Goal: Task Accomplishment & Management: Use online tool/utility

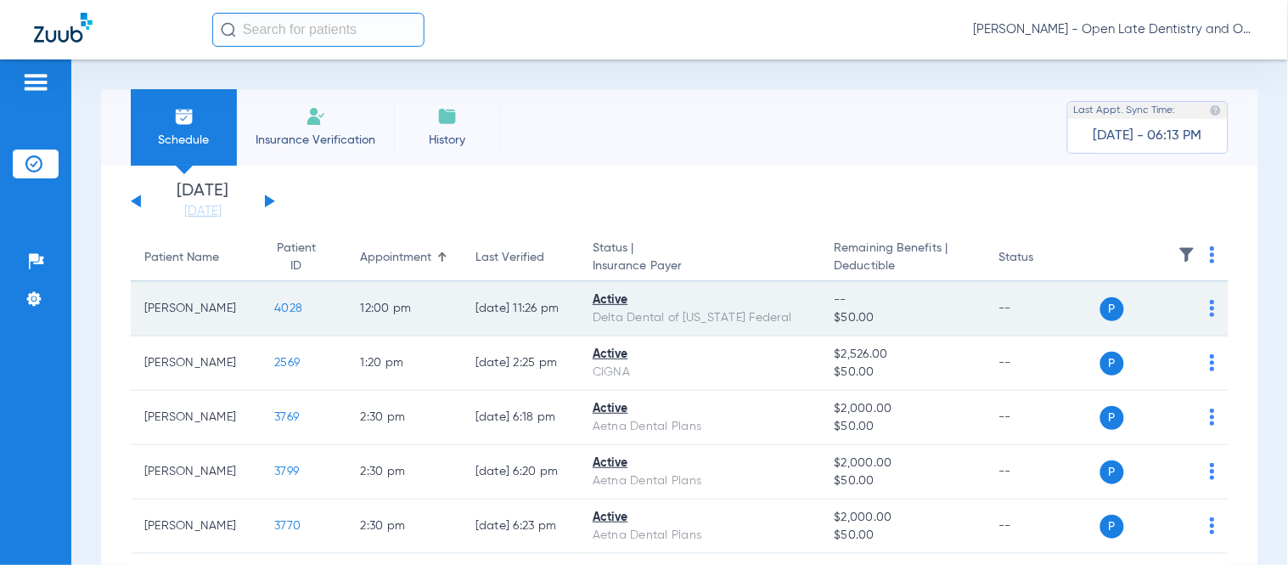
click at [274, 307] on span "4028" at bounding box center [288, 308] width 28 height 12
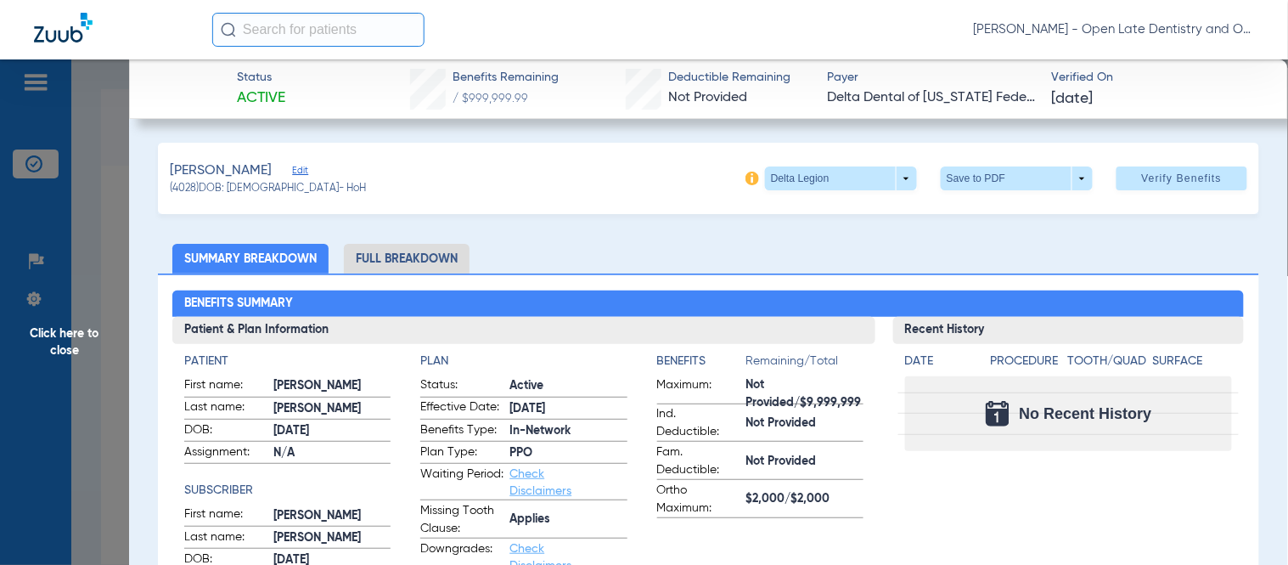
click at [623, 249] on ul "Summary Breakdown Full Breakdown" at bounding box center [708, 259] width 1101 height 30
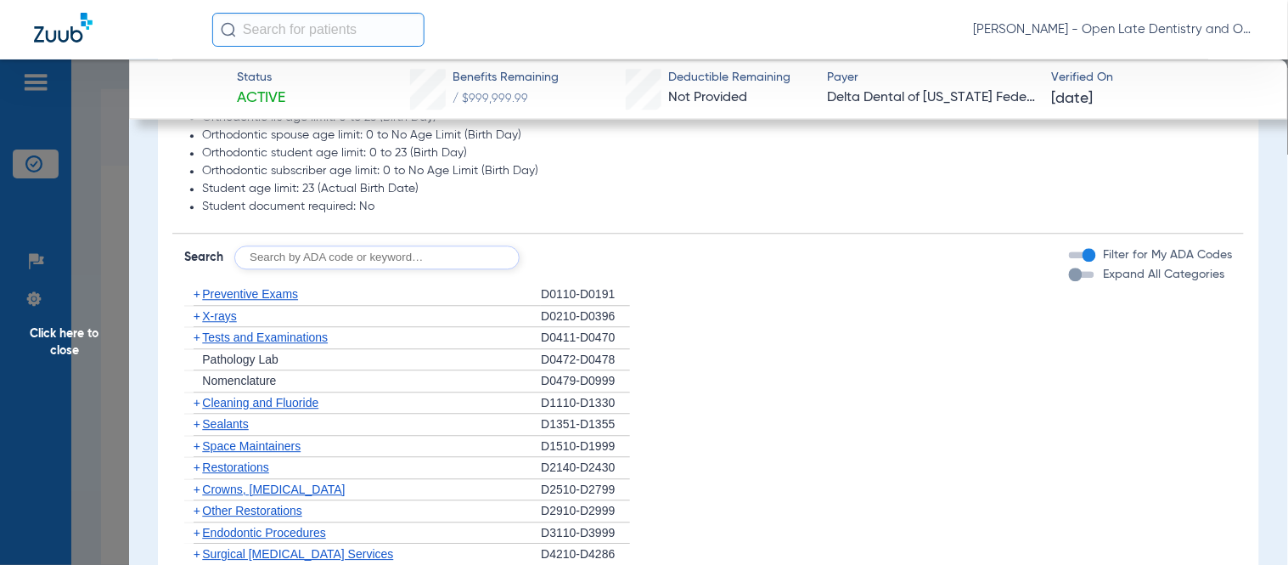
scroll to position [1011, 0]
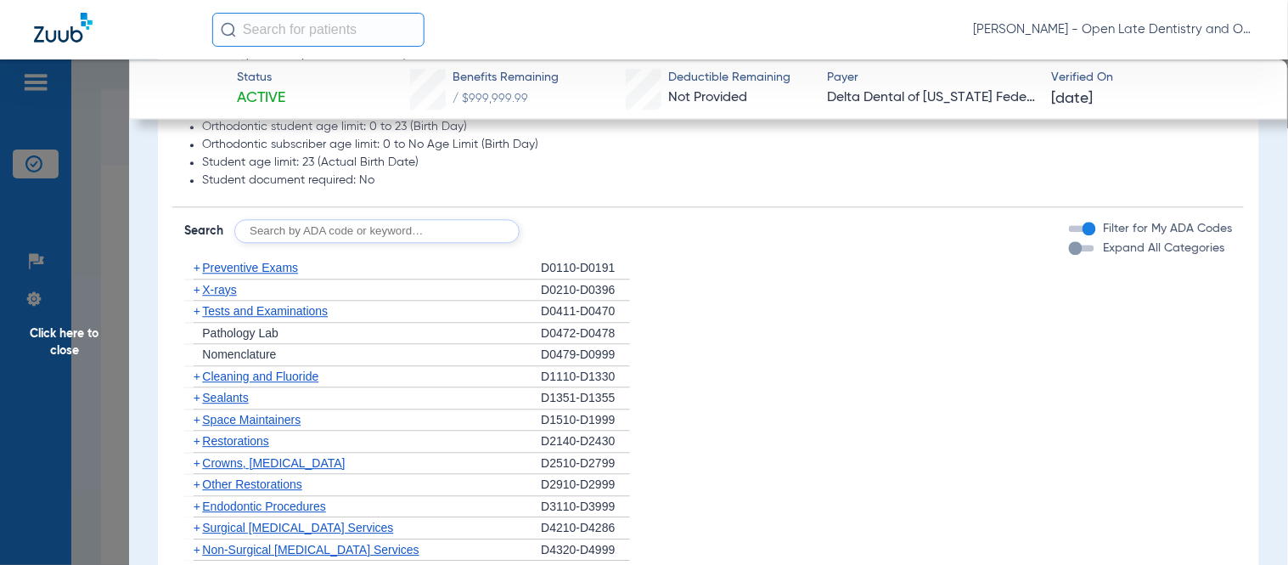
click at [194, 267] on span "+" at bounding box center [197, 268] width 7 height 14
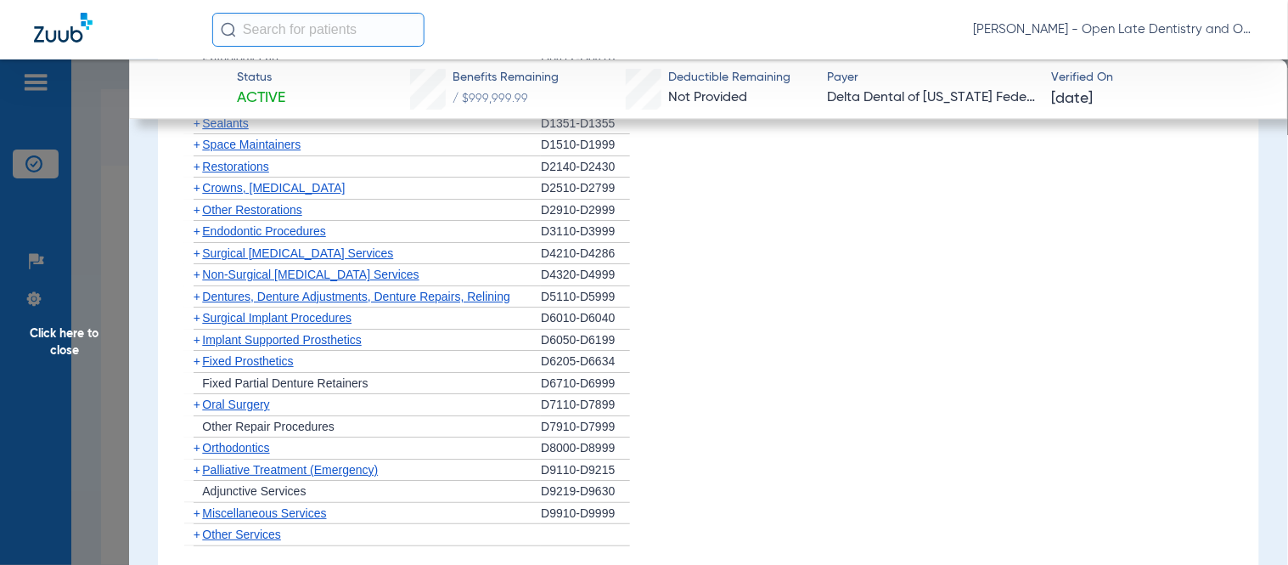
scroll to position [1482, 0]
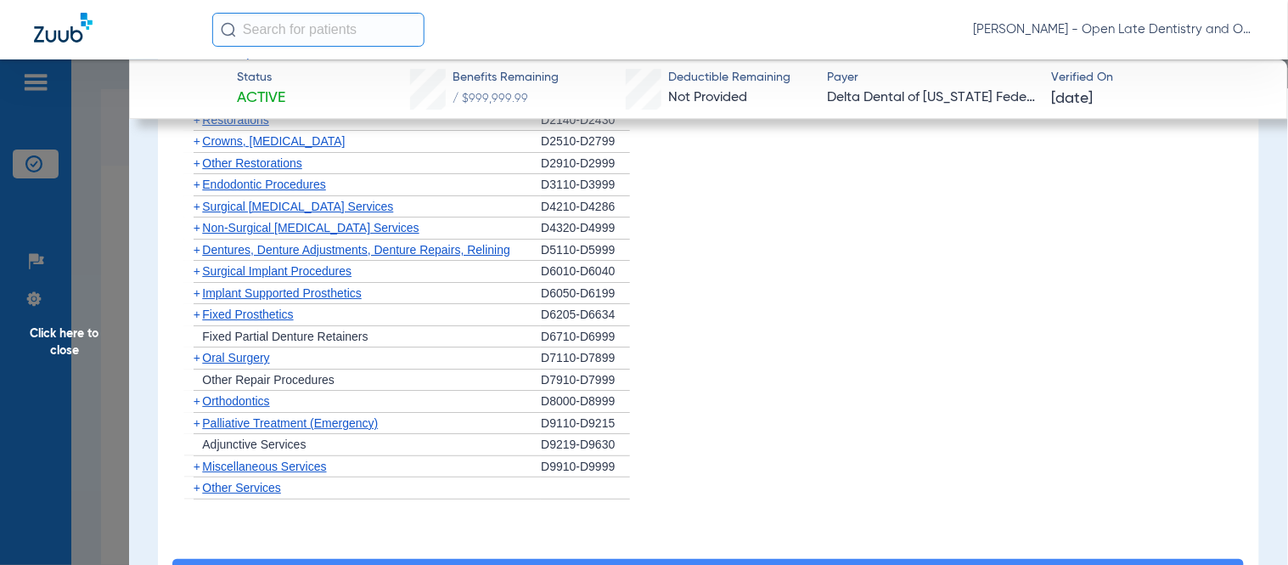
drag, startPoint x: 204, startPoint y: 401, endPoint x: 476, endPoint y: 380, distance: 273.3
click at [205, 401] on span "Orthodontics" at bounding box center [235, 401] width 67 height 14
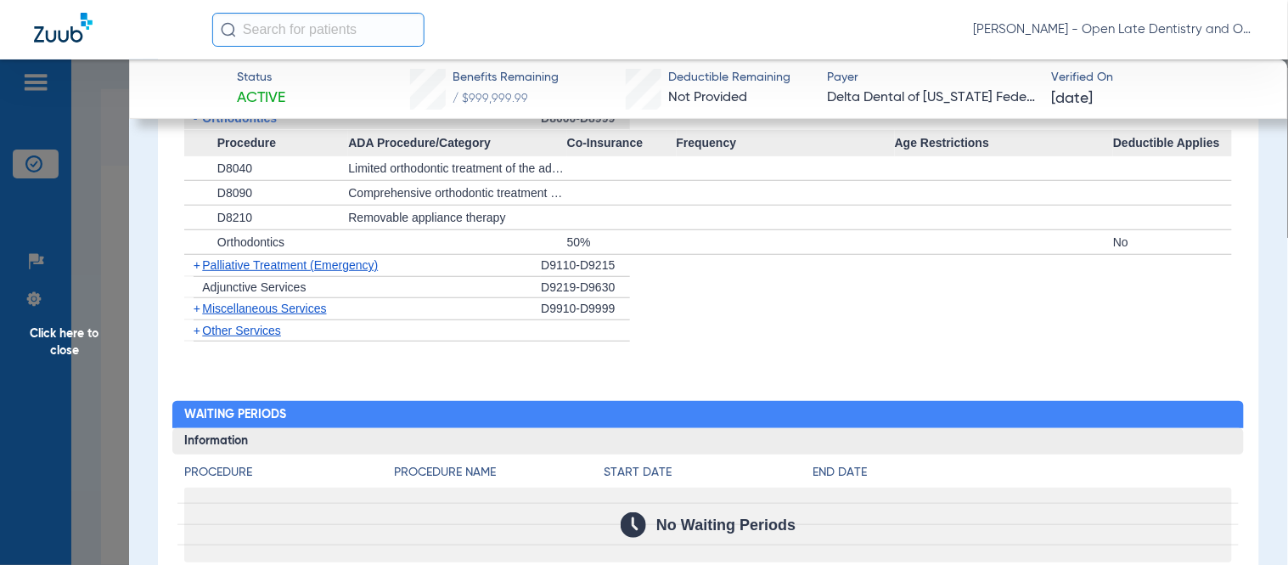
scroll to position [1766, 0]
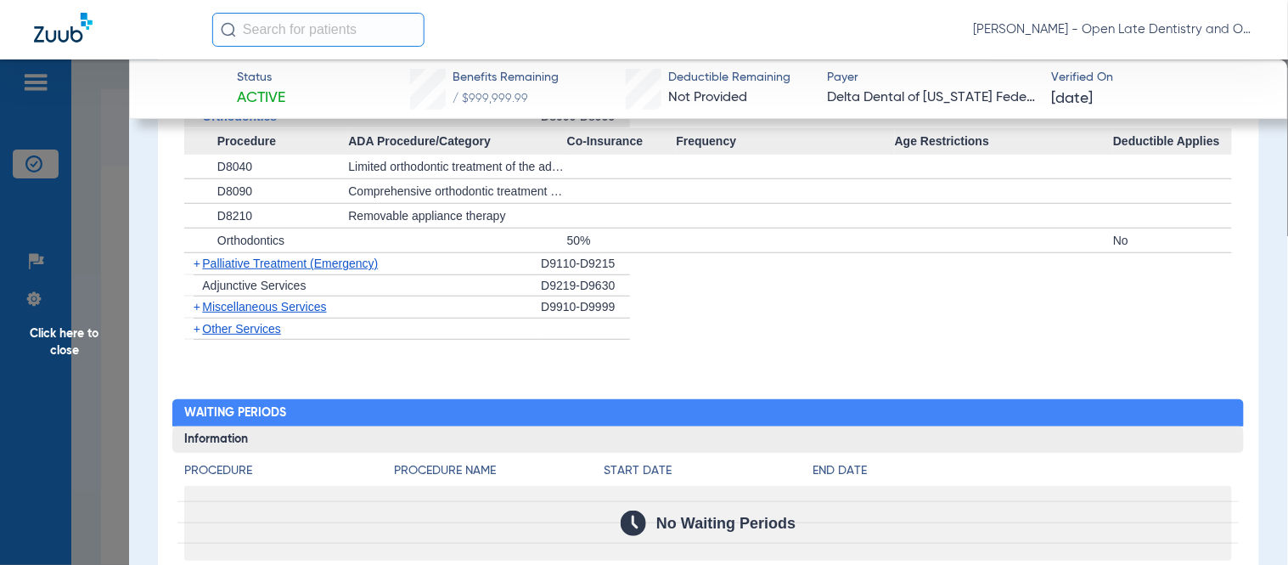
click at [197, 312] on span "+" at bounding box center [197, 307] width 7 height 14
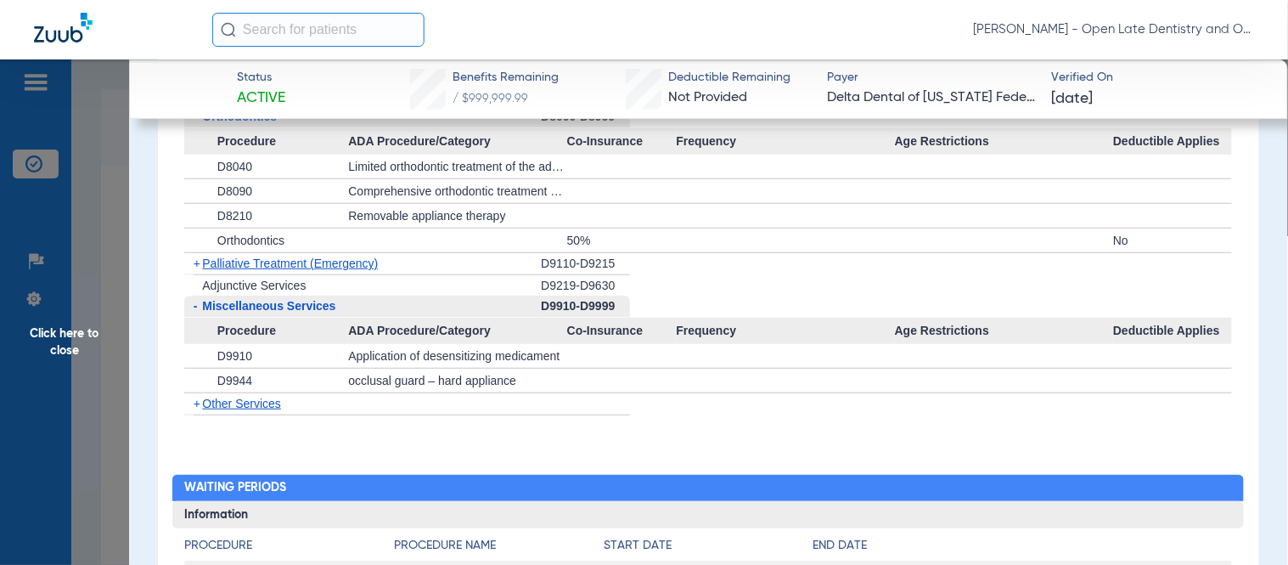
click at [80, 323] on span "Click here to close" at bounding box center [64, 341] width 129 height 565
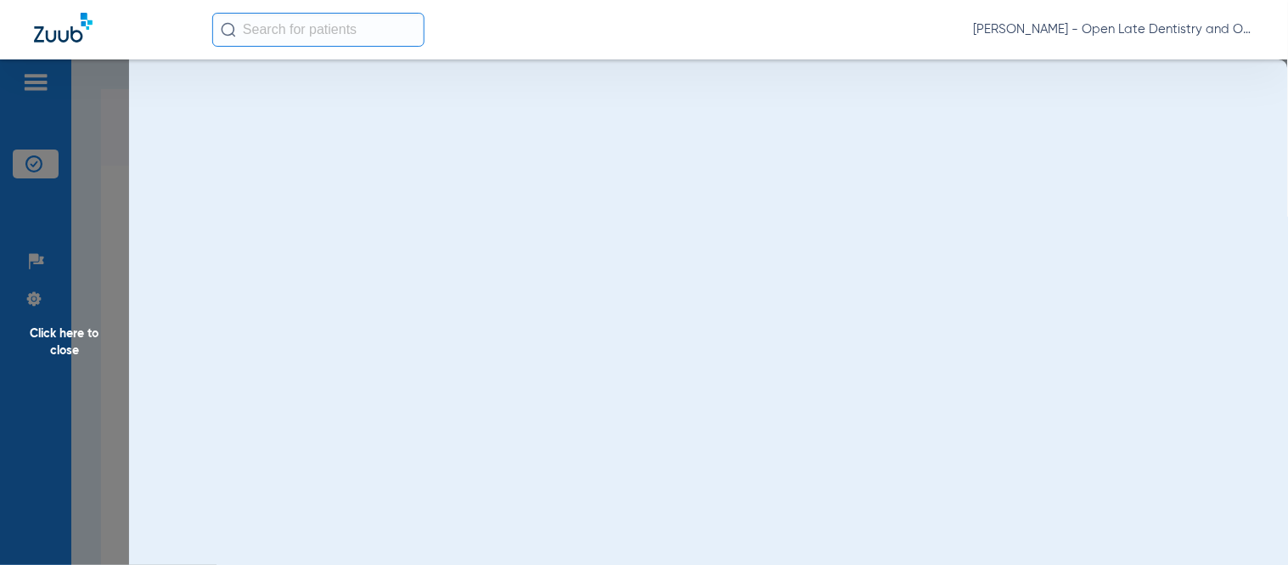
scroll to position [0, 0]
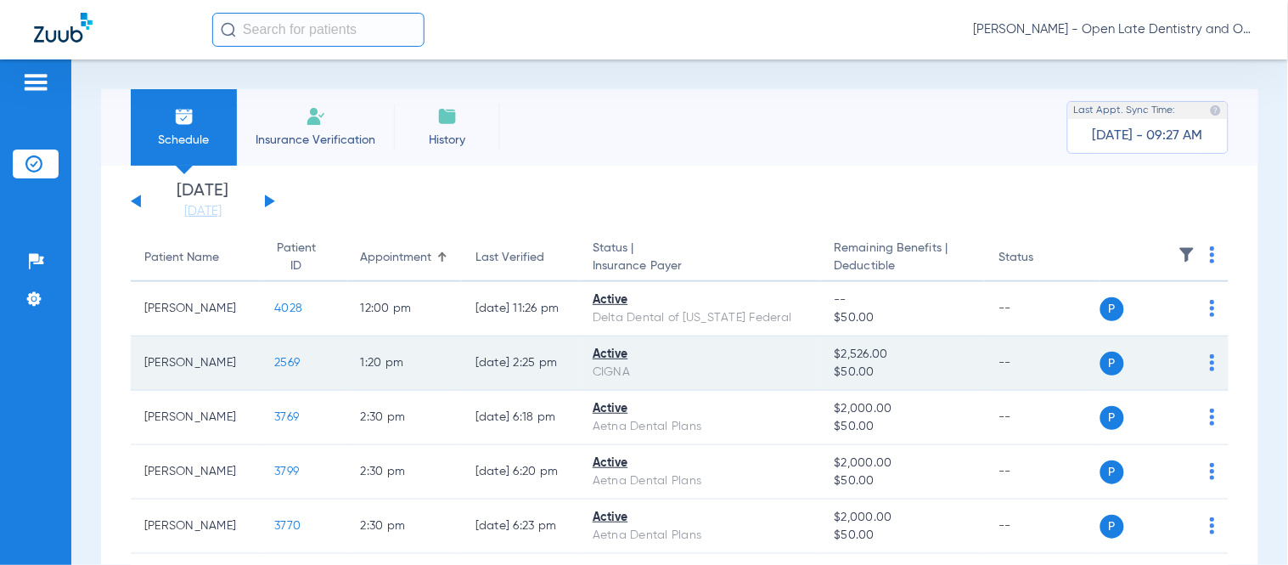
click at [274, 360] on span "2569" at bounding box center [286, 363] width 25 height 12
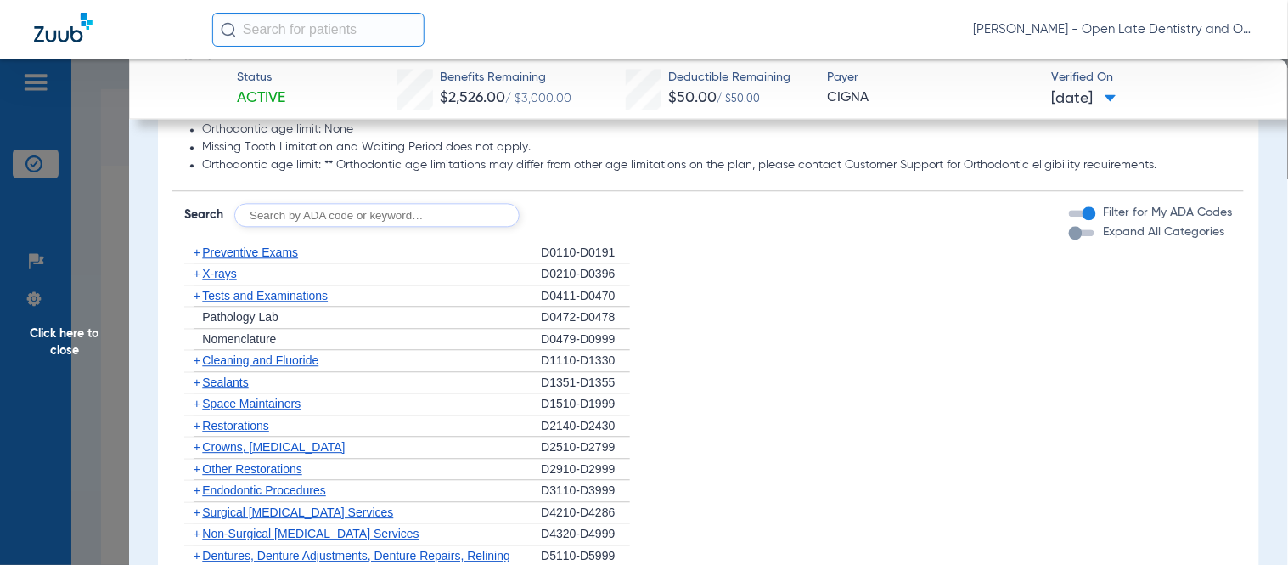
scroll to position [943, 0]
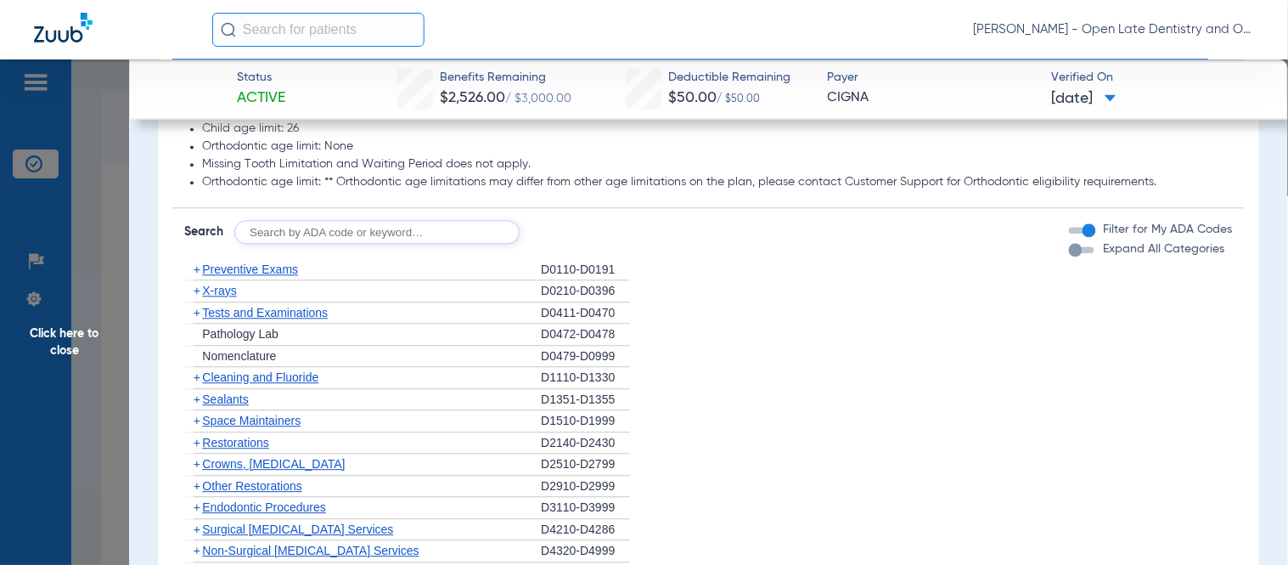
click at [198, 269] on span "+" at bounding box center [197, 269] width 7 height 14
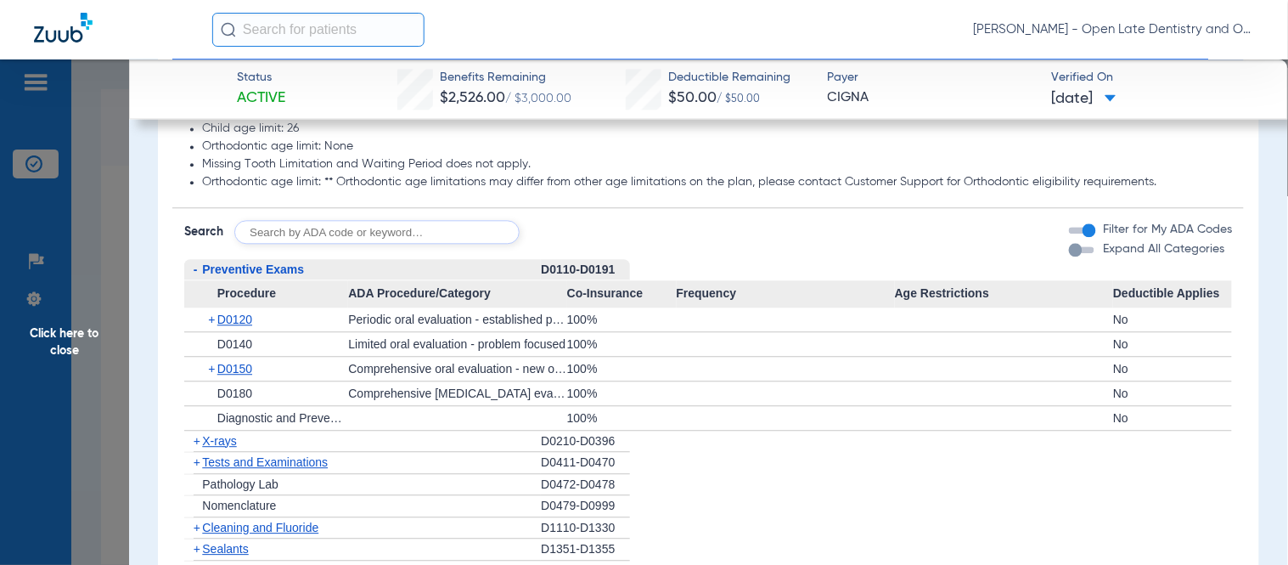
click at [205, 319] on div "+ D0120" at bounding box center [272, 319] width 152 height 24
click at [209, 318] on span "+" at bounding box center [212, 319] width 9 height 24
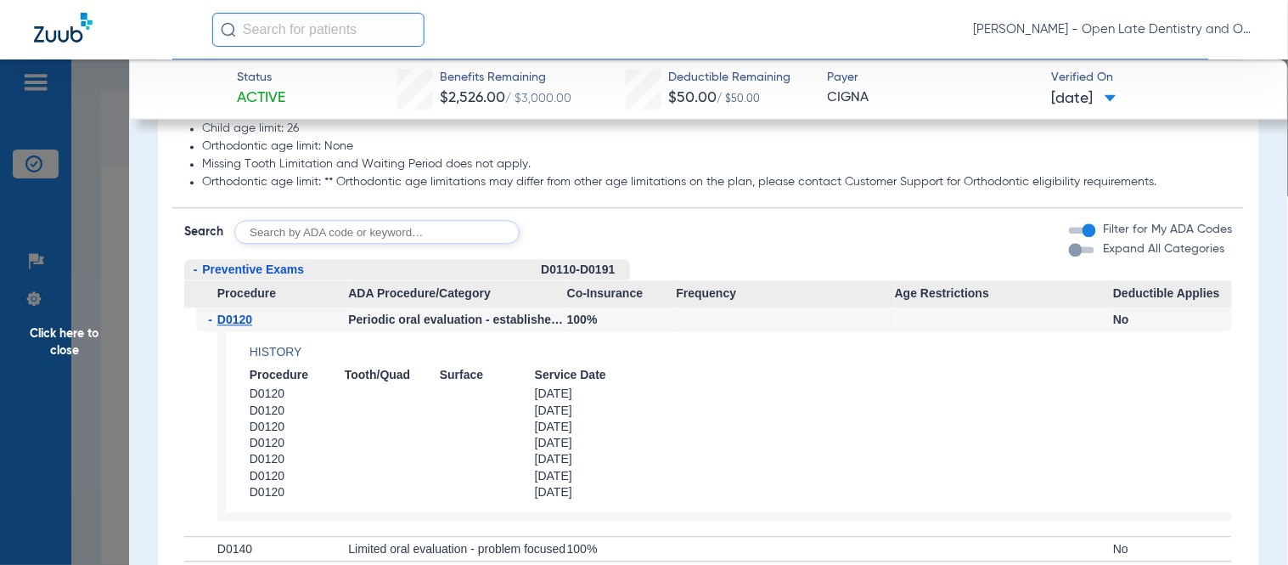
click at [210, 318] on span "-" at bounding box center [212, 319] width 9 height 24
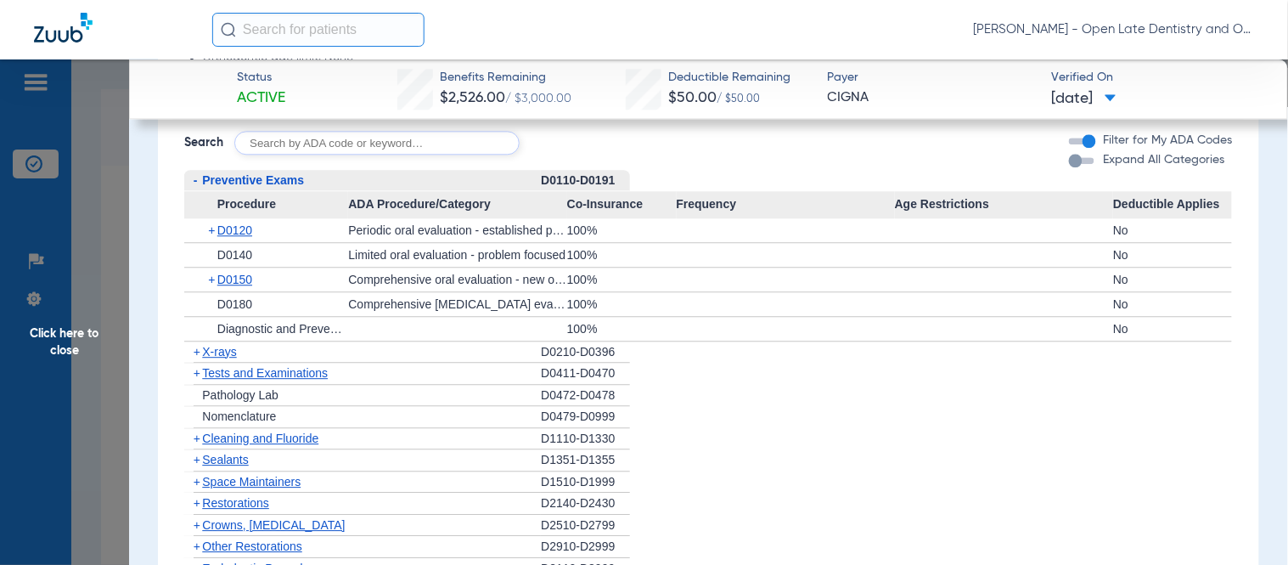
scroll to position [1038, 0]
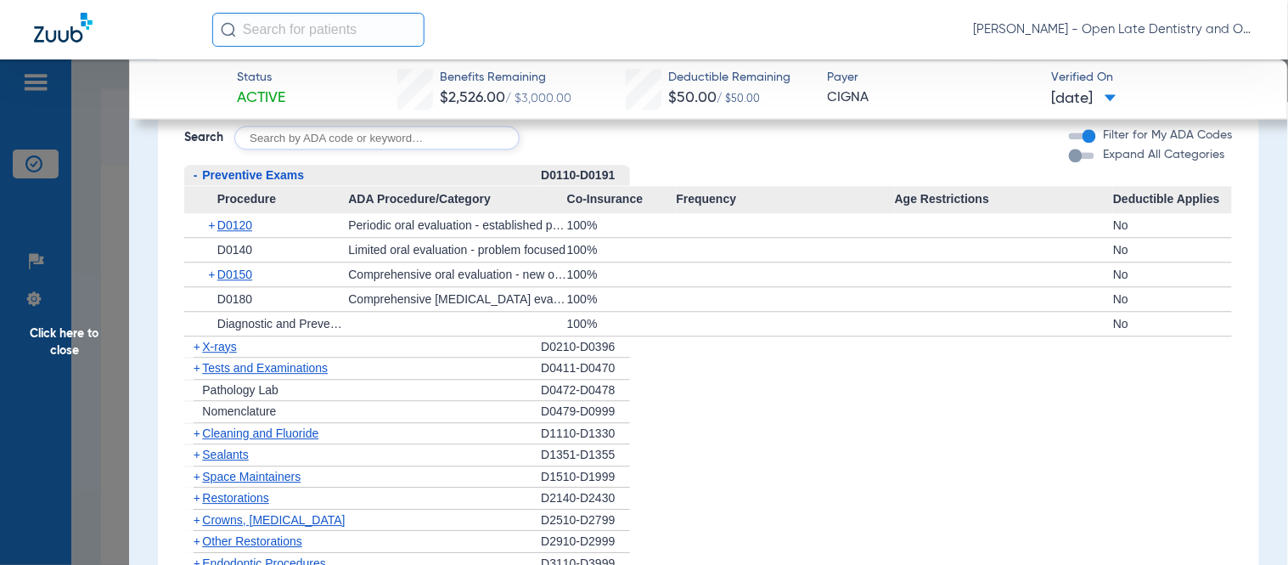
click at [194, 345] on span "+" at bounding box center [197, 347] width 7 height 14
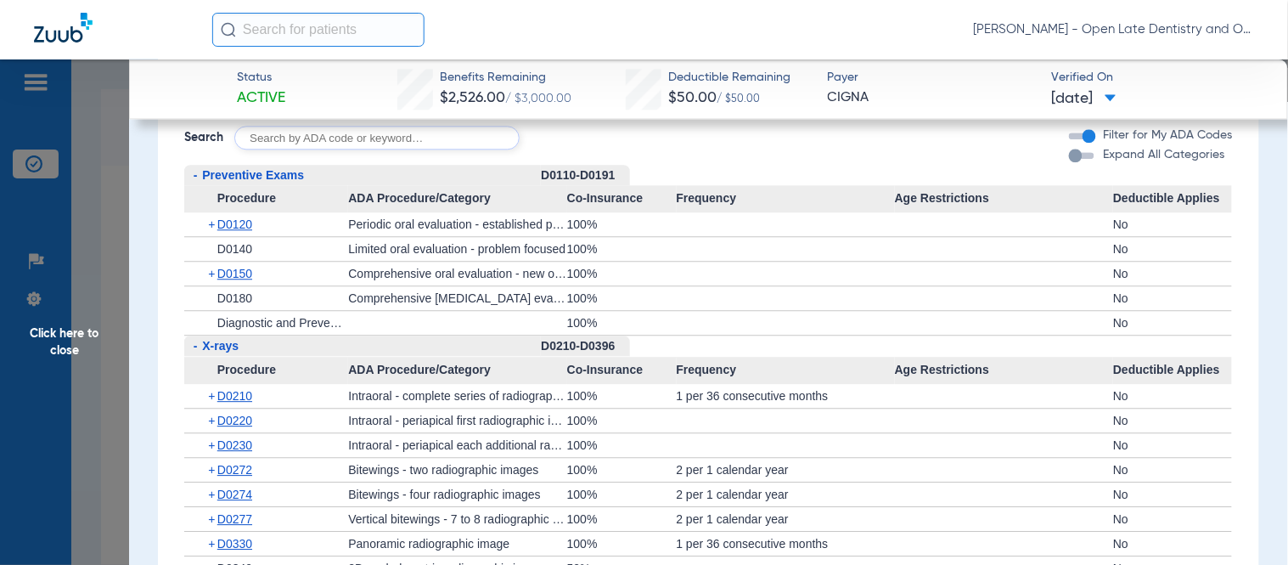
scroll to position [1132, 0]
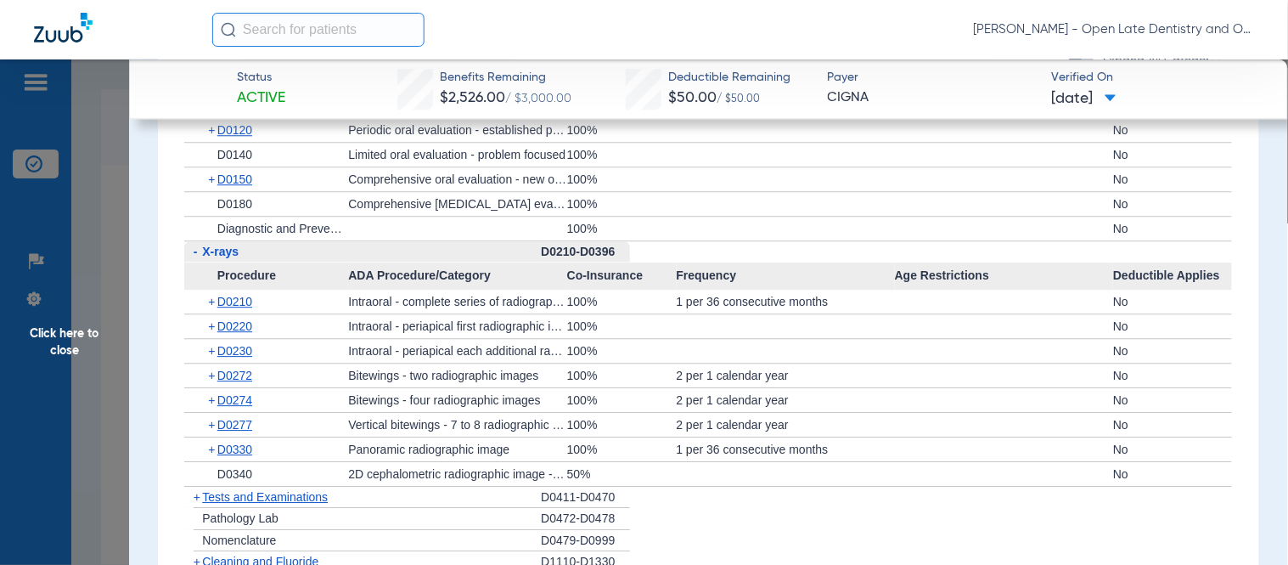
click at [210, 395] on span "+" at bounding box center [212, 400] width 9 height 24
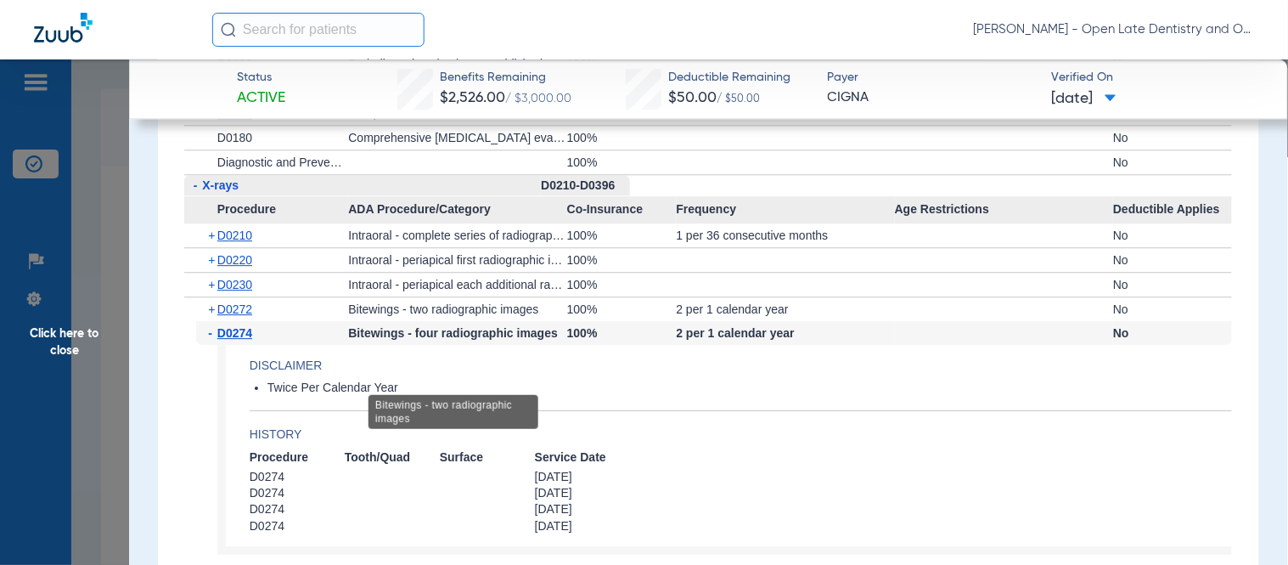
scroll to position [1226, 0]
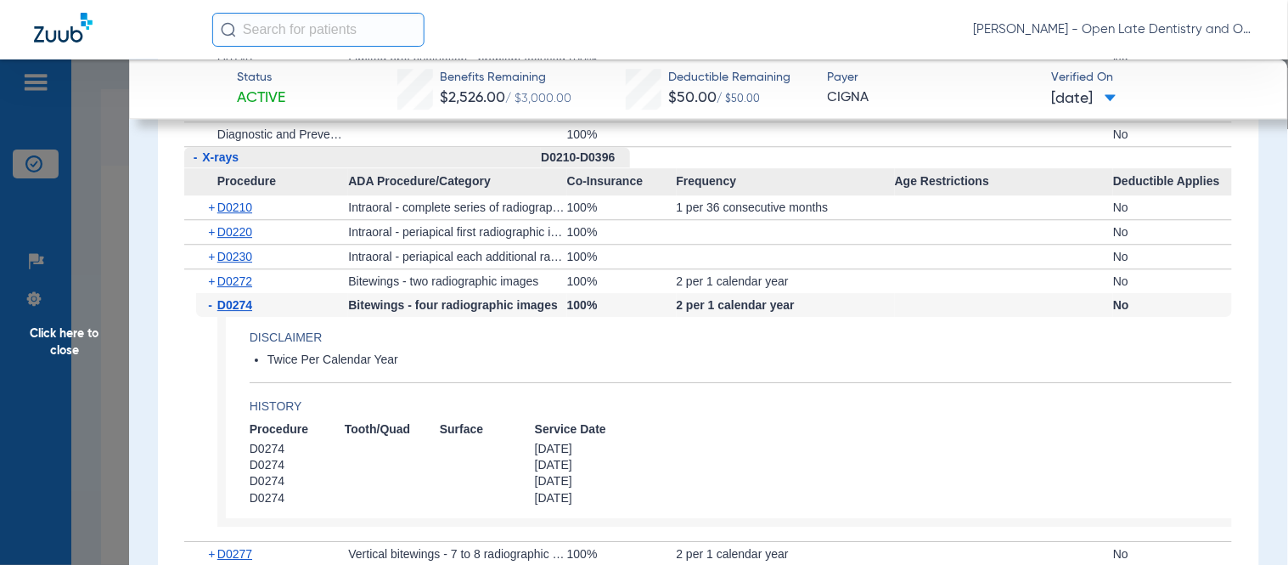
click at [208, 307] on span "-" at bounding box center [212, 305] width 9 height 24
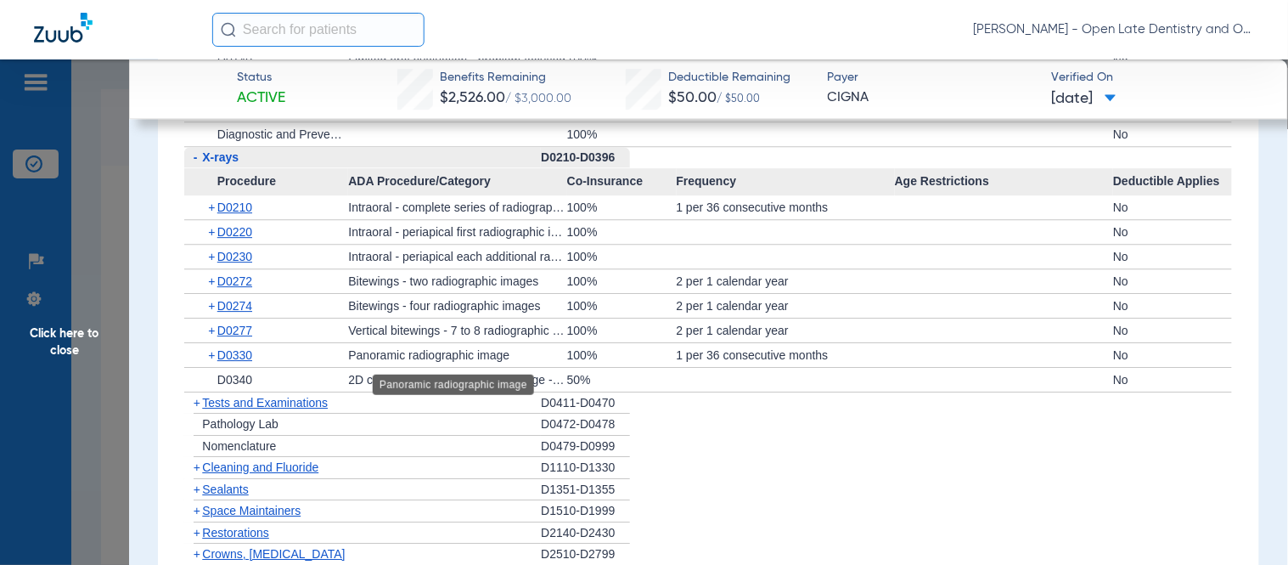
scroll to position [1320, 0]
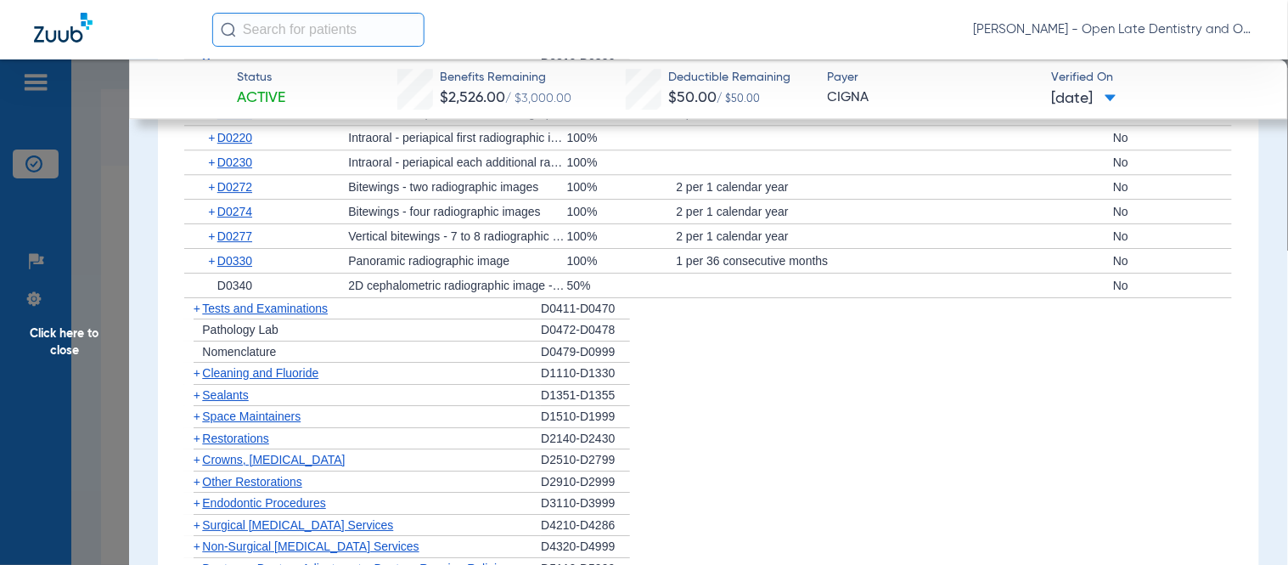
click at [194, 310] on span "+" at bounding box center [197, 308] width 7 height 14
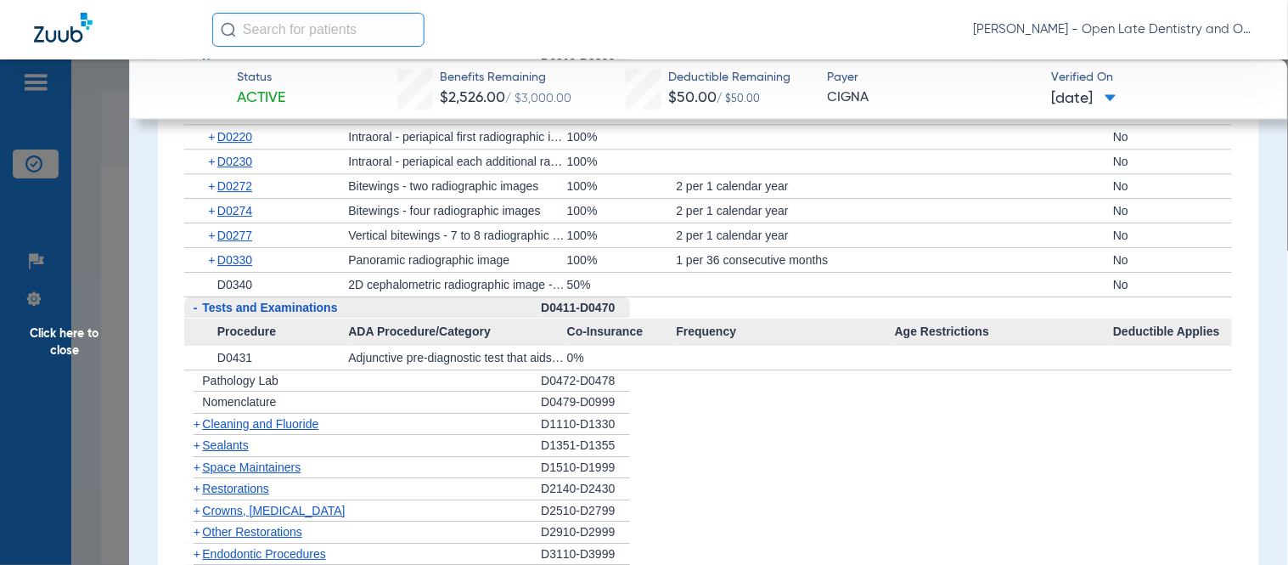
click at [197, 426] on span "+" at bounding box center [197, 424] width 7 height 14
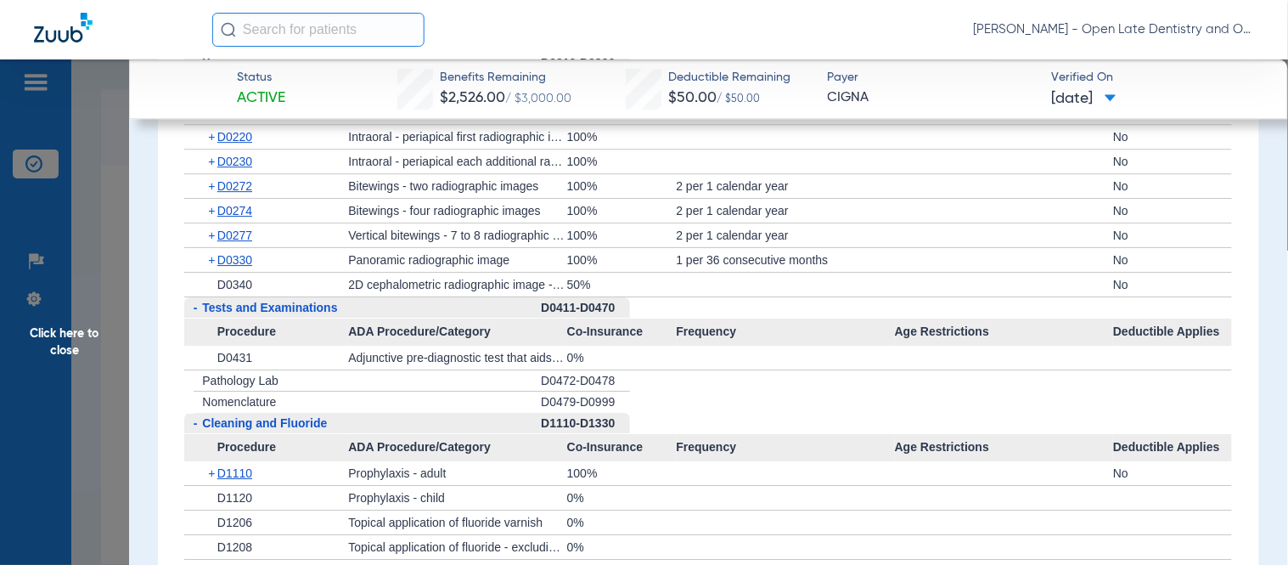
scroll to position [1415, 0]
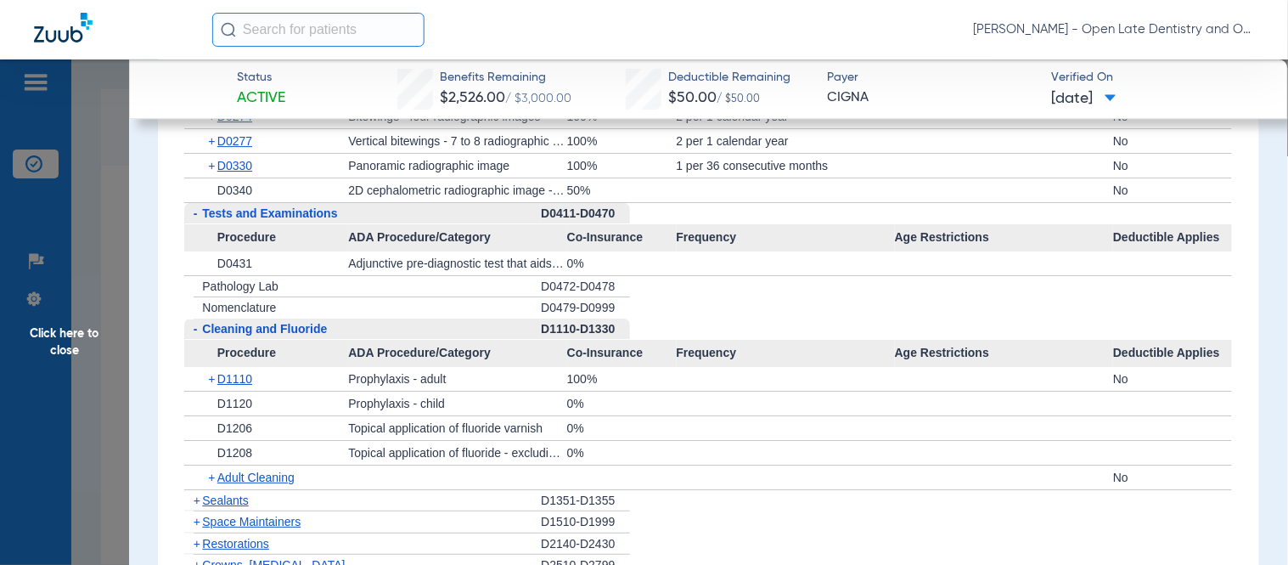
click at [211, 378] on span "+" at bounding box center [212, 379] width 9 height 24
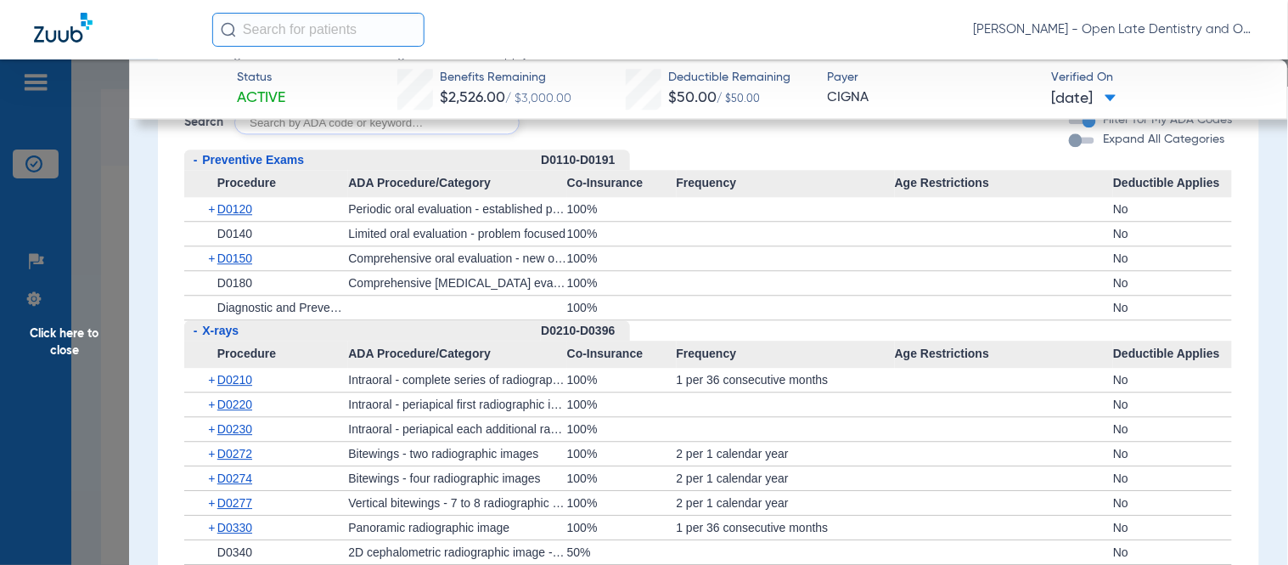
scroll to position [1226, 0]
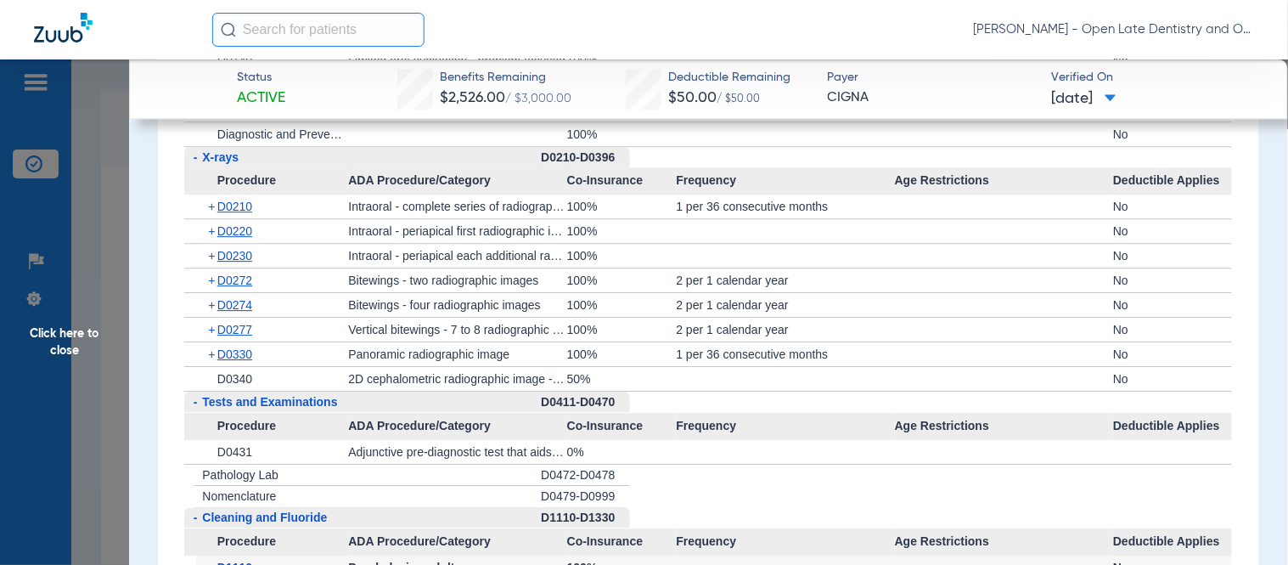
click at [82, 324] on span "Click here to close" at bounding box center [64, 341] width 129 height 565
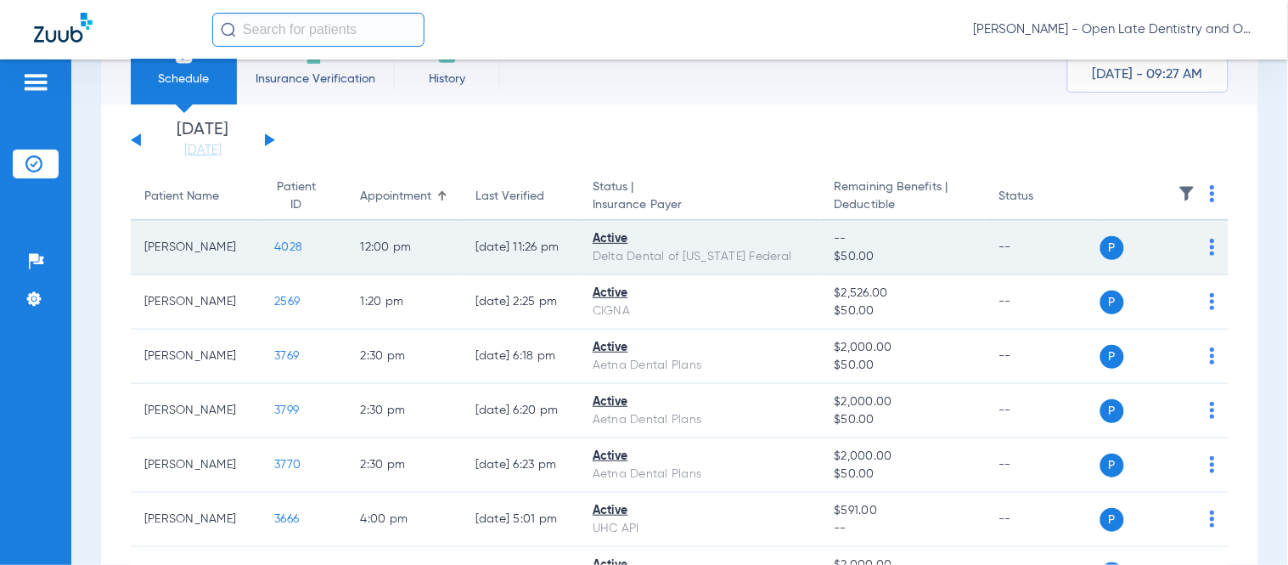
scroll to position [94, 0]
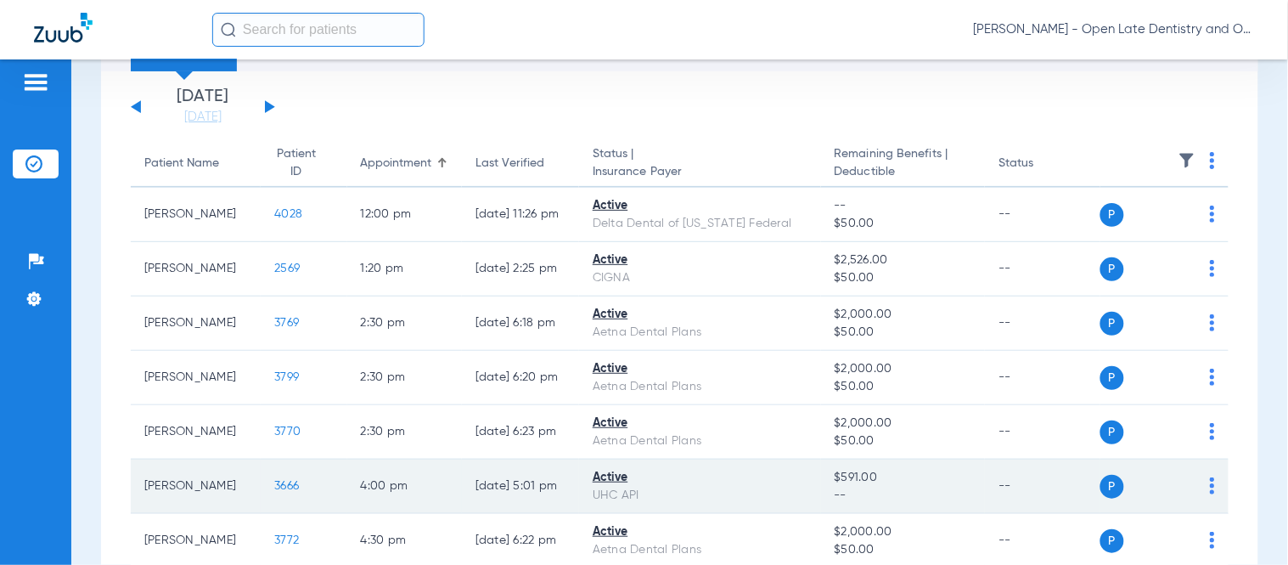
click at [274, 486] on span "3666" at bounding box center [286, 486] width 25 height 12
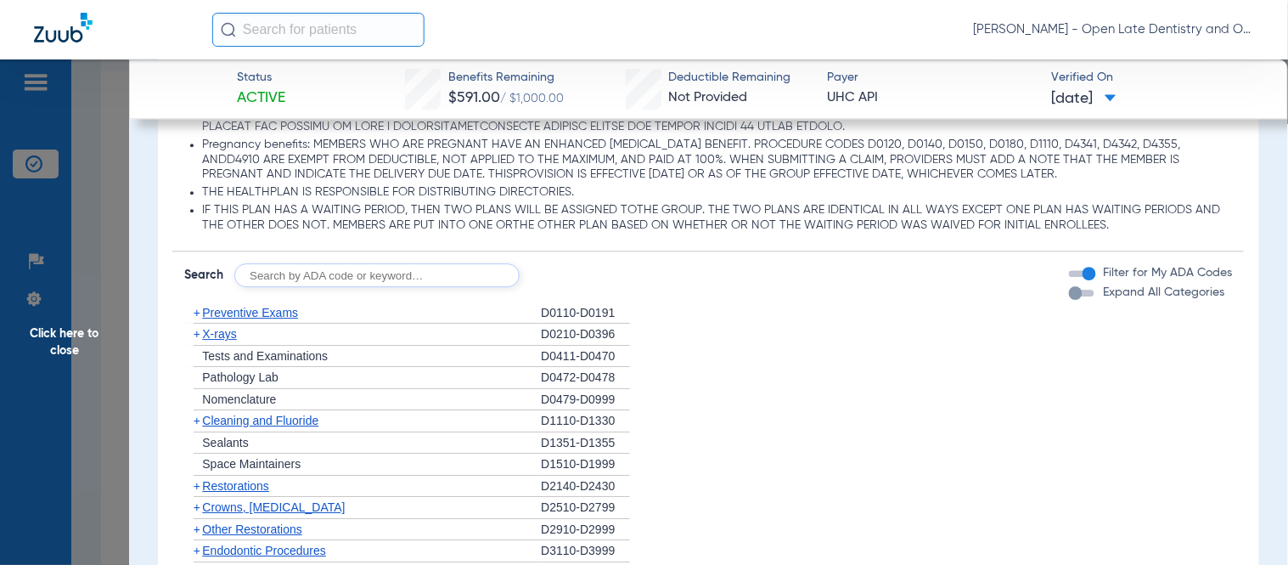
scroll to position [1320, 0]
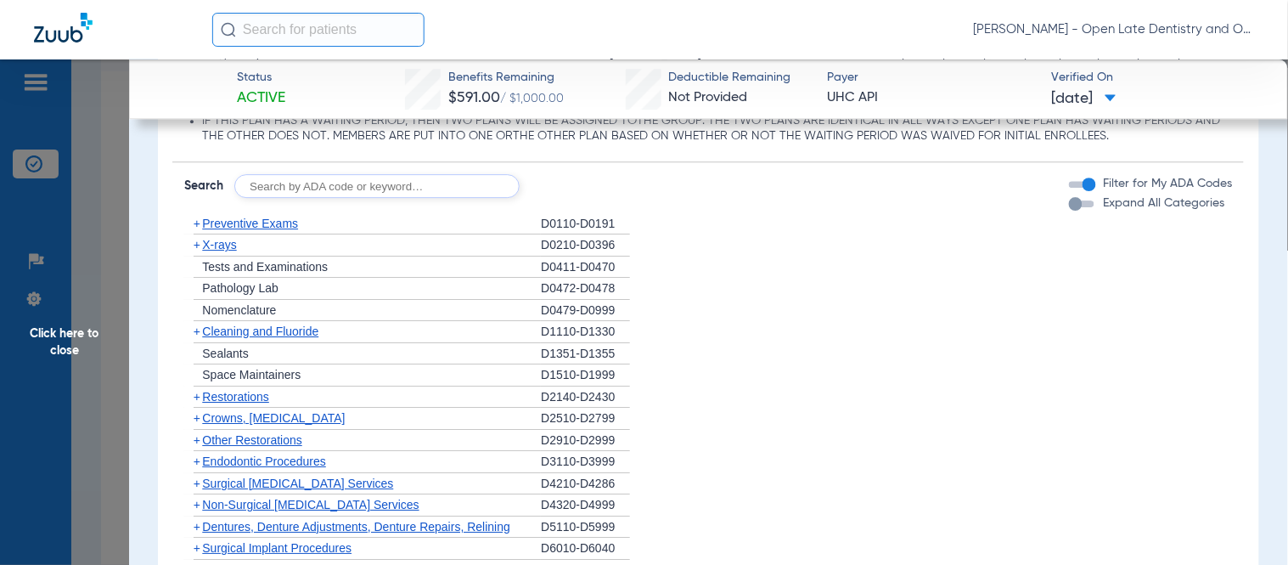
click at [195, 218] on span "+" at bounding box center [197, 224] width 7 height 14
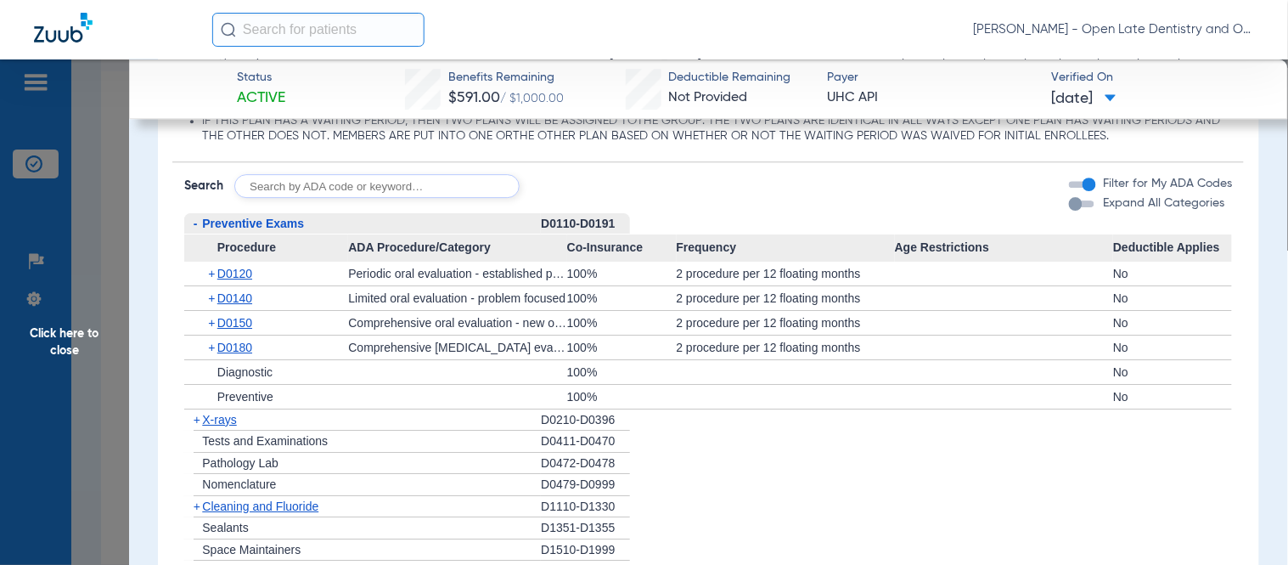
drag, startPoint x: 202, startPoint y: 267, endPoint x: 210, endPoint y: 272, distance: 8.7
click at [208, 270] on div "+ D0120" at bounding box center [272, 274] width 152 height 24
click at [210, 273] on span "+" at bounding box center [212, 274] width 9 height 24
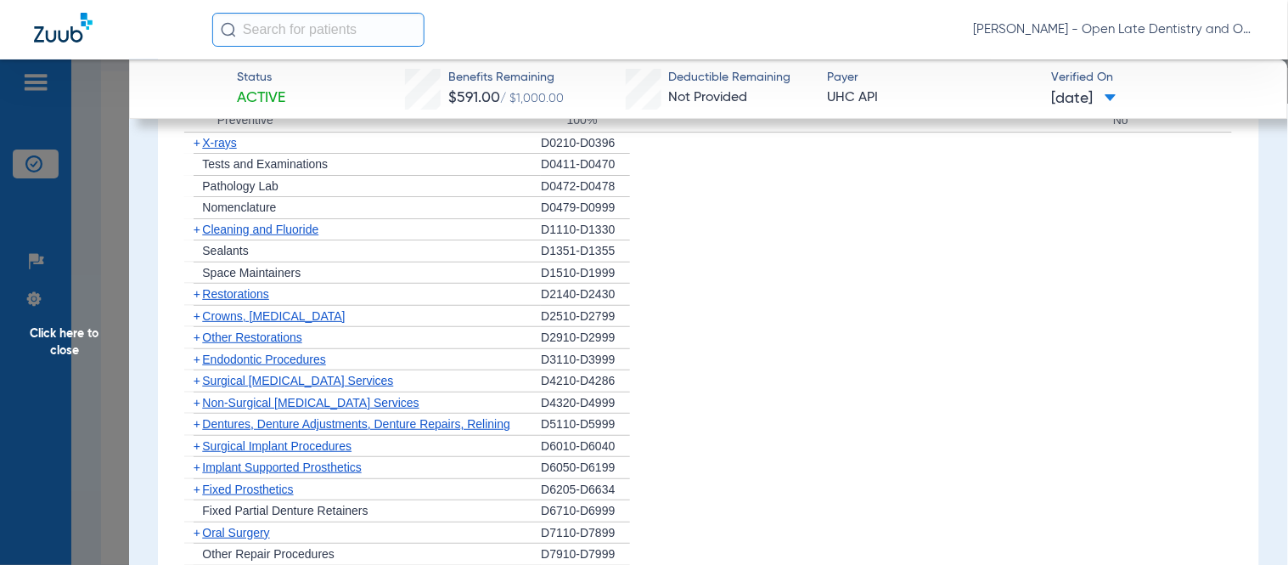
scroll to position [1681, 0]
click at [194, 233] on span "+" at bounding box center [197, 231] width 7 height 14
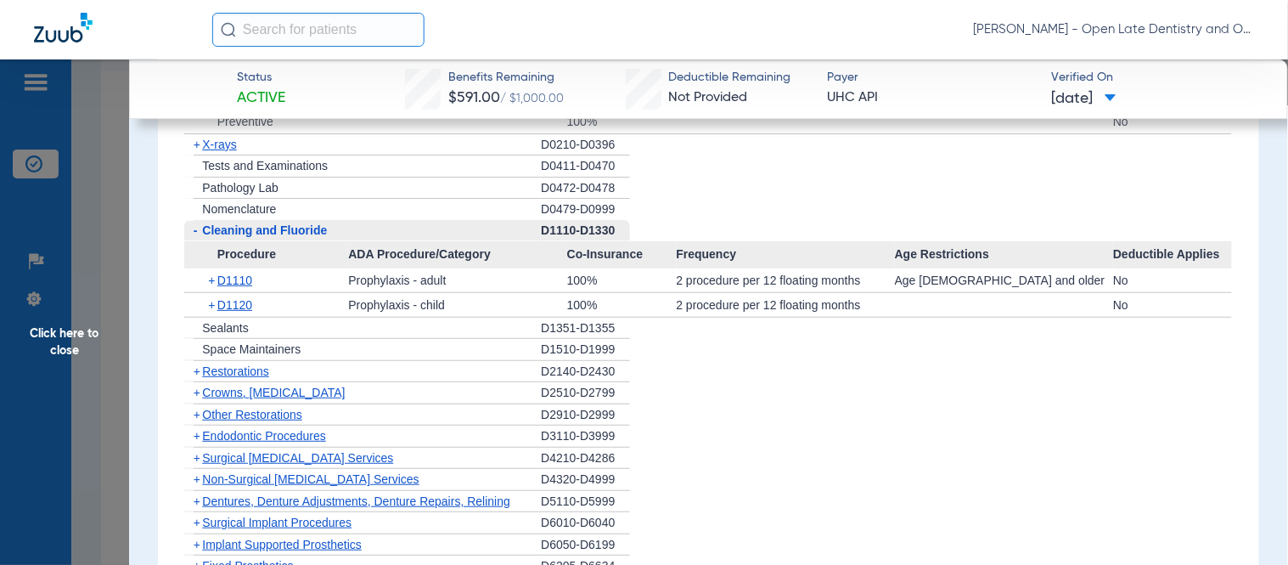
drag, startPoint x: 197, startPoint y: 143, endPoint x: 245, endPoint y: 150, distance: 48.2
click at [200, 143] on span "+" at bounding box center [197, 145] width 7 height 14
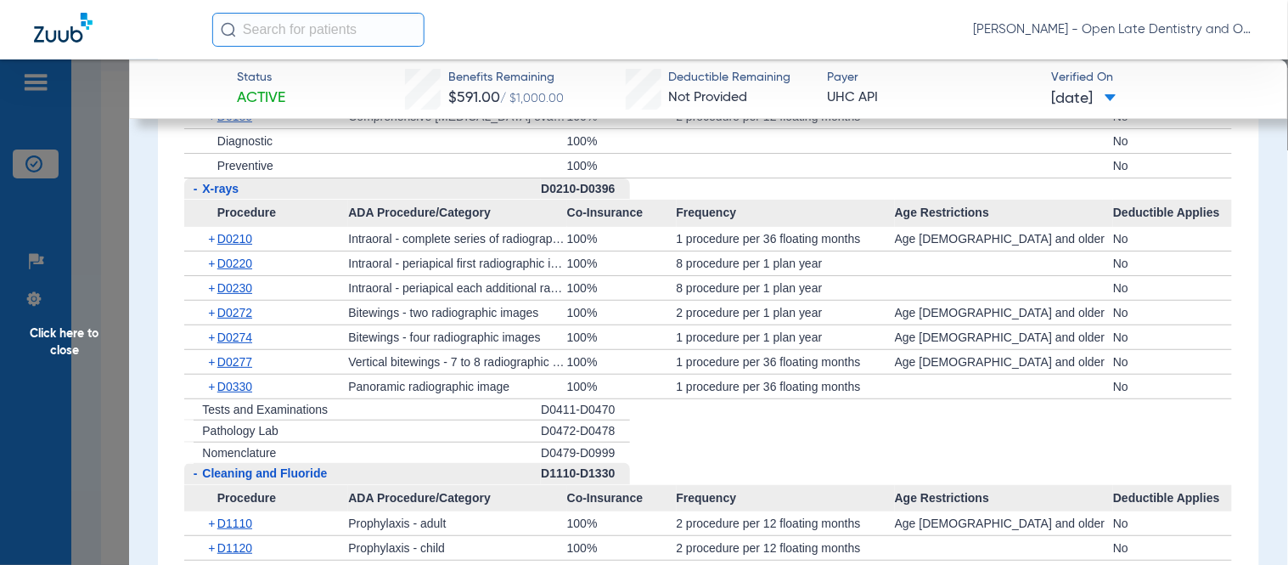
scroll to position [1679, 0]
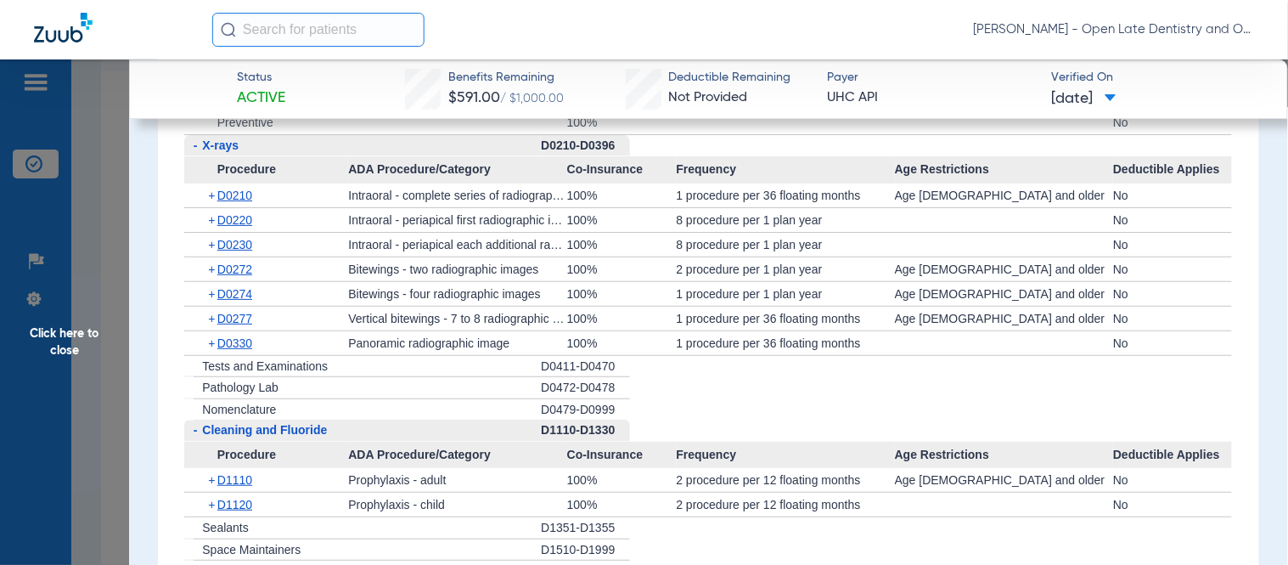
click at [212, 217] on span "+" at bounding box center [212, 220] width 9 height 24
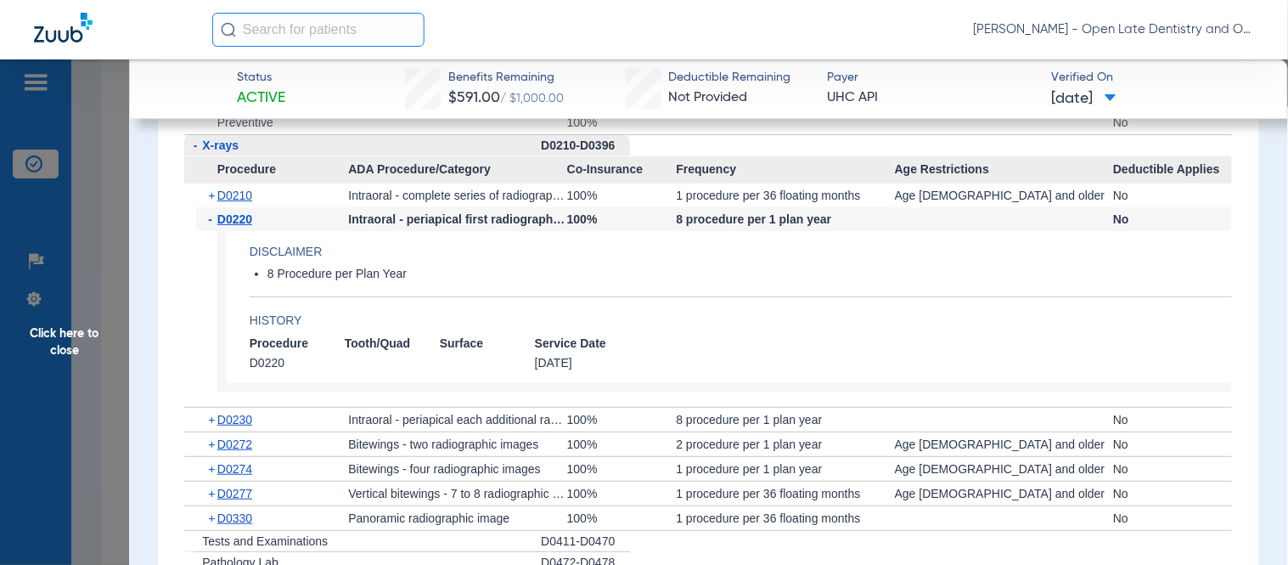
click at [212, 217] on span "-" at bounding box center [212, 219] width 9 height 24
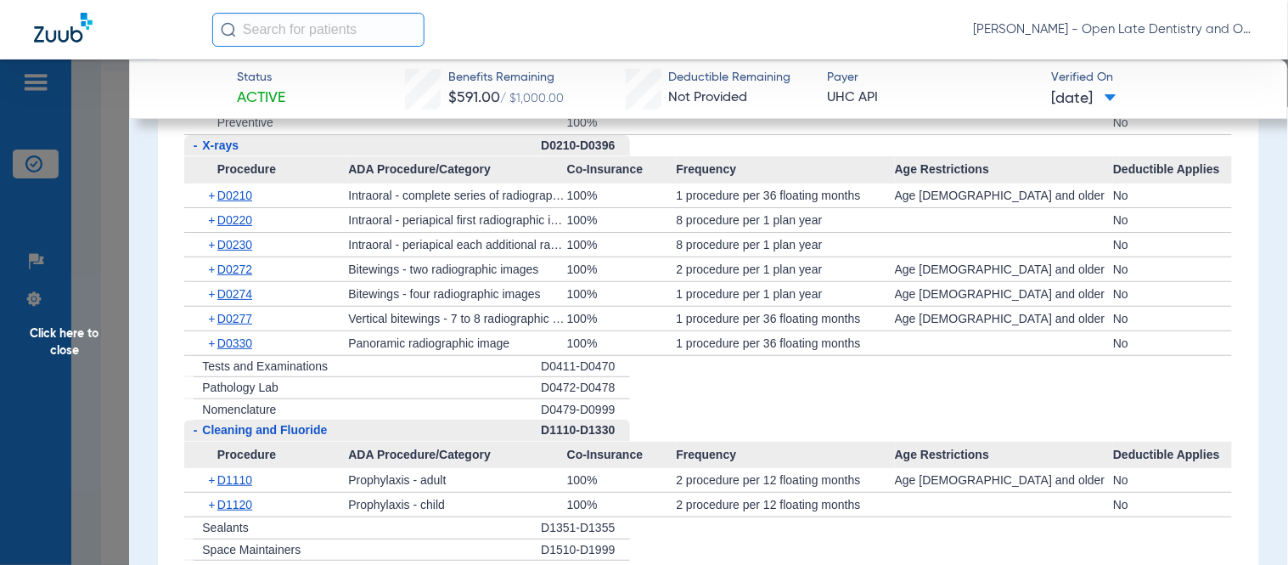
click at [213, 245] on span "+" at bounding box center [212, 245] width 9 height 24
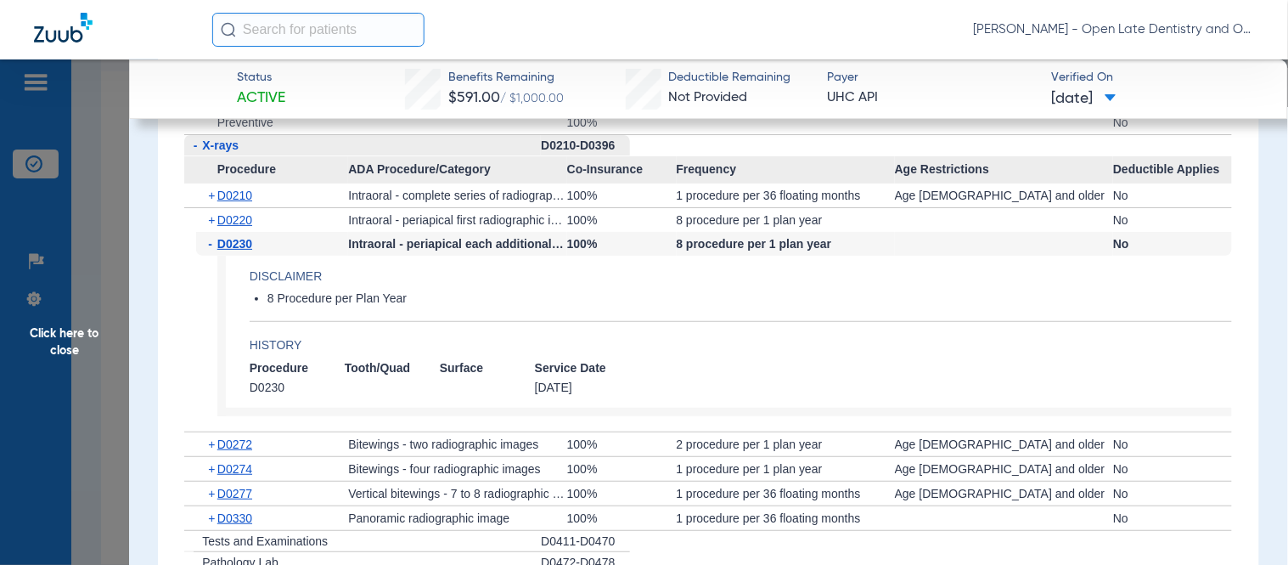
click at [213, 245] on span "-" at bounding box center [212, 244] width 9 height 24
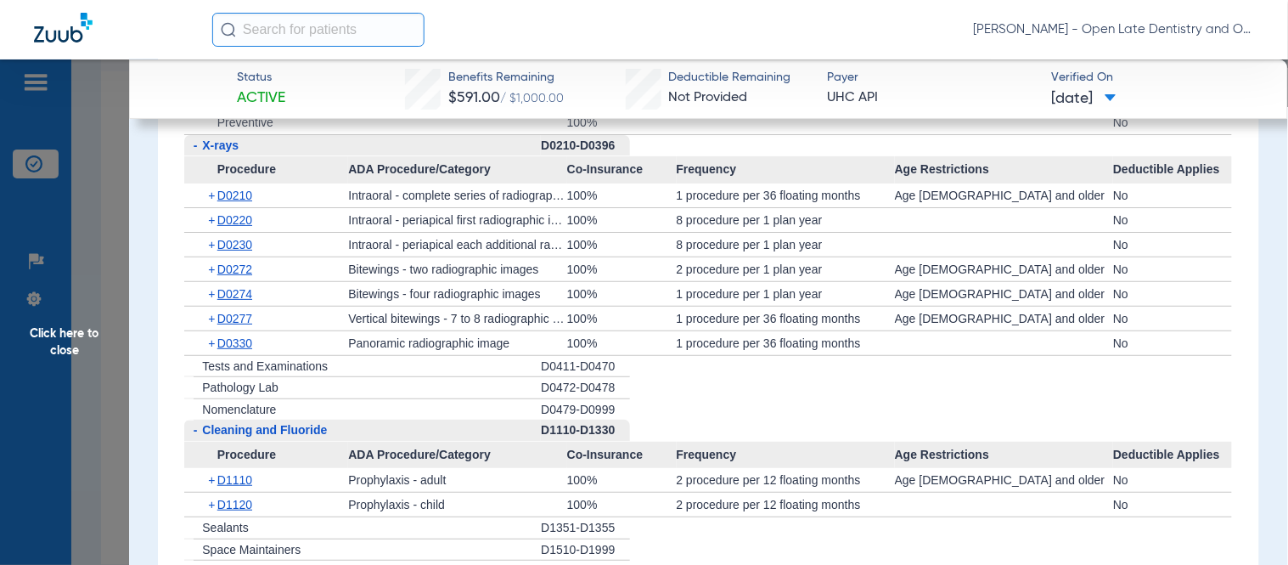
click at [213, 290] on span "+" at bounding box center [212, 294] width 9 height 24
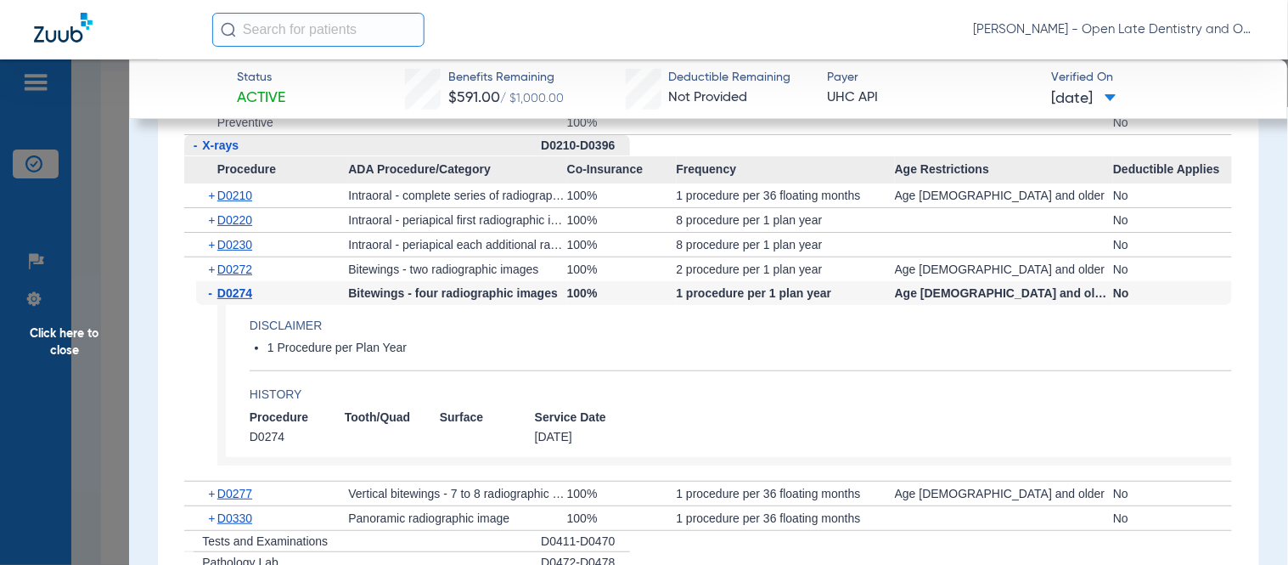
click at [212, 290] on span "-" at bounding box center [212, 293] width 9 height 24
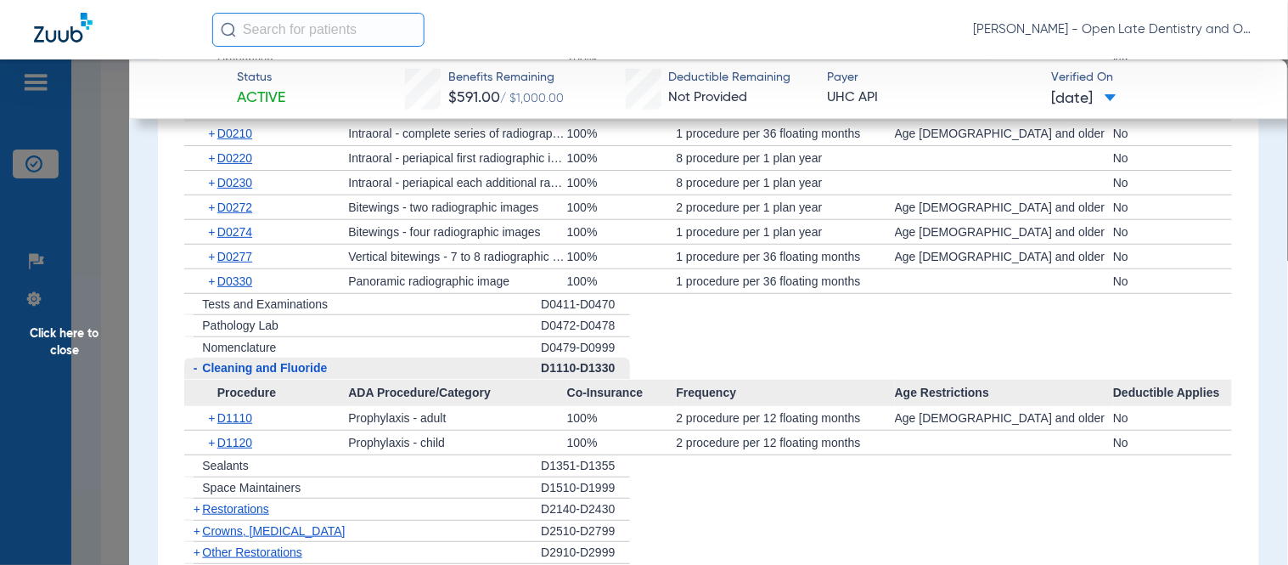
scroll to position [1775, 0]
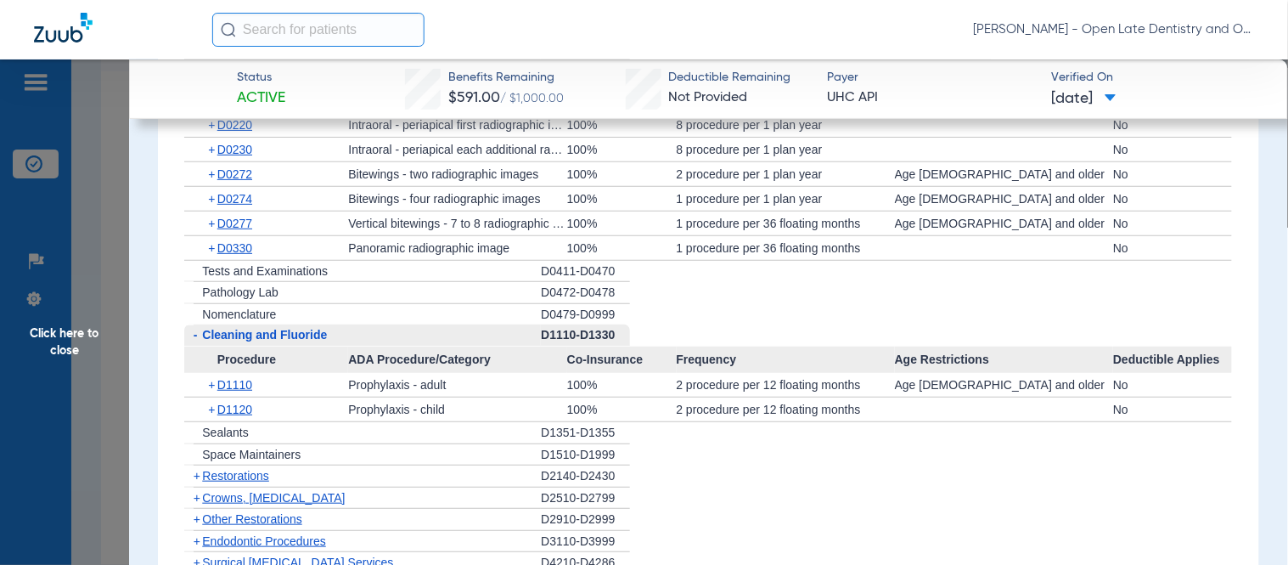
click at [212, 385] on span "+" at bounding box center [212, 385] width 9 height 24
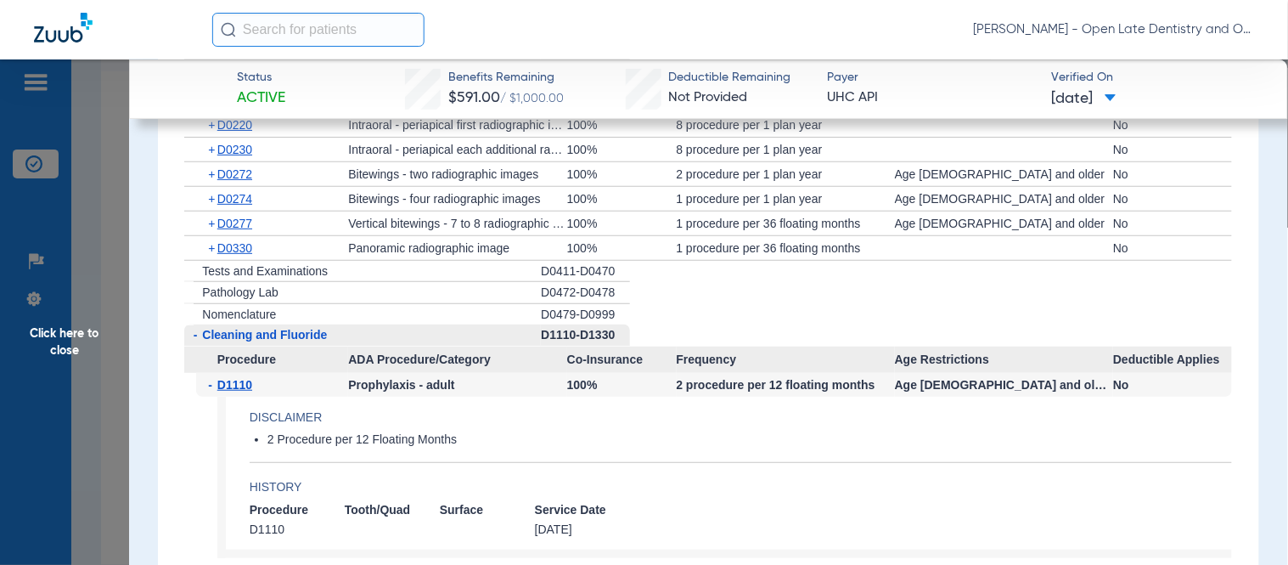
click at [211, 385] on span "-" at bounding box center [212, 385] width 9 height 24
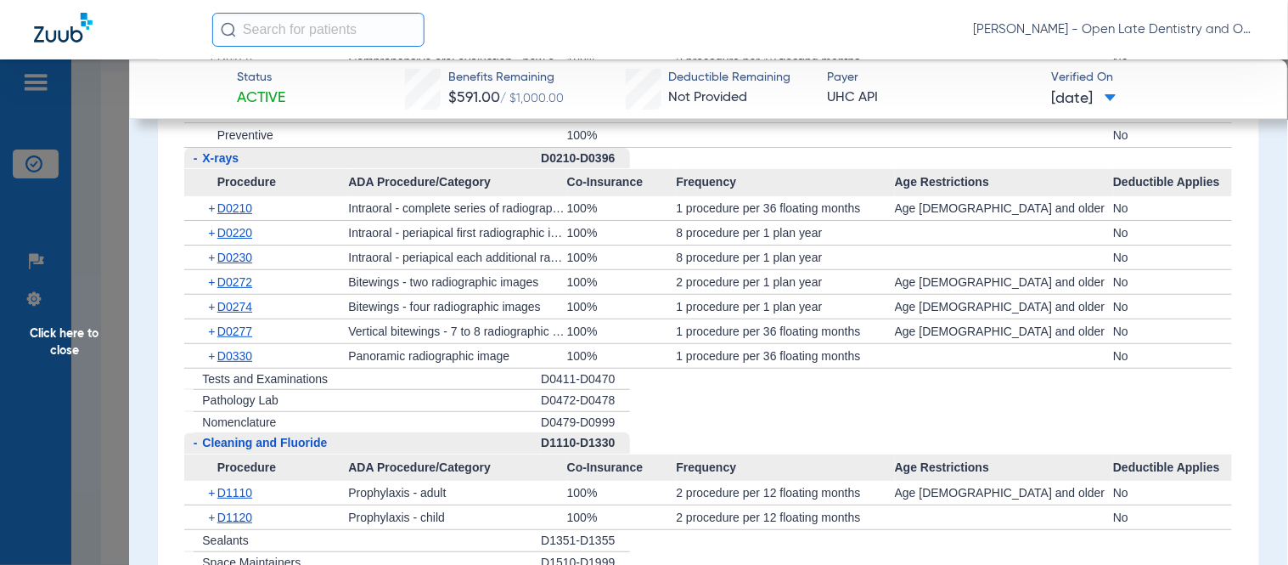
scroll to position [1585, 0]
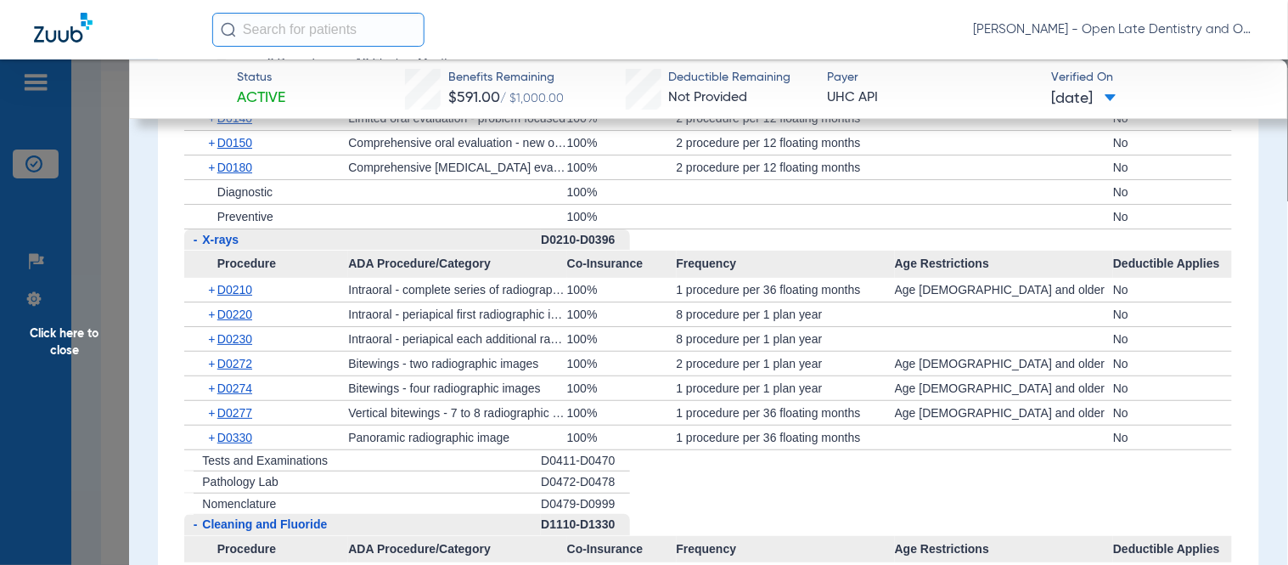
click at [74, 340] on span "Click here to close" at bounding box center [64, 341] width 129 height 565
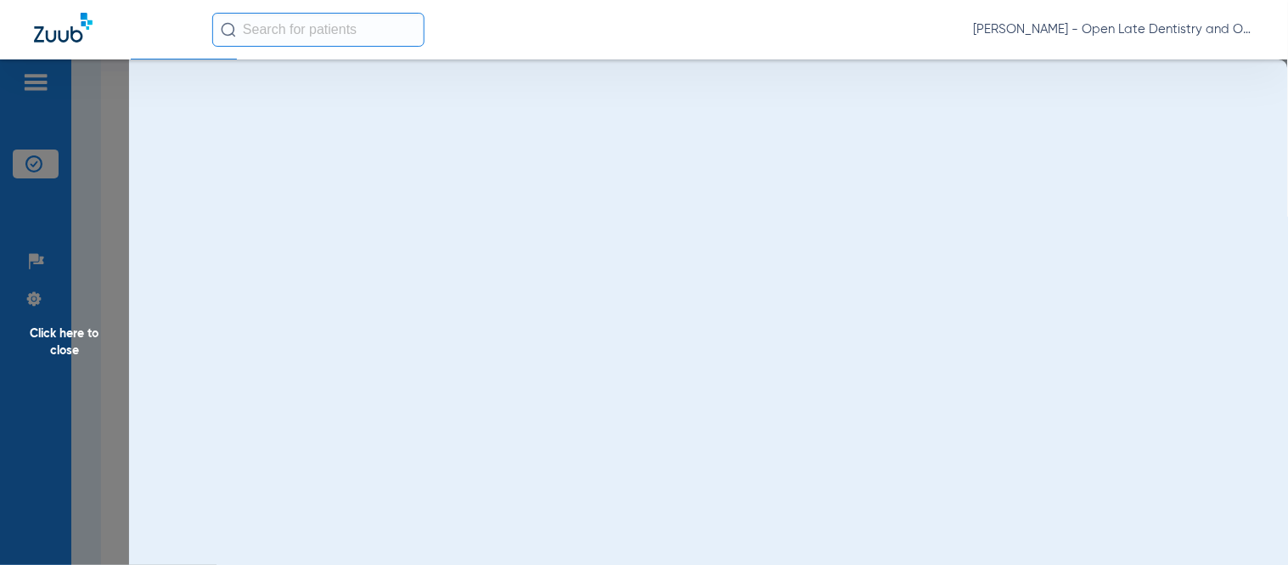
scroll to position [0, 0]
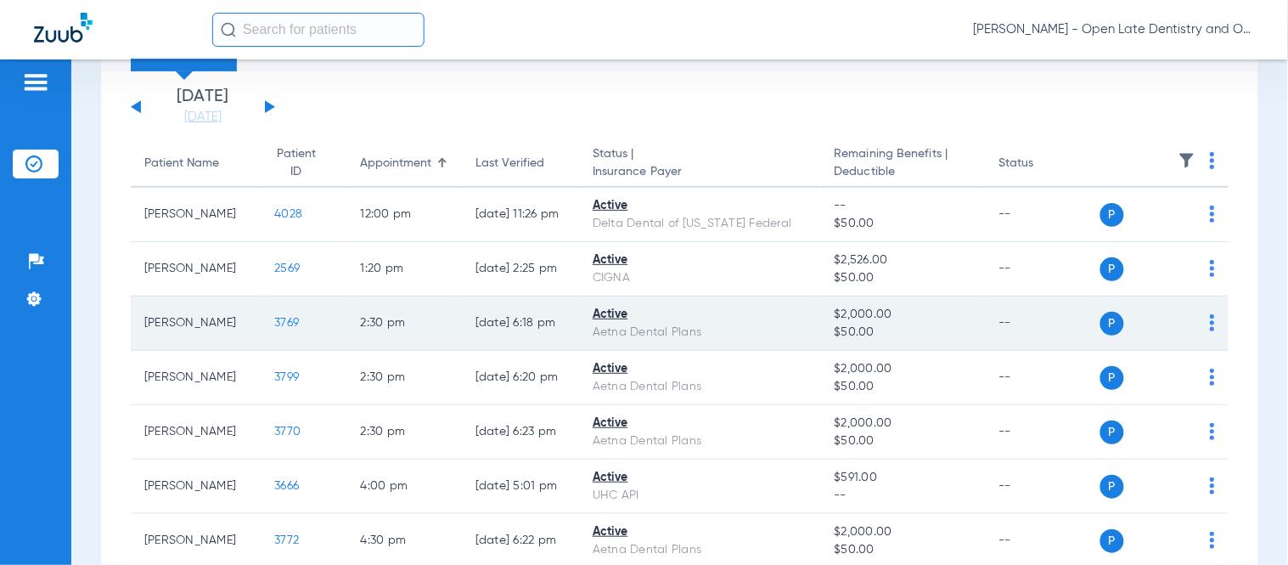
click at [274, 324] on span "3769" at bounding box center [286, 323] width 25 height 12
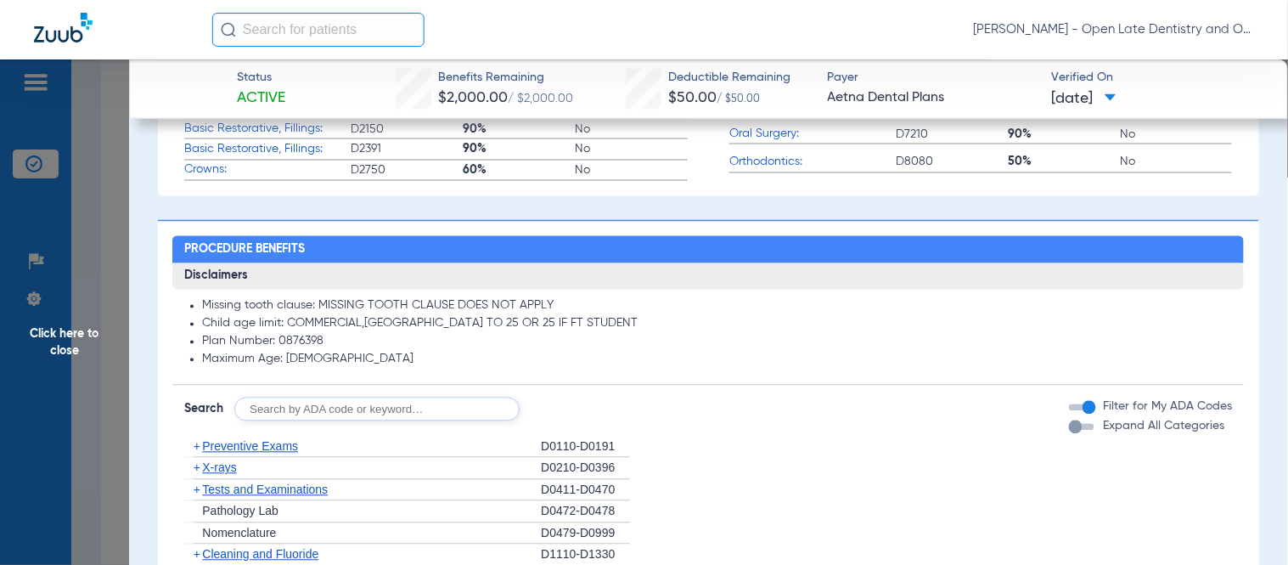
scroll to position [849, 0]
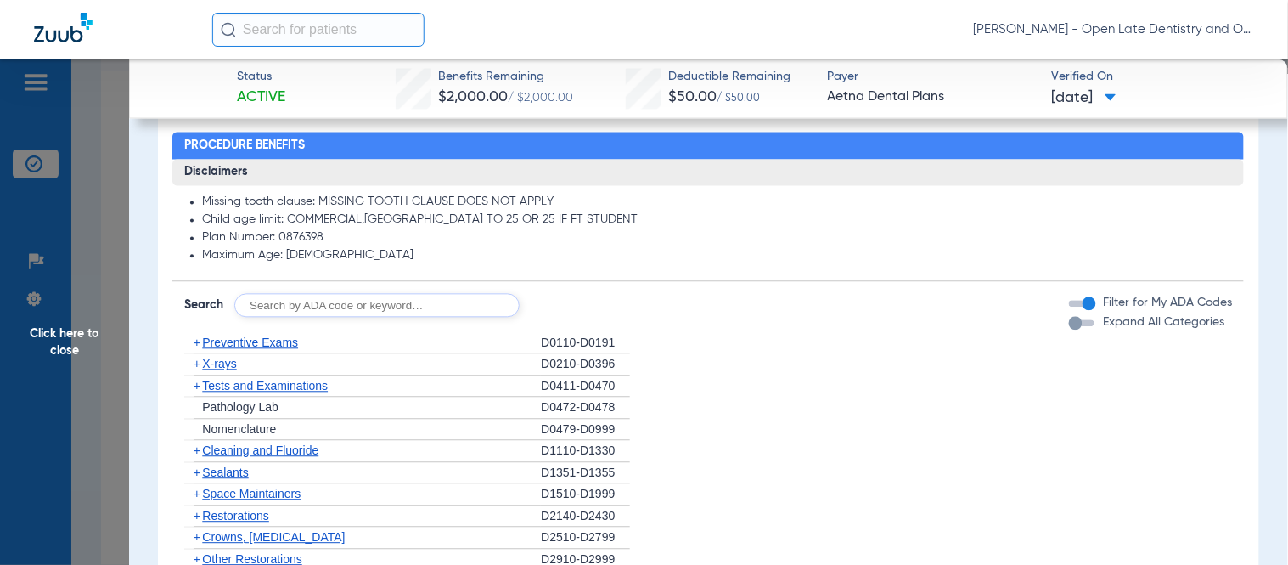
click at [196, 370] on span "+" at bounding box center [197, 364] width 7 height 14
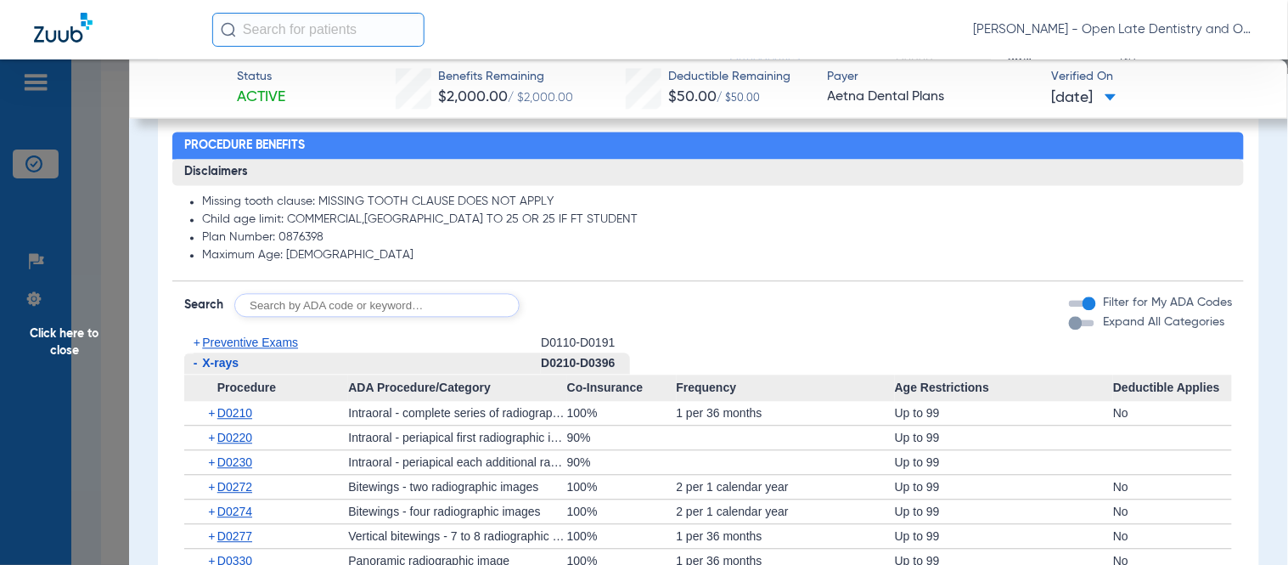
scroll to position [943, 0]
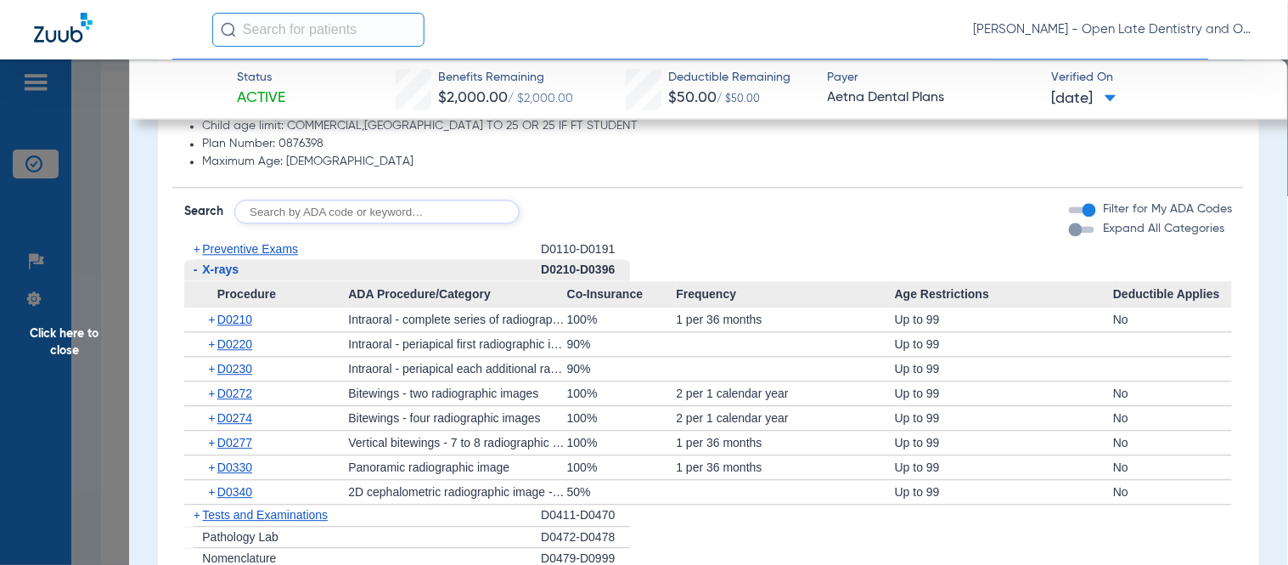
click at [196, 244] on span "+" at bounding box center [197, 249] width 7 height 14
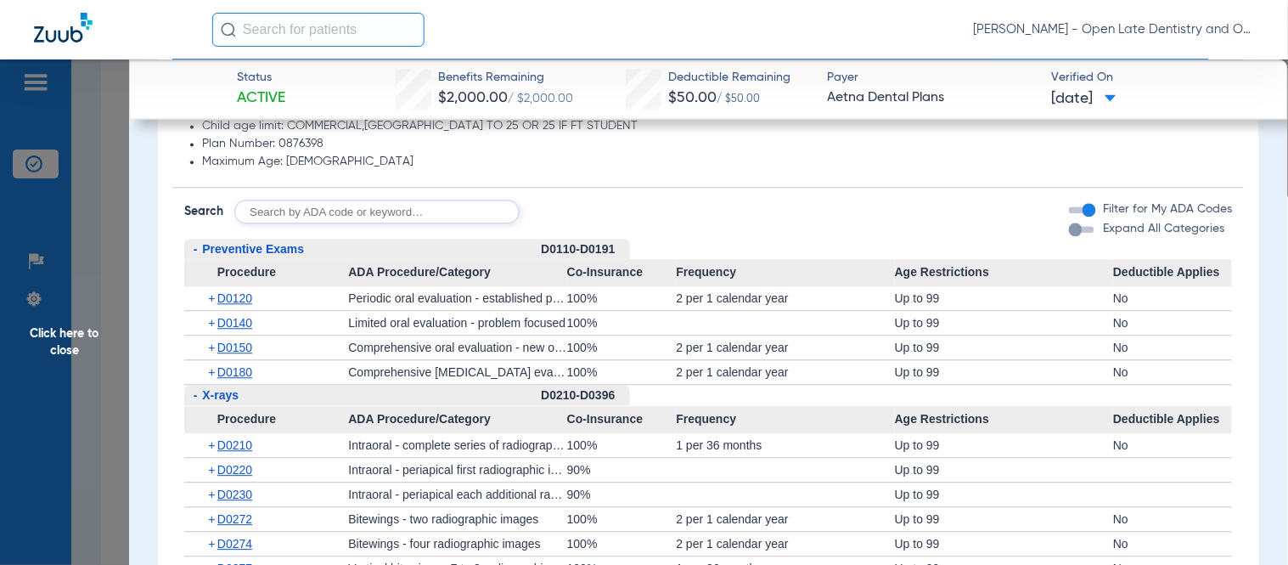
click at [210, 295] on span "+" at bounding box center [212, 298] width 9 height 24
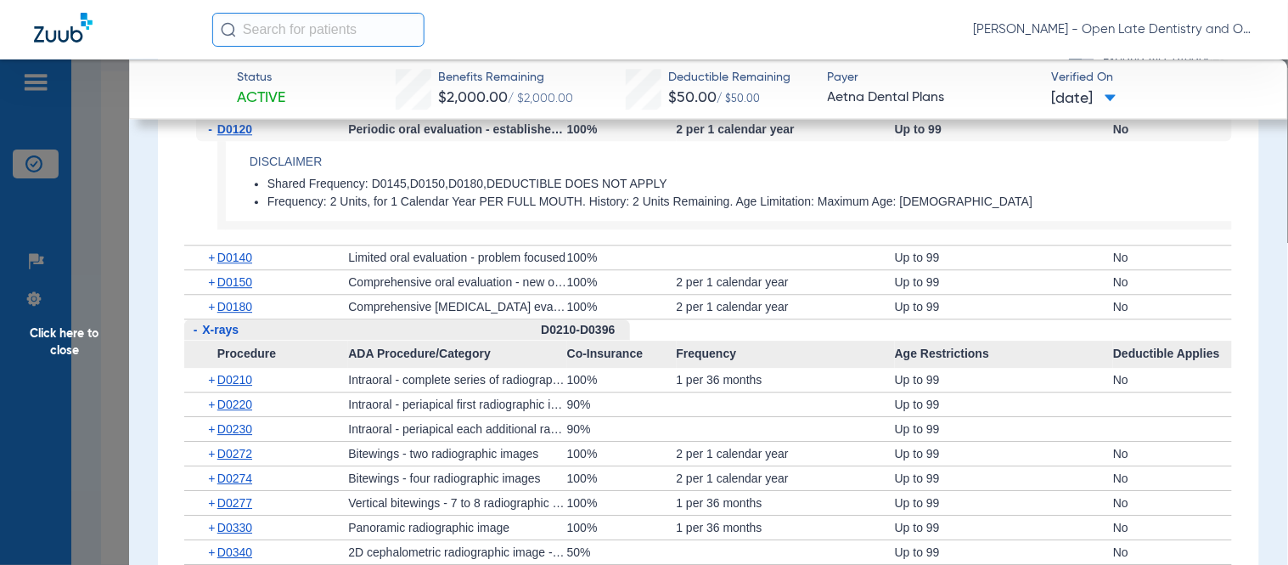
scroll to position [1132, 0]
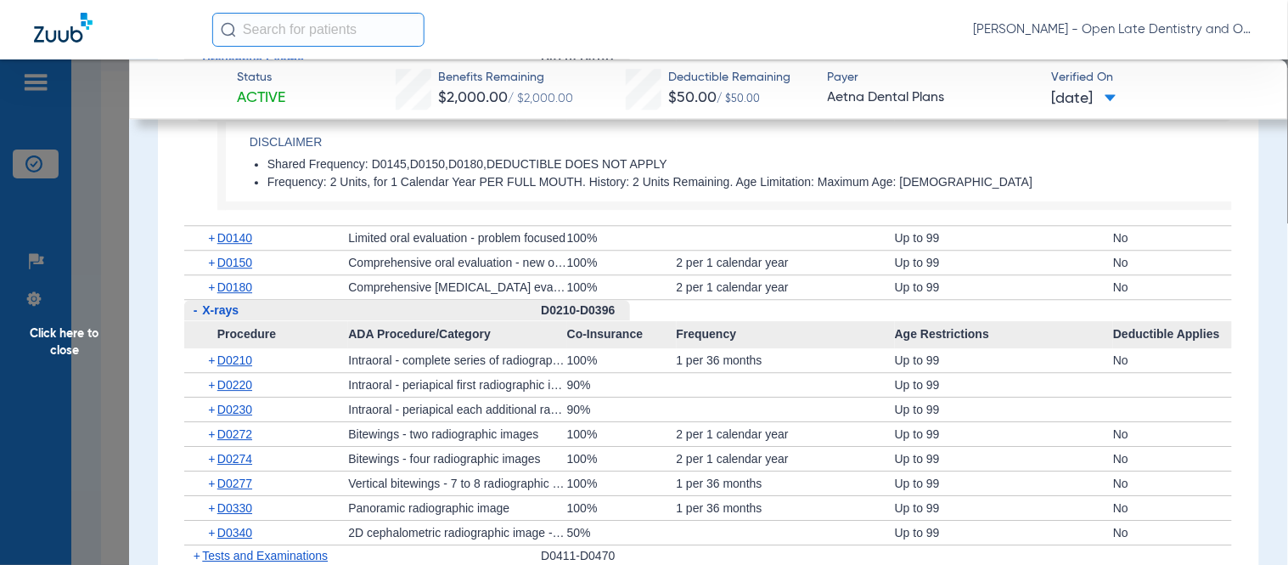
click at [212, 385] on span "+" at bounding box center [212, 385] width 9 height 24
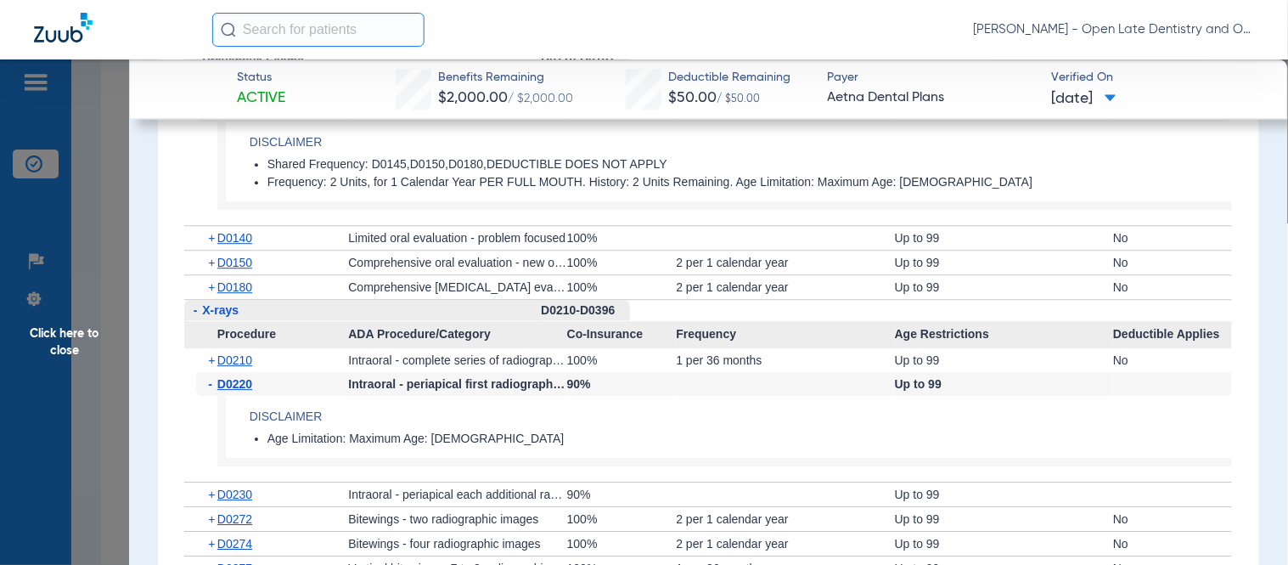
click at [212, 385] on span "-" at bounding box center [212, 384] width 9 height 24
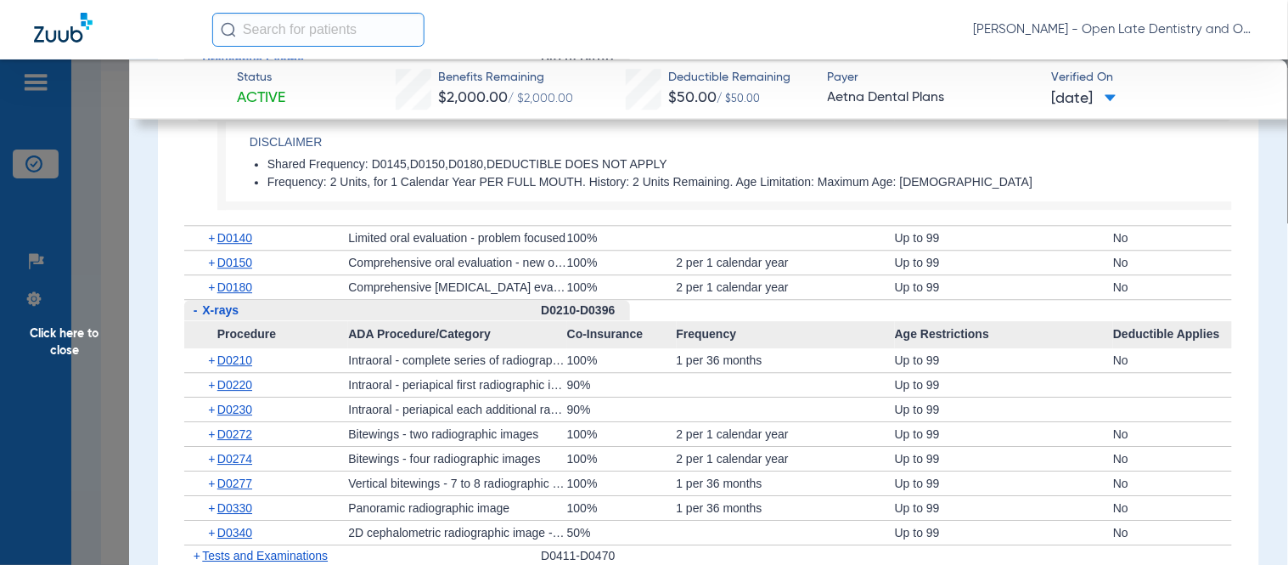
click at [212, 408] on span "+" at bounding box center [212, 409] width 9 height 24
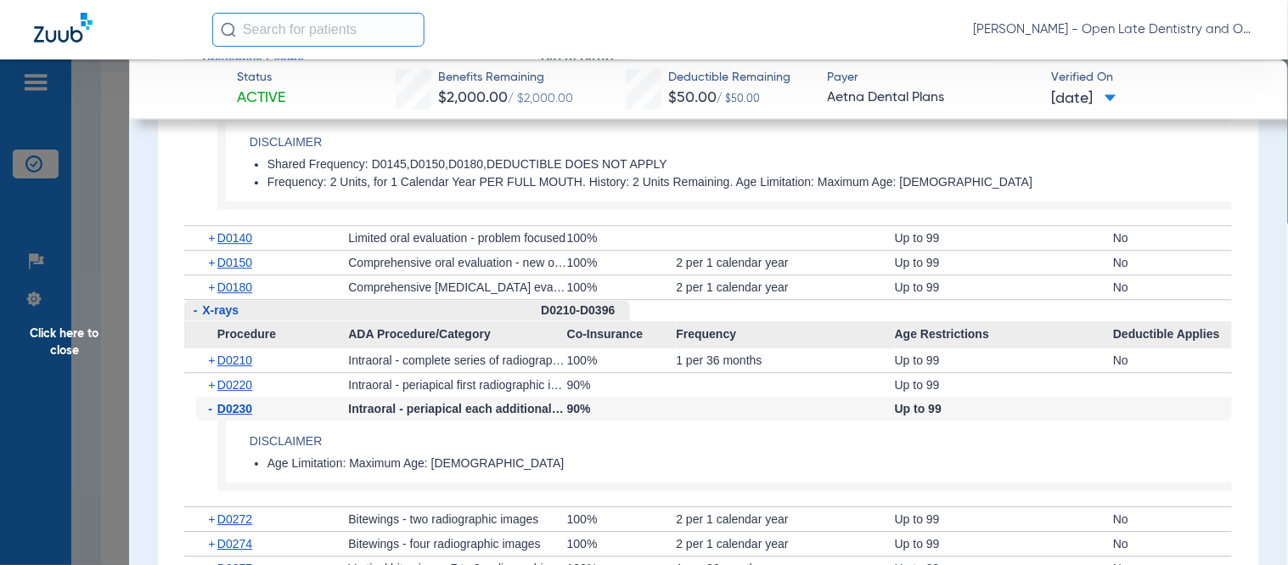
click at [212, 408] on span "-" at bounding box center [212, 409] width 9 height 24
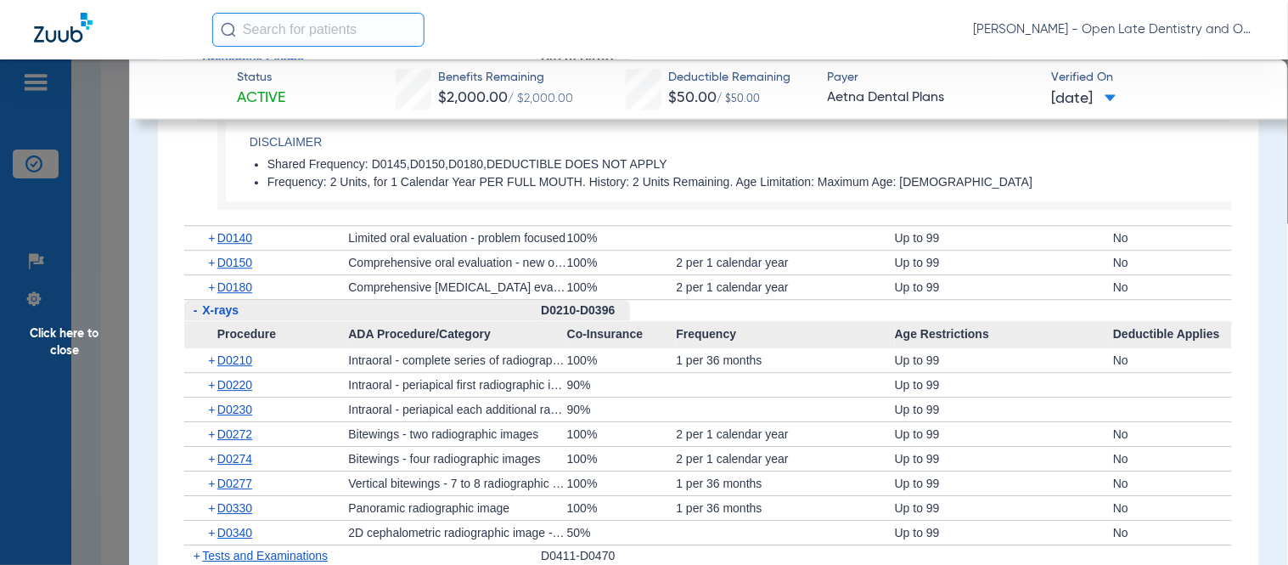
click at [77, 335] on span "Click here to close" at bounding box center [64, 341] width 129 height 565
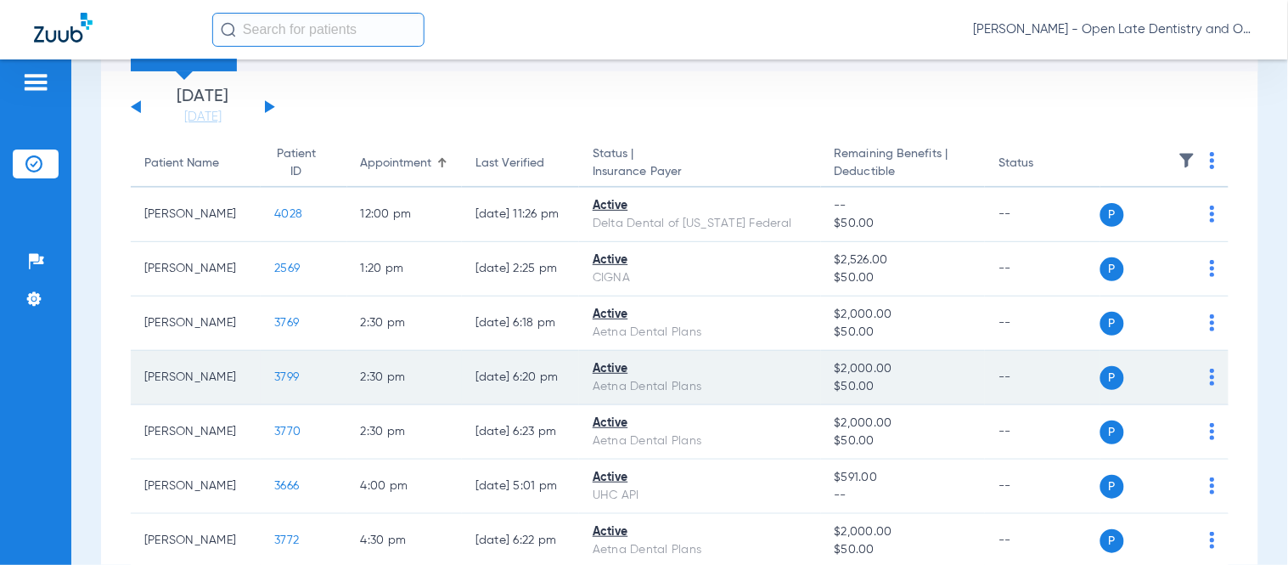
scroll to position [188, 0]
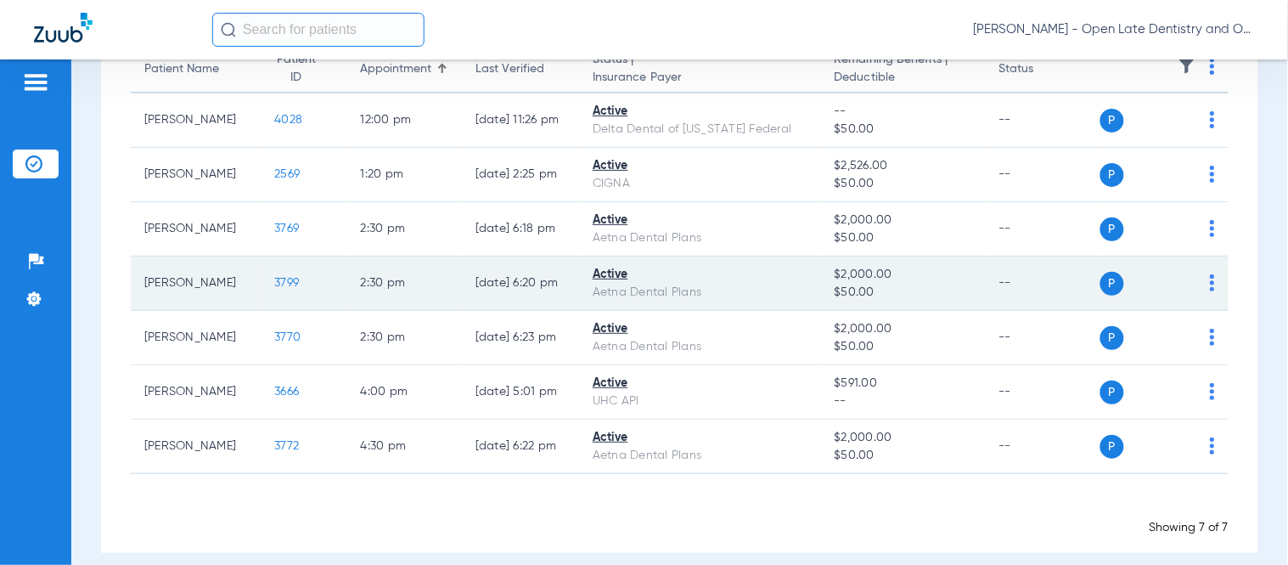
click at [274, 278] on span "3799" at bounding box center [286, 283] width 25 height 12
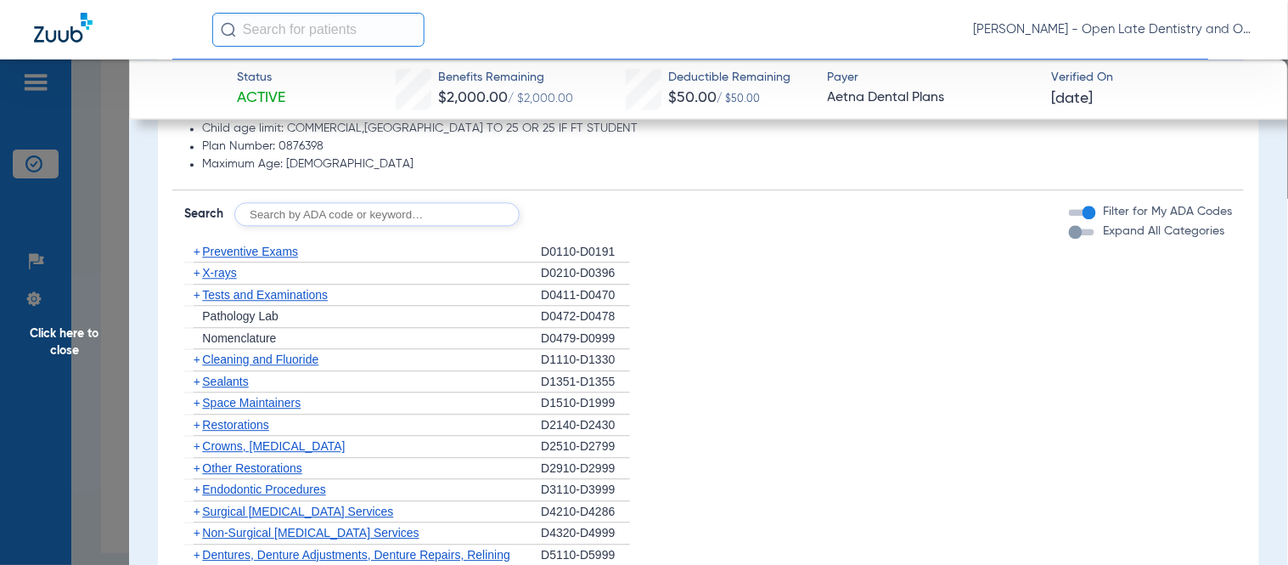
scroll to position [943, 0]
click at [195, 247] on span "+" at bounding box center [197, 249] width 7 height 14
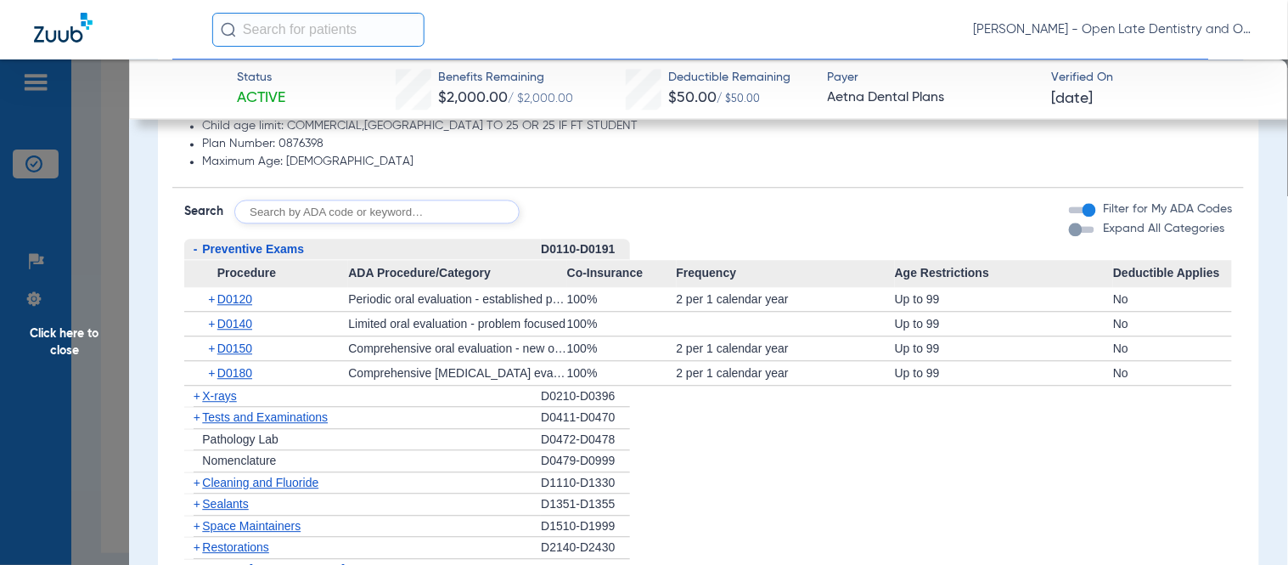
click at [191, 391] on span "+" at bounding box center [193, 395] width 18 height 21
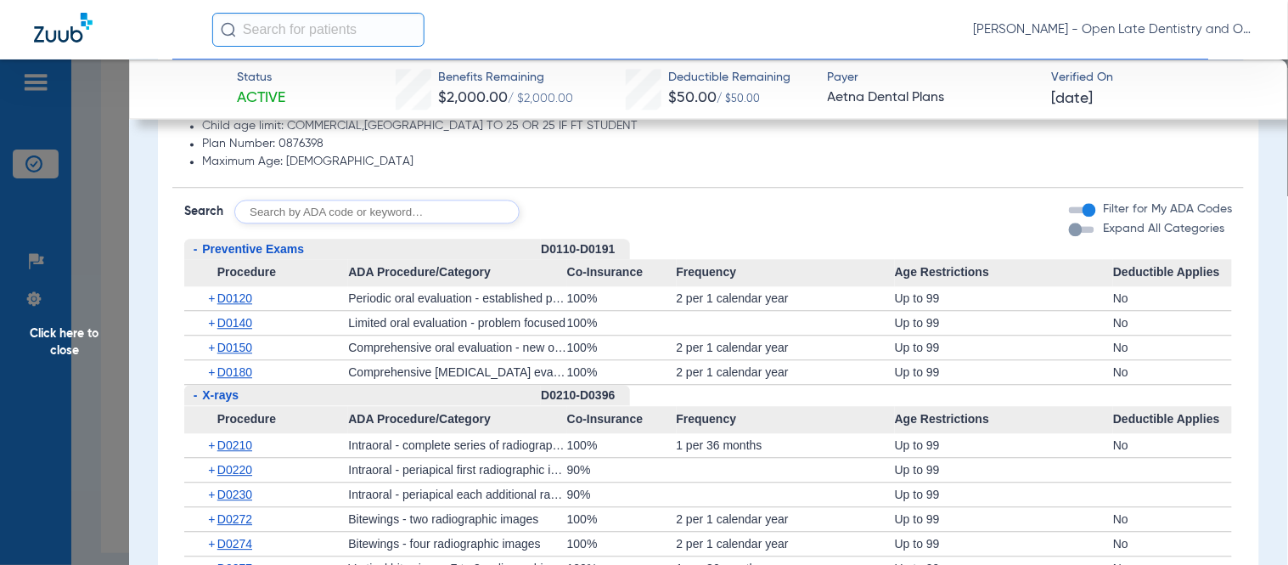
click at [195, 393] on span "-" at bounding box center [196, 395] width 4 height 14
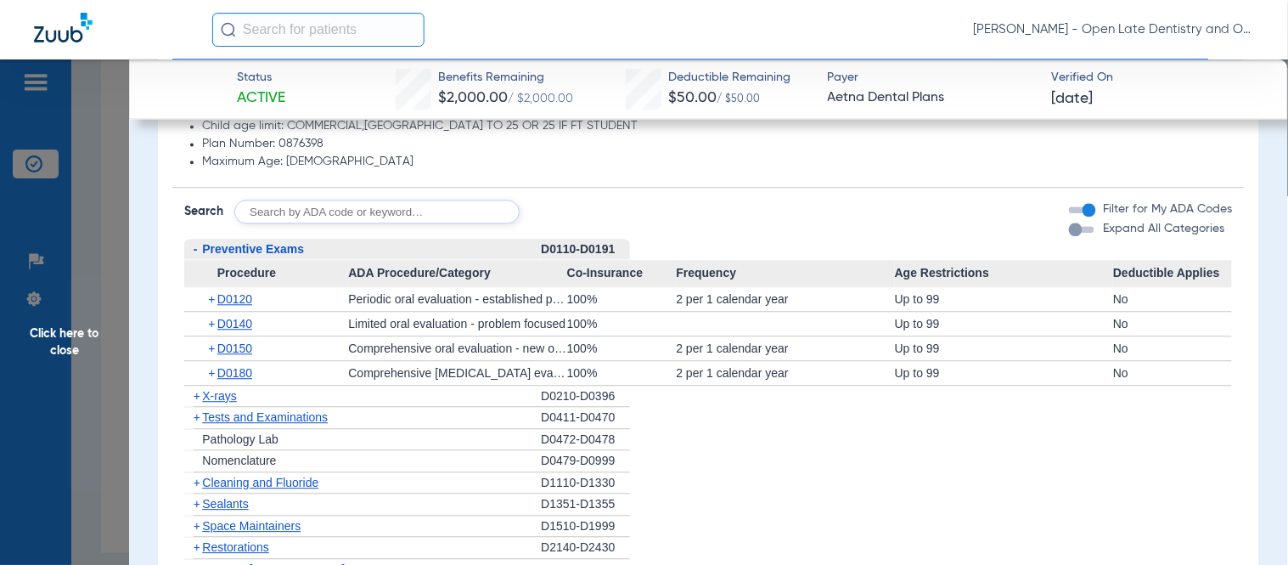
click at [196, 396] on span "+" at bounding box center [197, 396] width 7 height 14
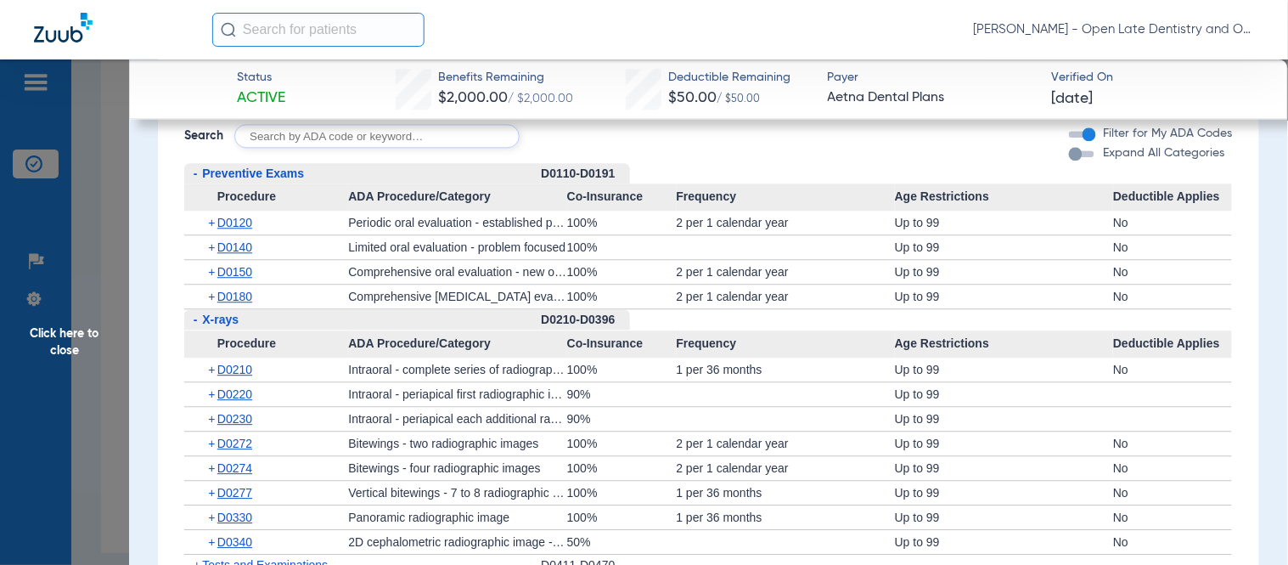
scroll to position [1132, 0]
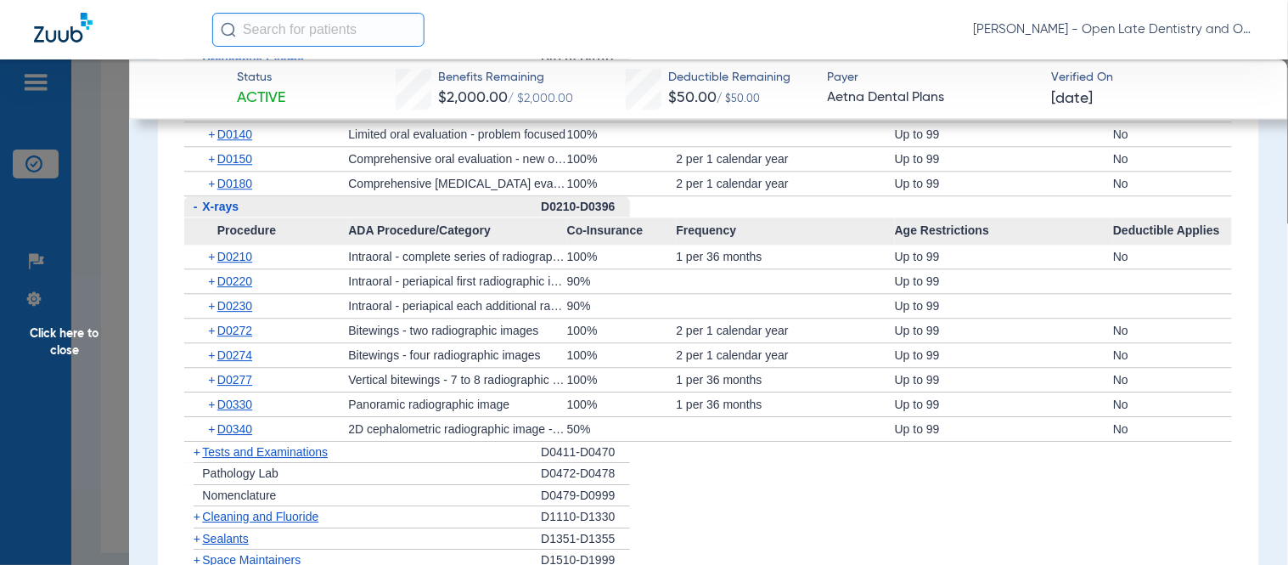
click at [209, 406] on span "+" at bounding box center [212, 404] width 9 height 24
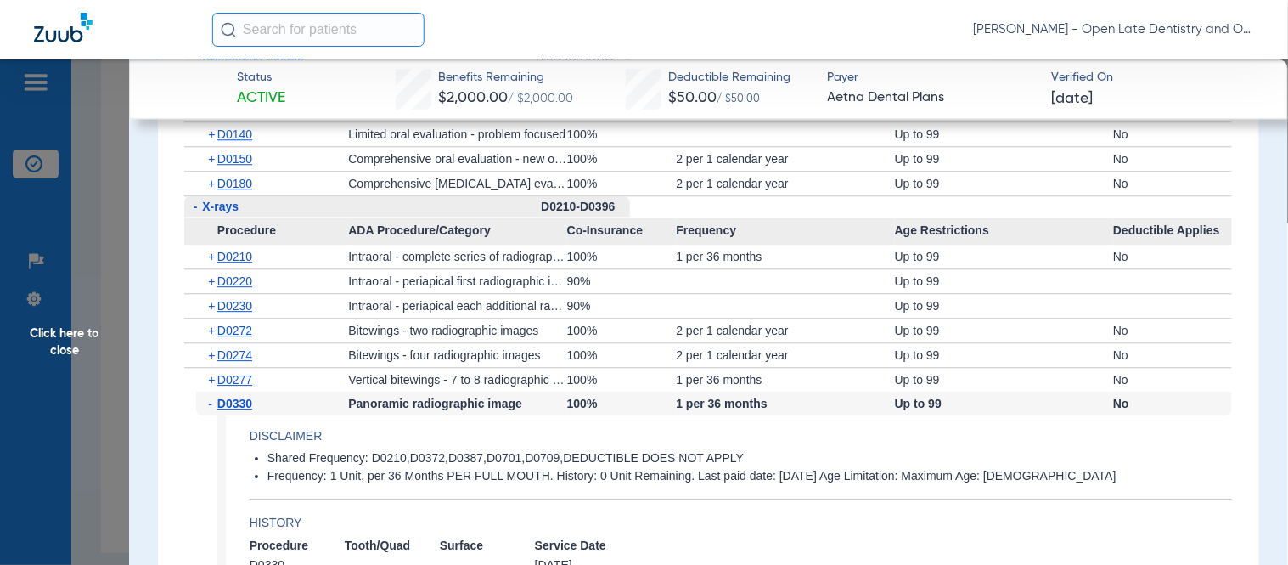
scroll to position [1226, 0]
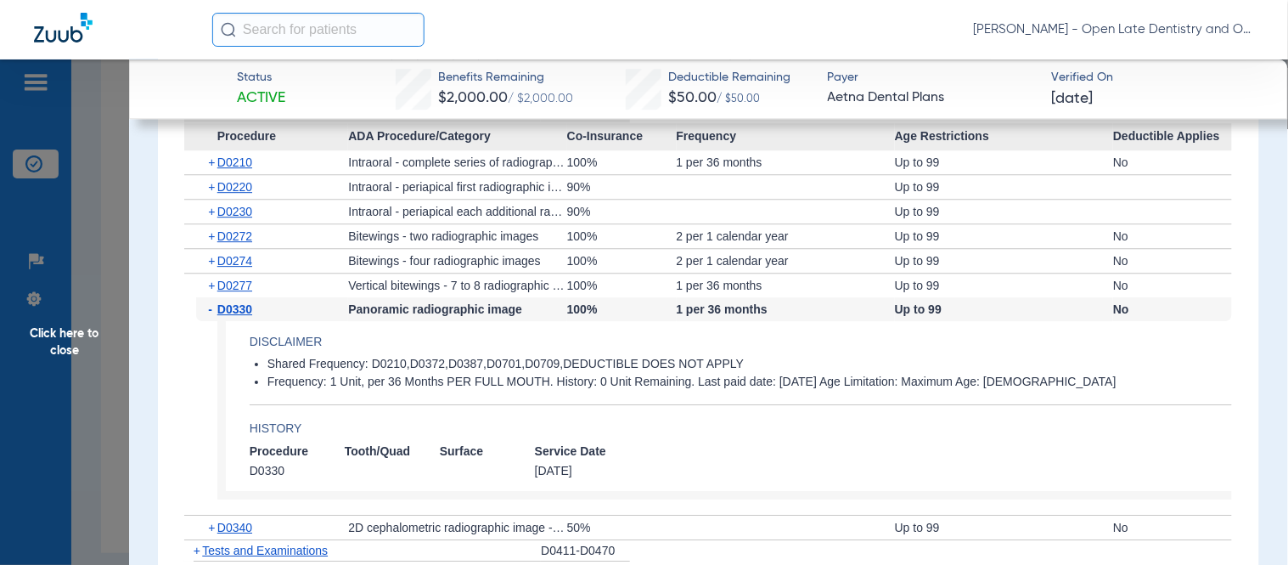
click at [211, 255] on span "+" at bounding box center [212, 261] width 9 height 24
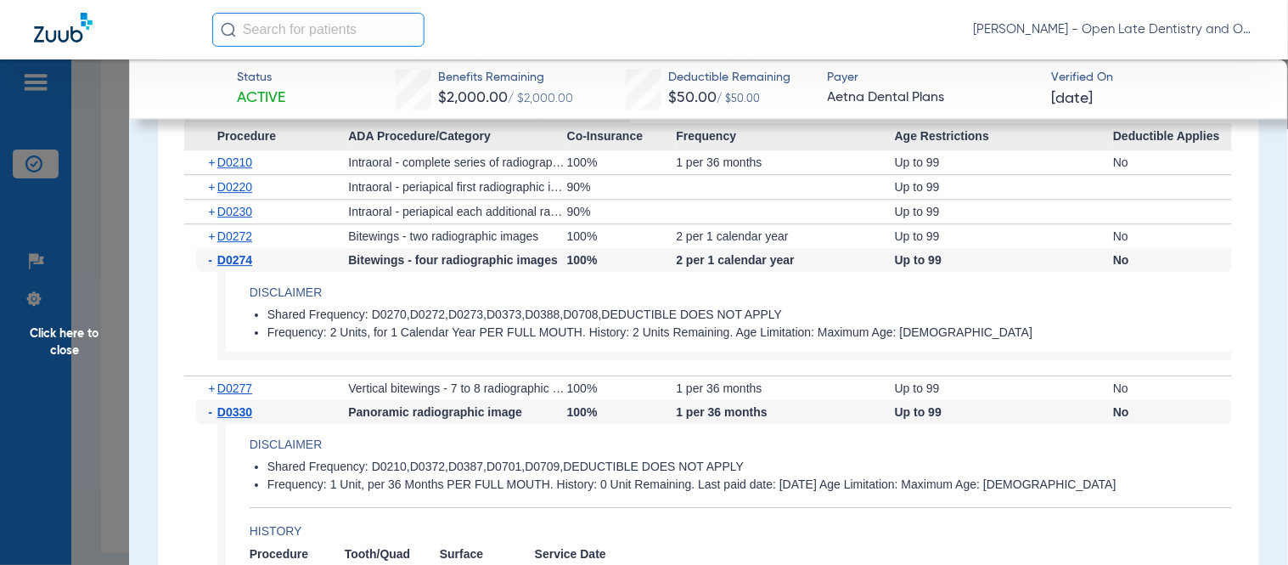
click at [211, 255] on span "-" at bounding box center [212, 260] width 9 height 24
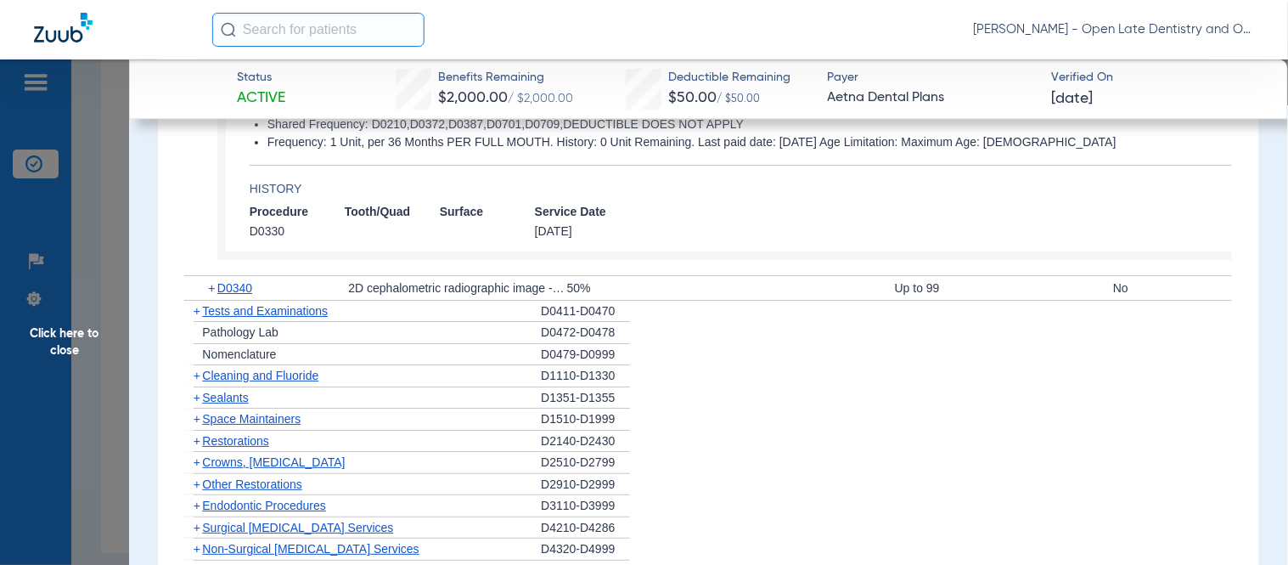
scroll to position [1509, 0]
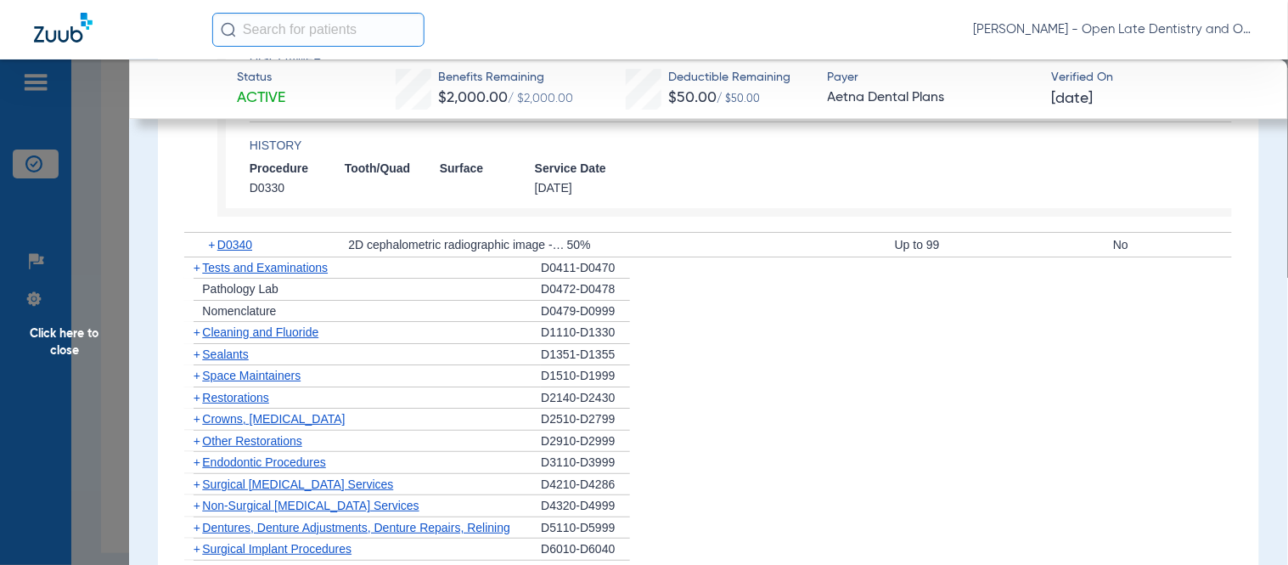
click at [198, 327] on span "+" at bounding box center [197, 332] width 7 height 14
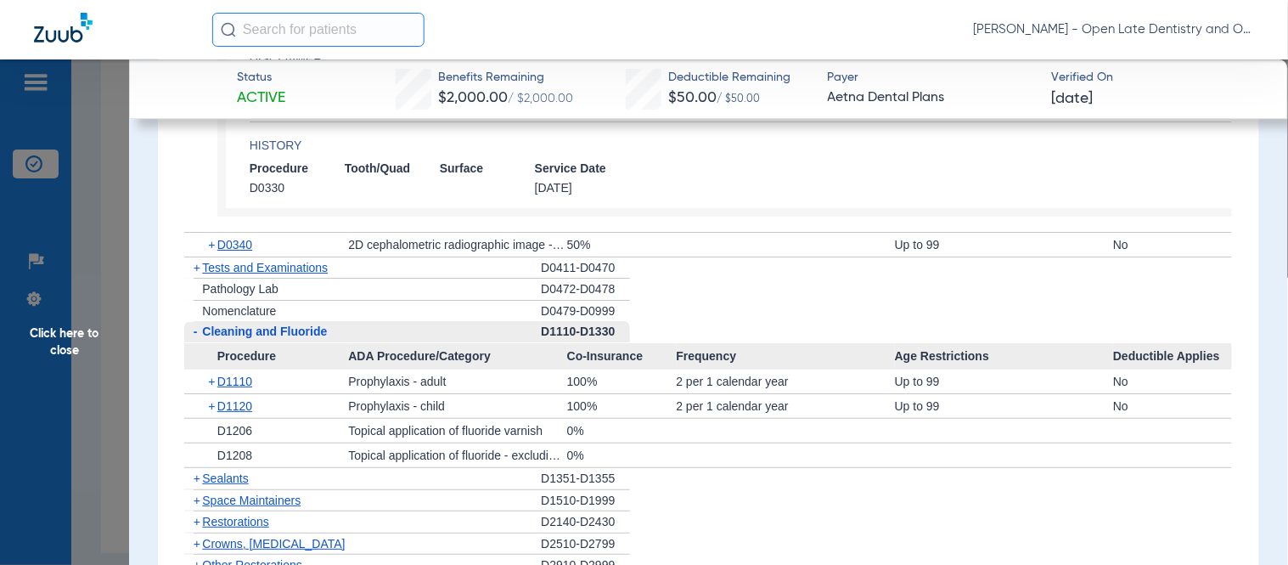
scroll to position [1603, 0]
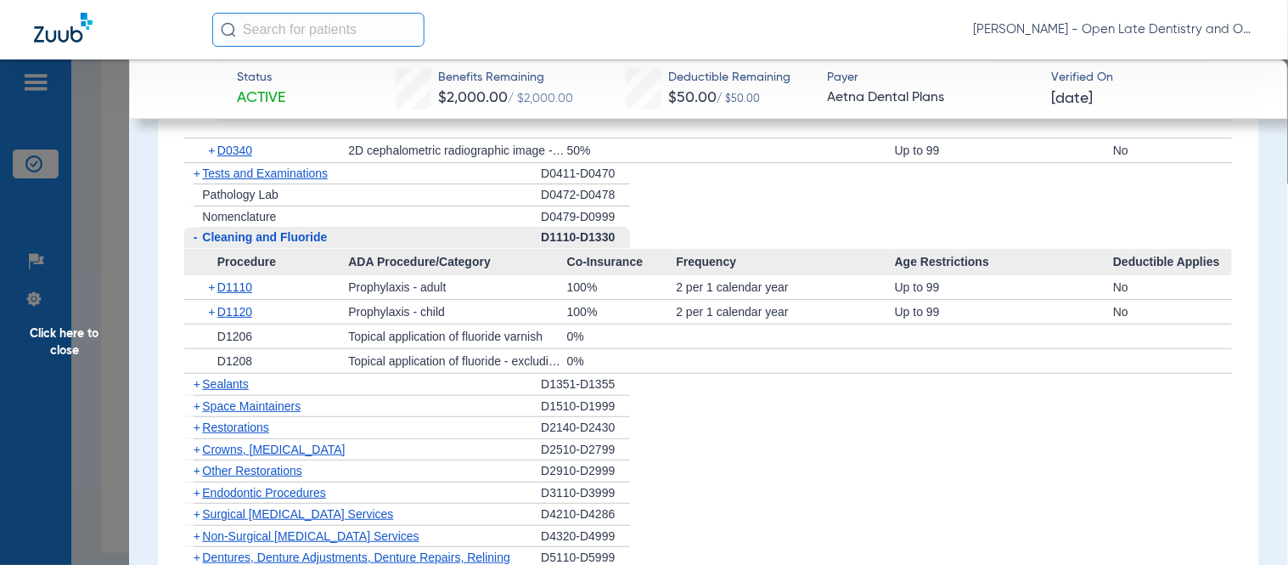
click at [211, 310] on span "+" at bounding box center [212, 312] width 9 height 24
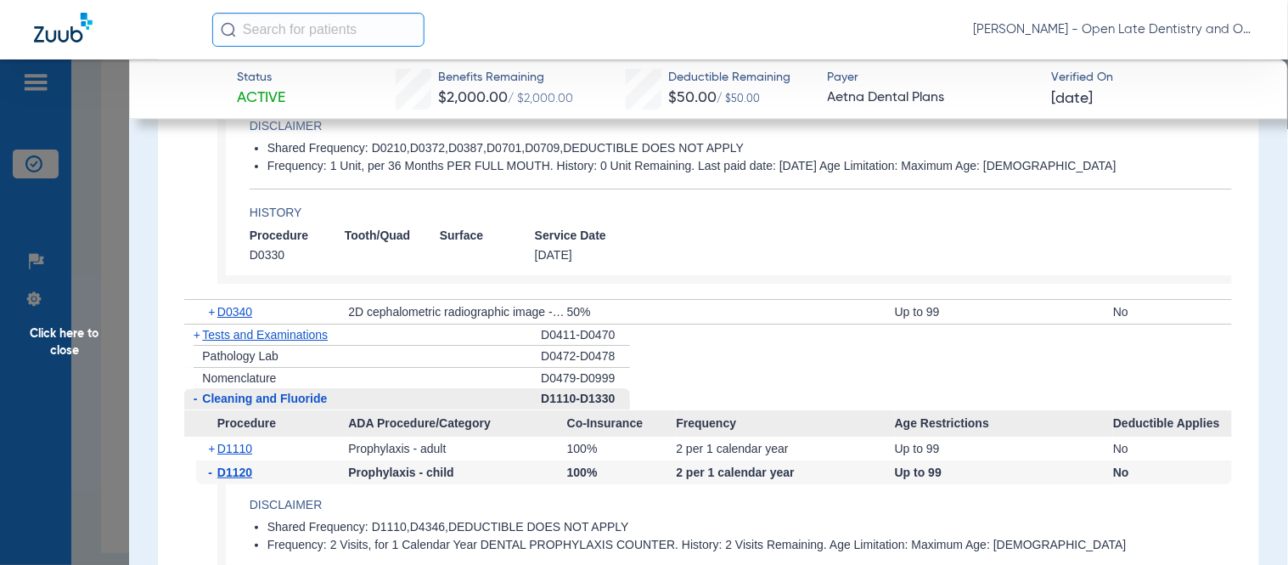
scroll to position [1415, 0]
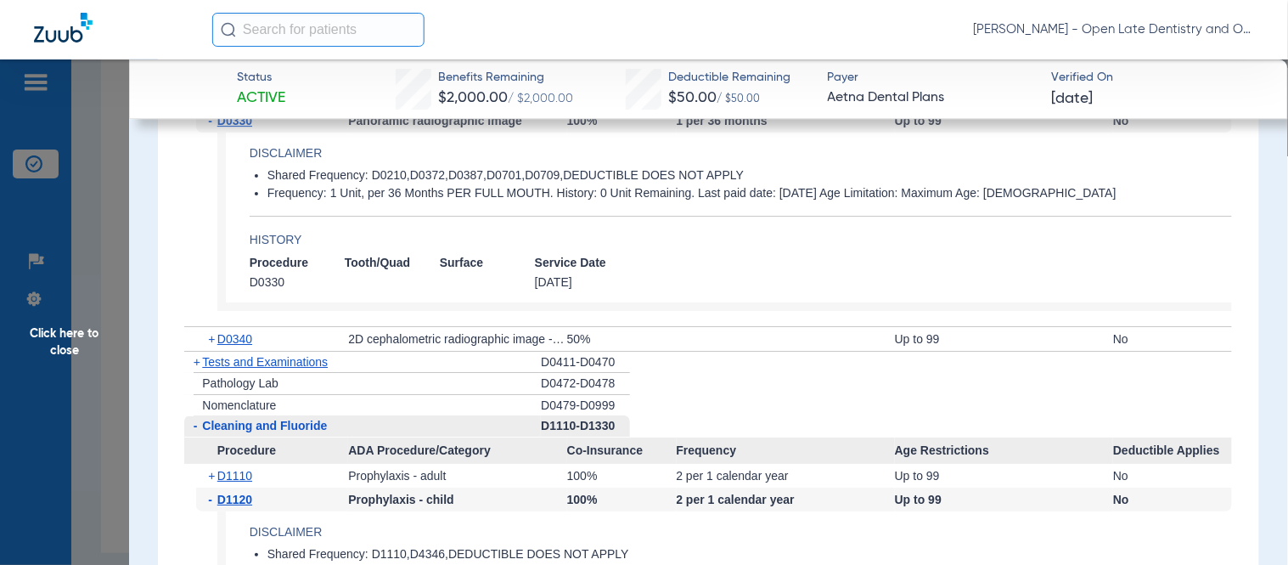
click at [77, 331] on span "Click here to close" at bounding box center [64, 341] width 129 height 565
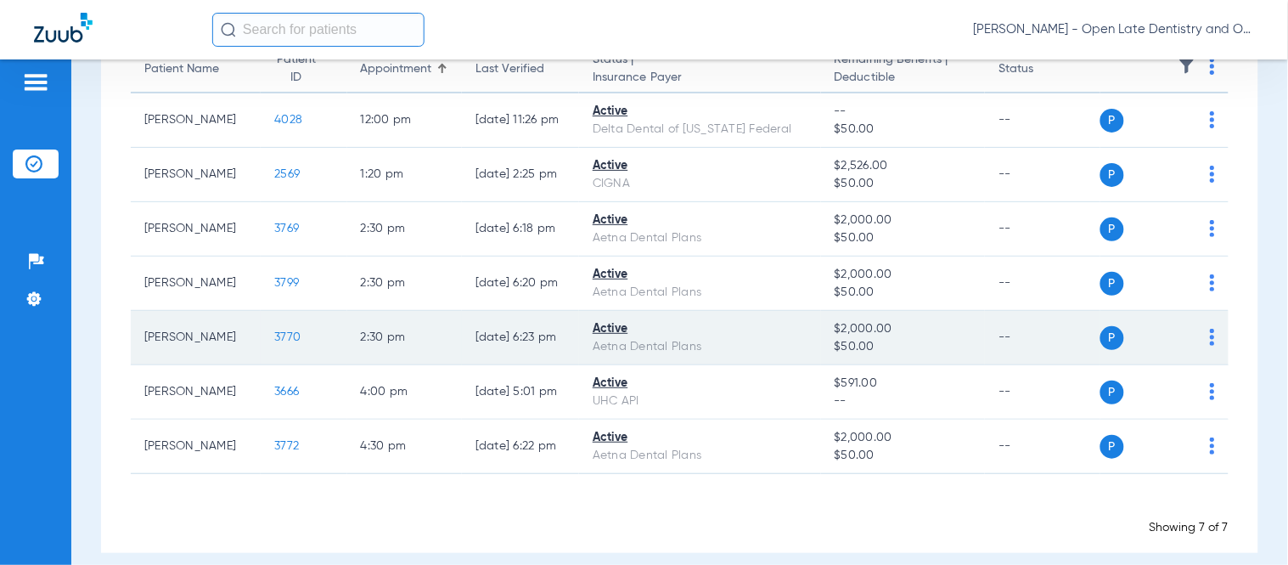
click at [274, 340] on span "3770" at bounding box center [287, 337] width 26 height 12
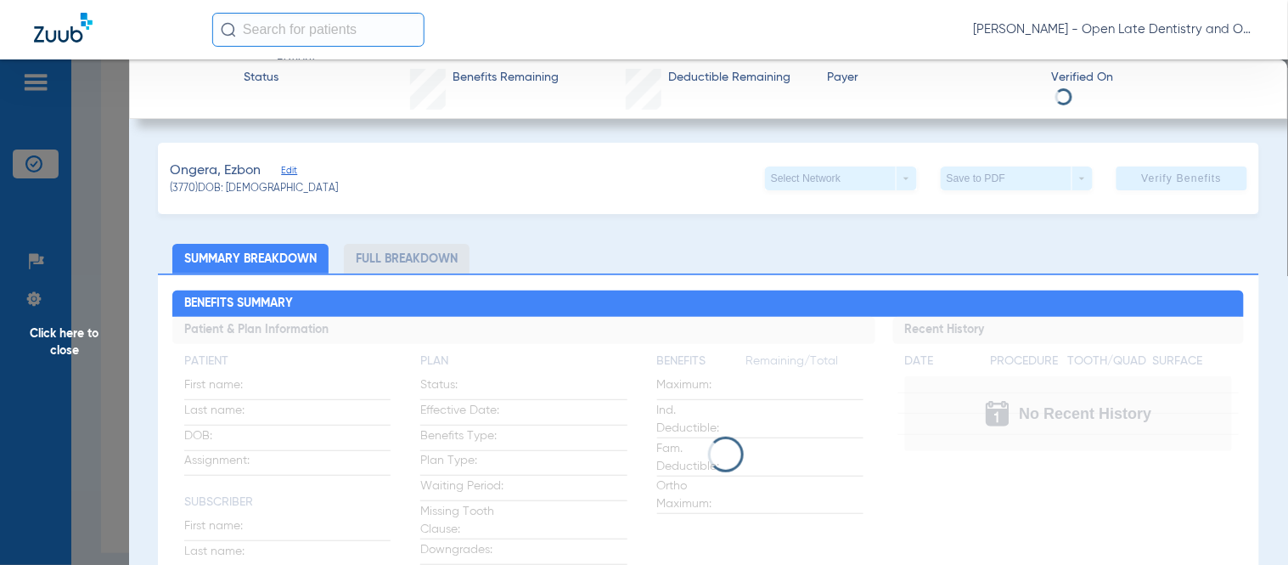
click at [43, 328] on span "Click here to close" at bounding box center [64, 341] width 129 height 565
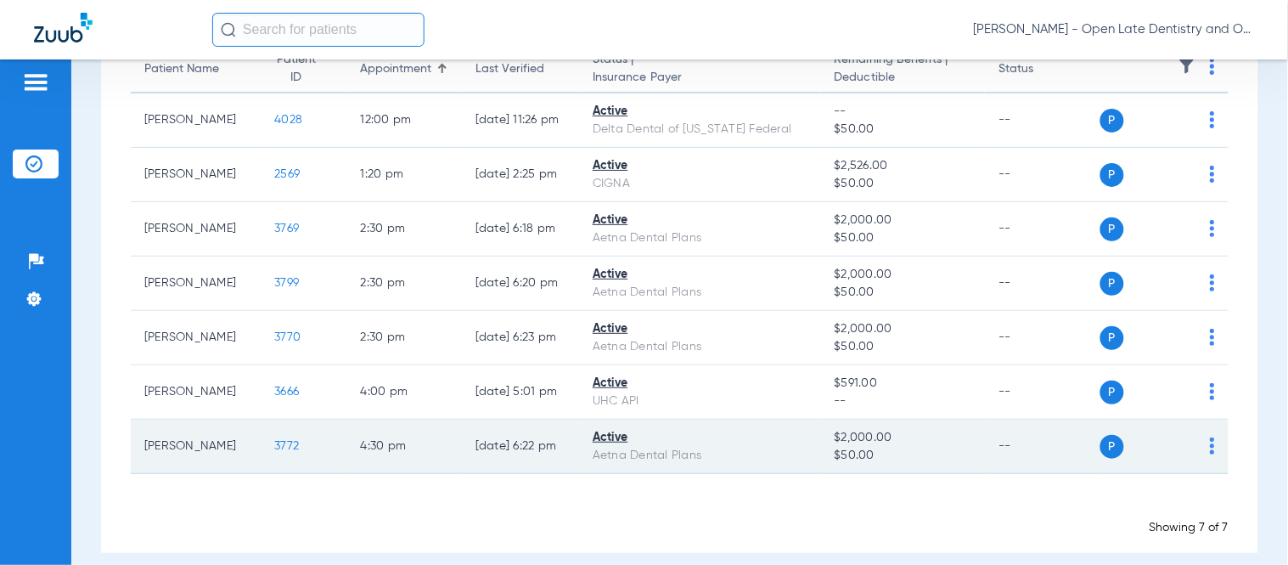
click at [274, 440] on span "3772" at bounding box center [286, 446] width 25 height 12
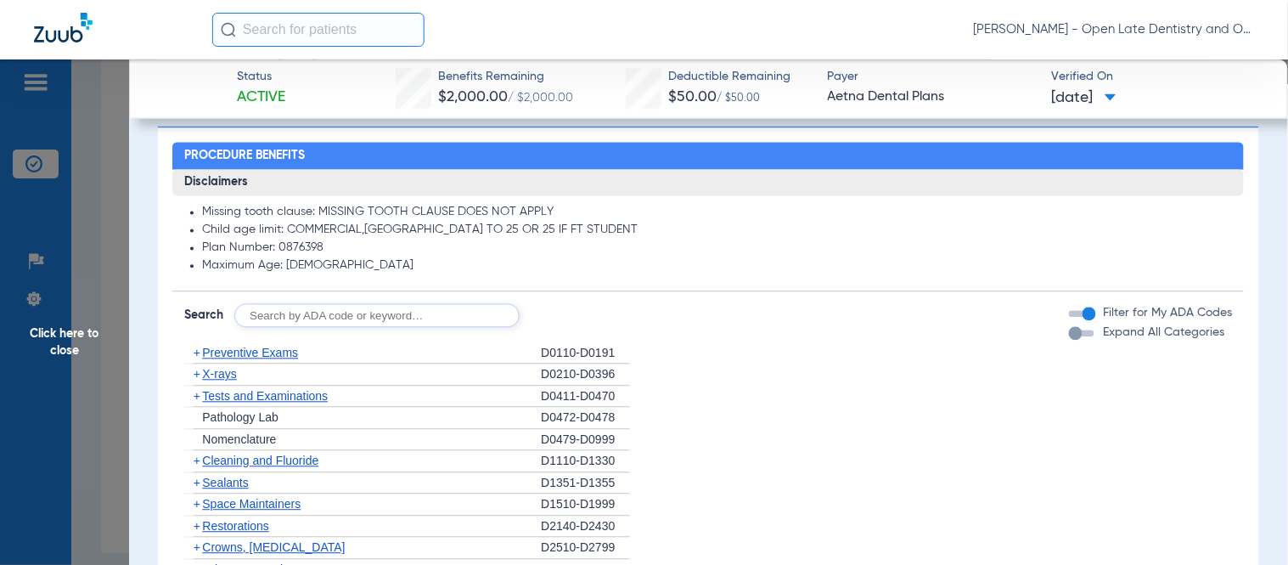
scroll to position [849, 0]
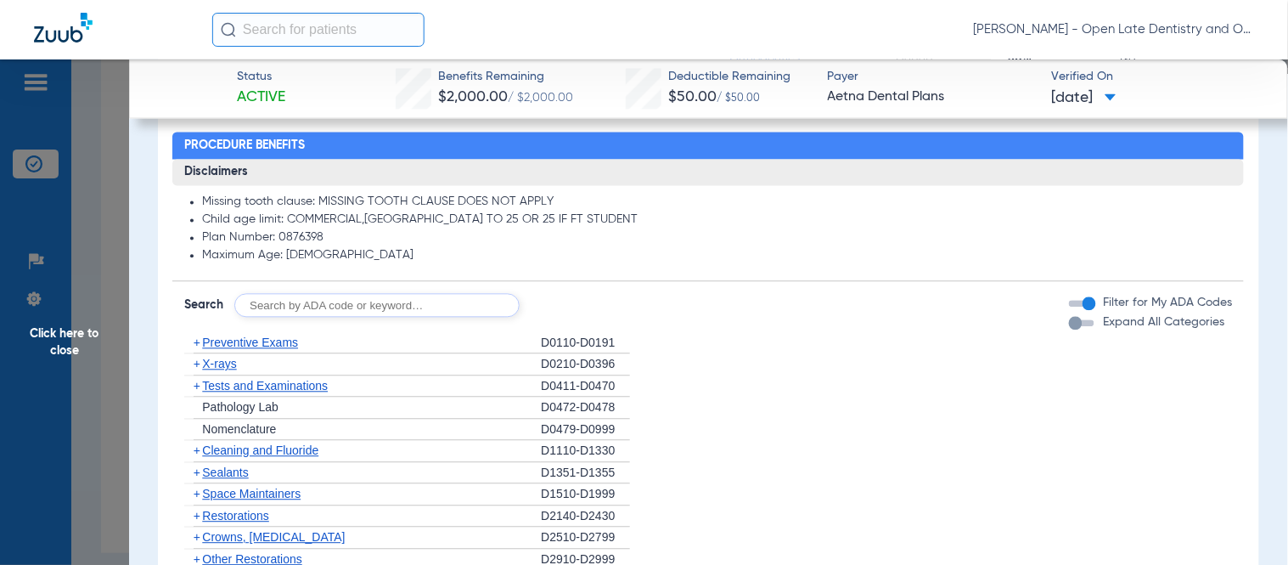
click at [194, 341] on span "+" at bounding box center [197, 343] width 7 height 14
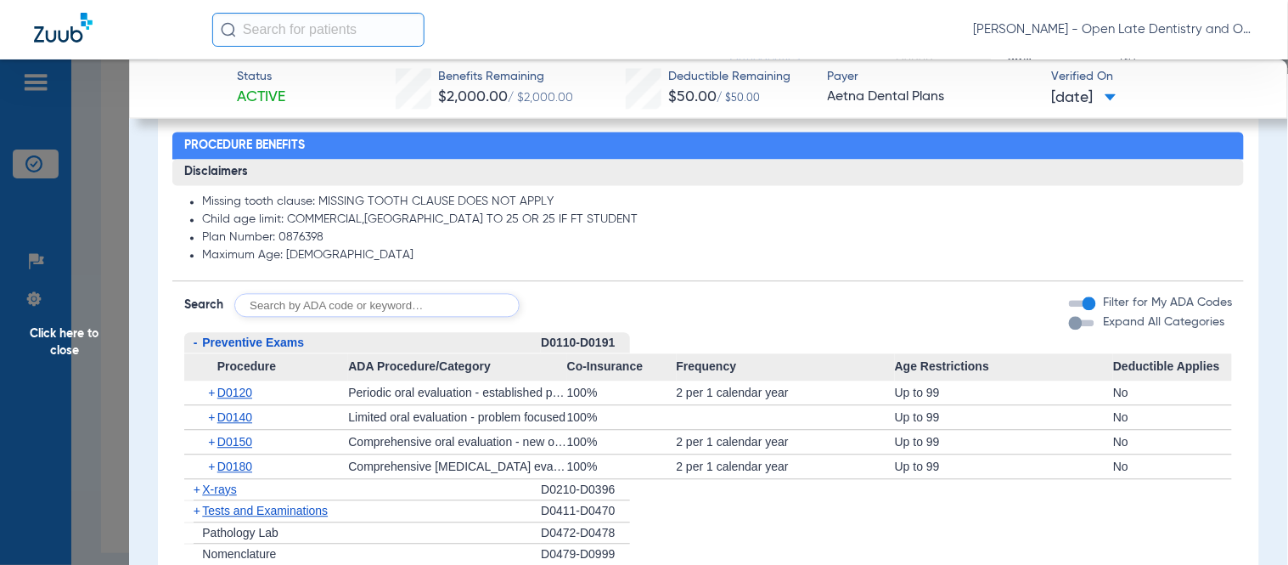
click at [210, 394] on span "+" at bounding box center [212, 393] width 9 height 24
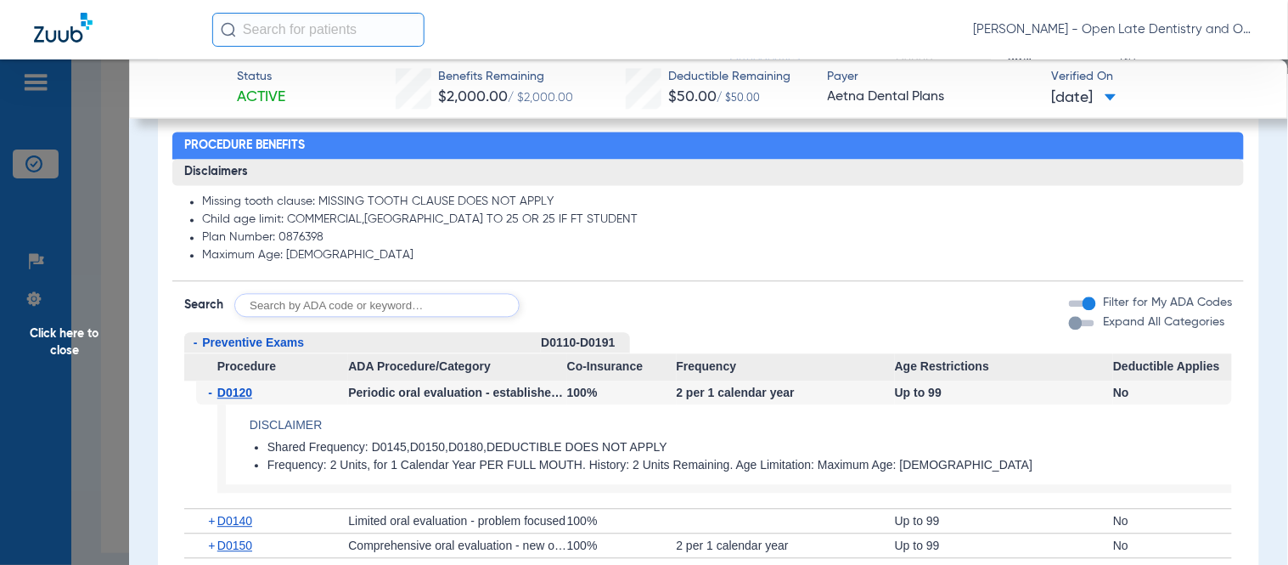
click at [210, 394] on span "-" at bounding box center [212, 393] width 9 height 24
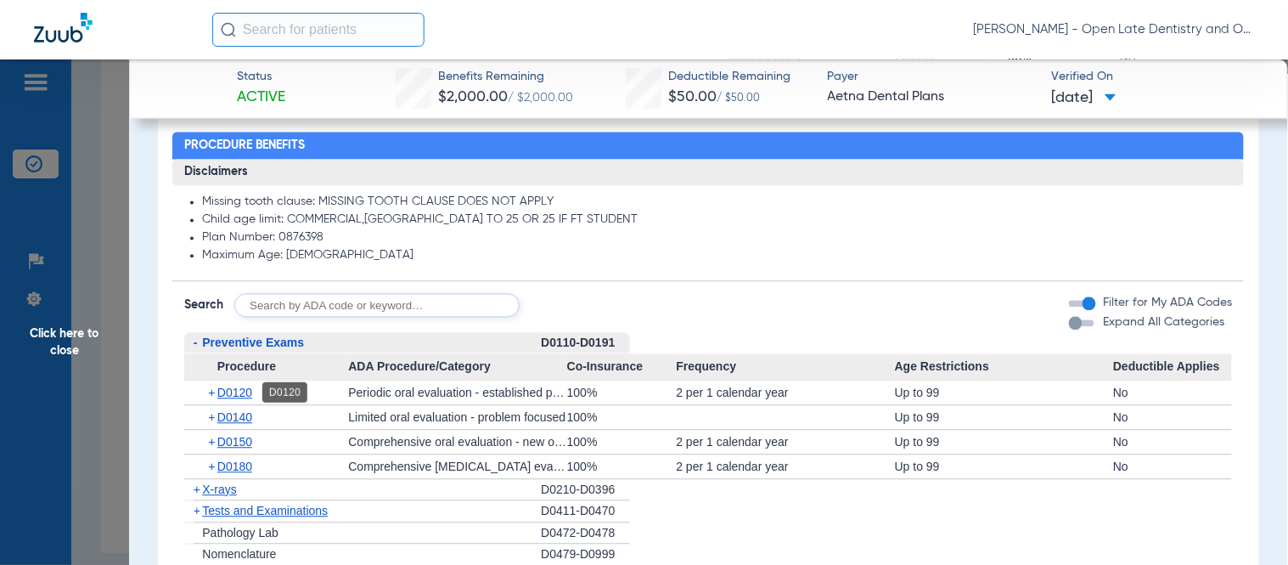
scroll to position [1038, 0]
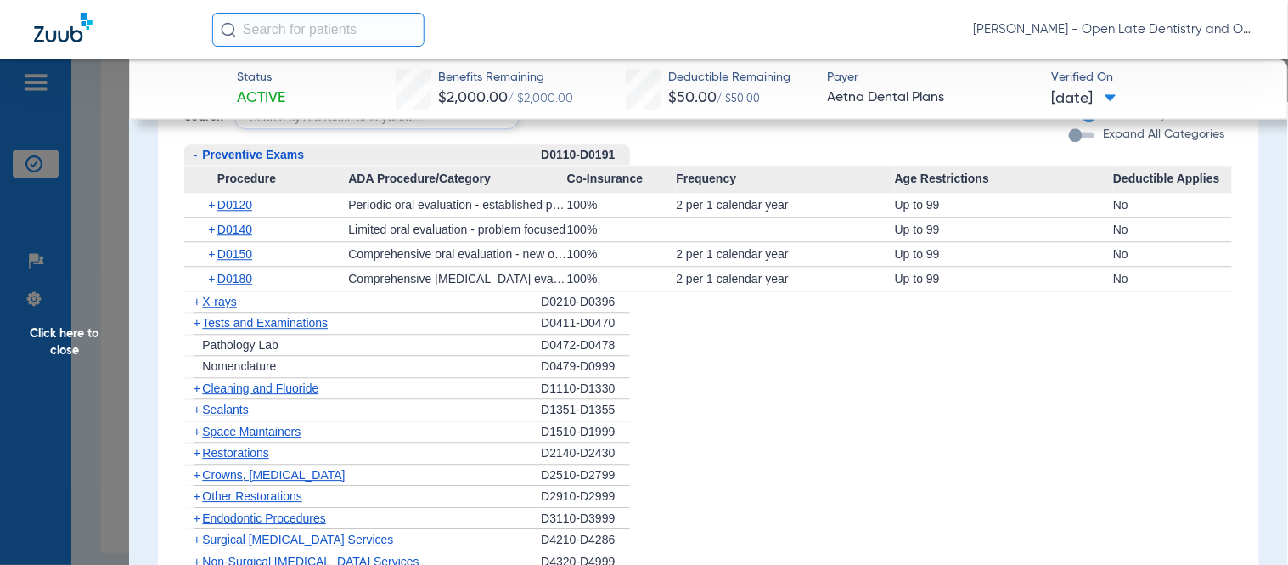
click at [195, 295] on span "+" at bounding box center [197, 302] width 7 height 14
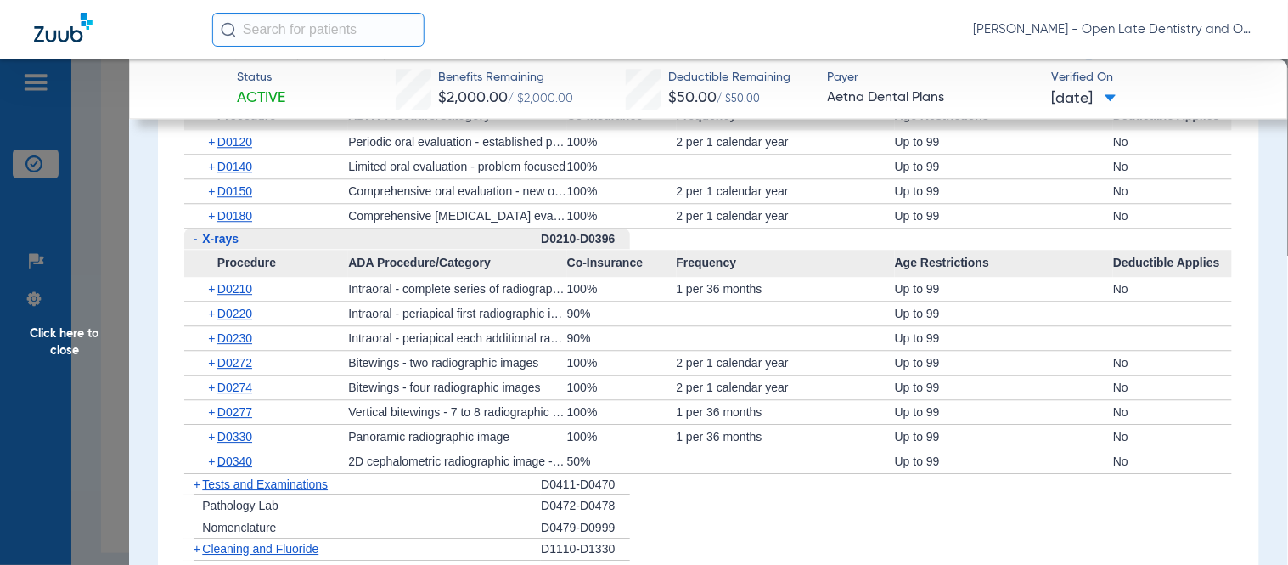
scroll to position [1132, 0]
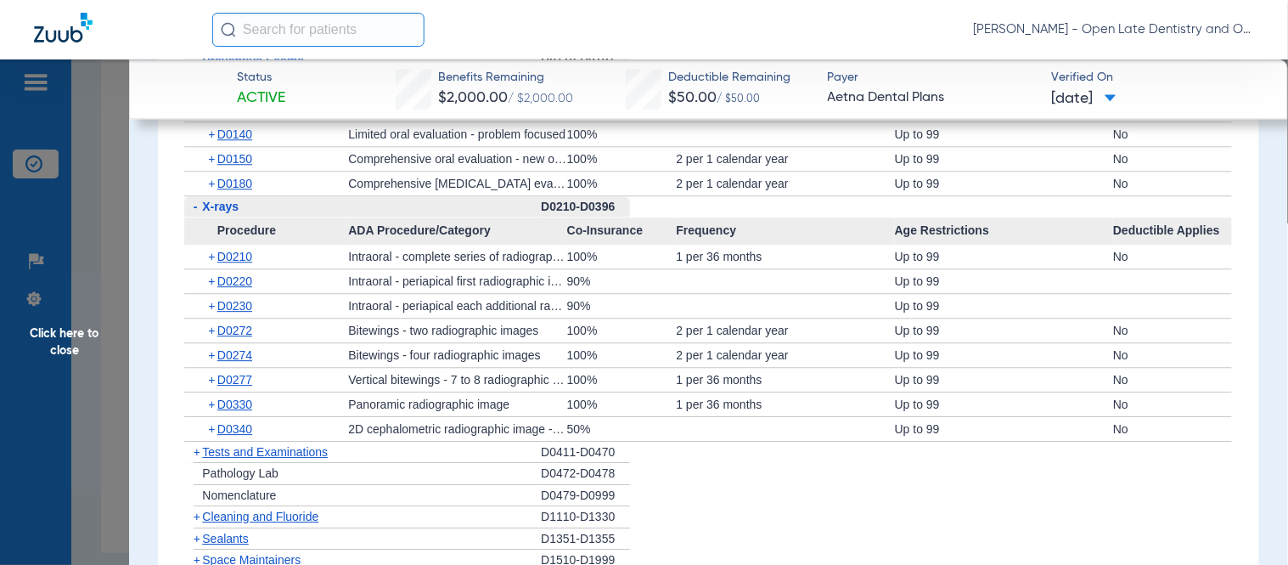
click at [213, 354] on span "+" at bounding box center [212, 355] width 9 height 24
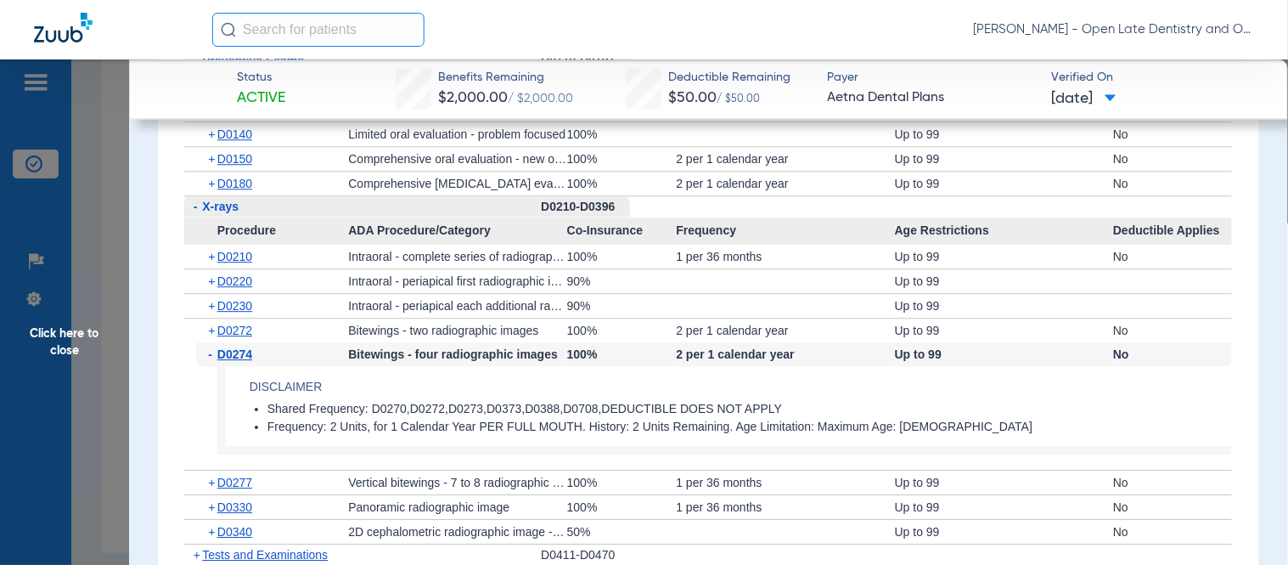
click at [213, 354] on span "-" at bounding box center [212, 354] width 9 height 24
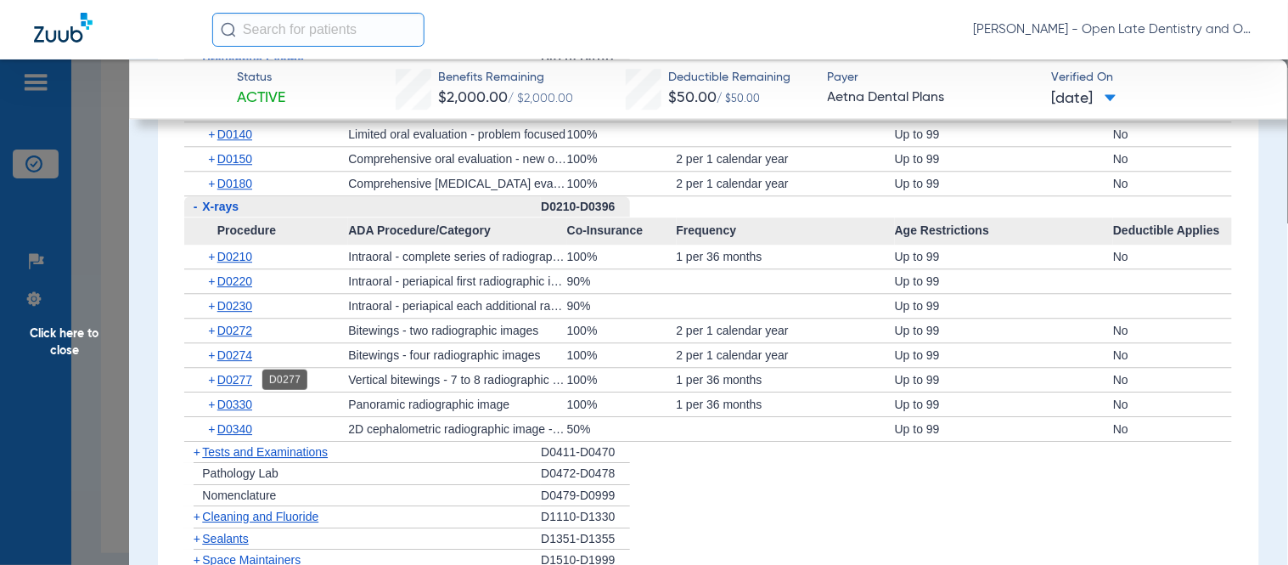
scroll to position [1226, 0]
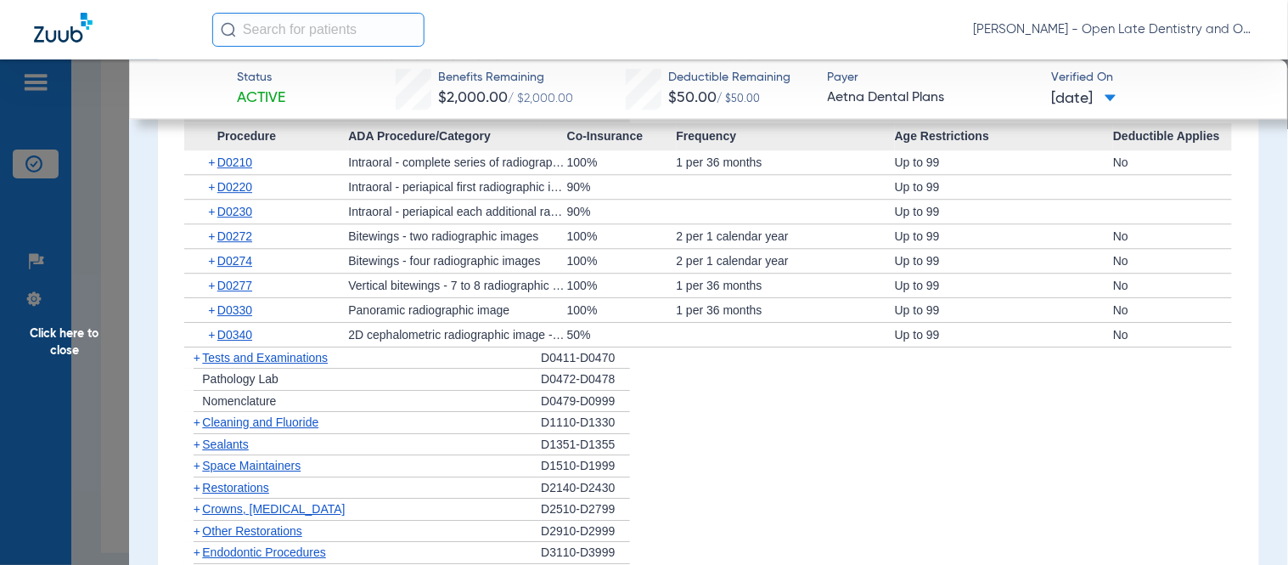
click at [205, 357] on span "Tests and Examinations" at bounding box center [265, 358] width 126 height 14
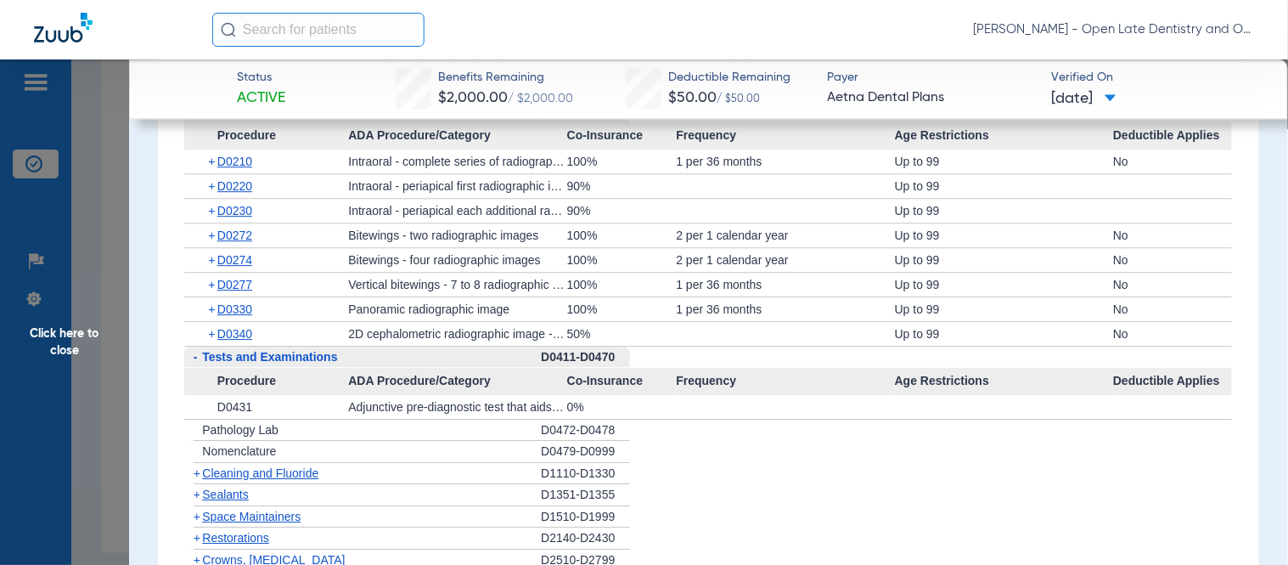
click at [204, 479] on span "Cleaning and Fluoride" at bounding box center [260, 473] width 116 height 14
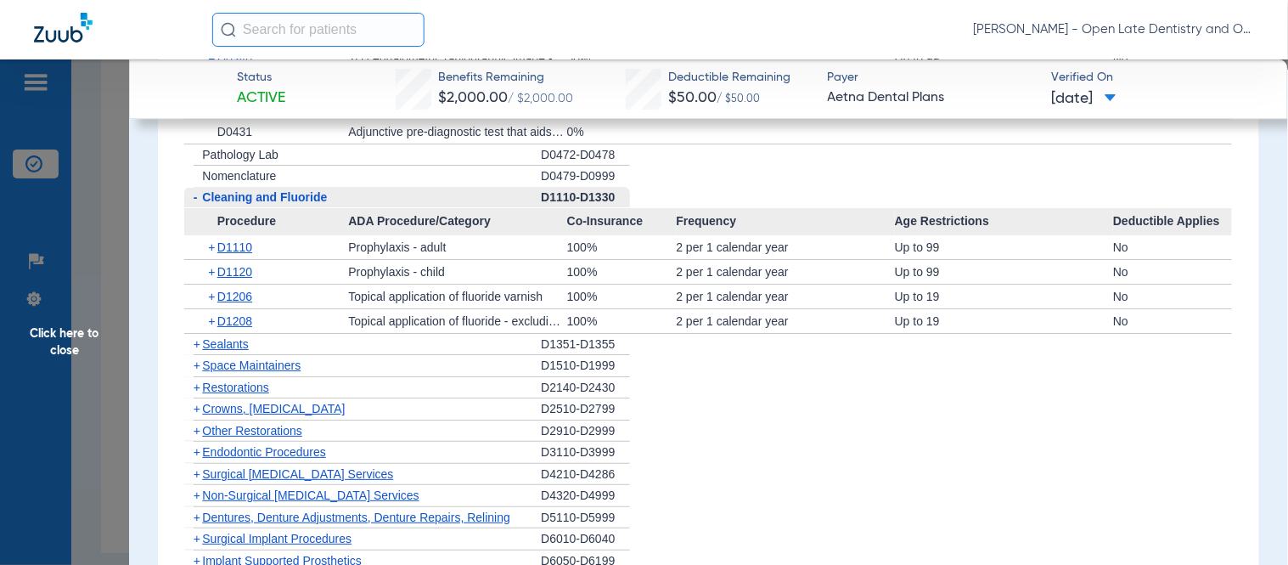
scroll to position [1509, 0]
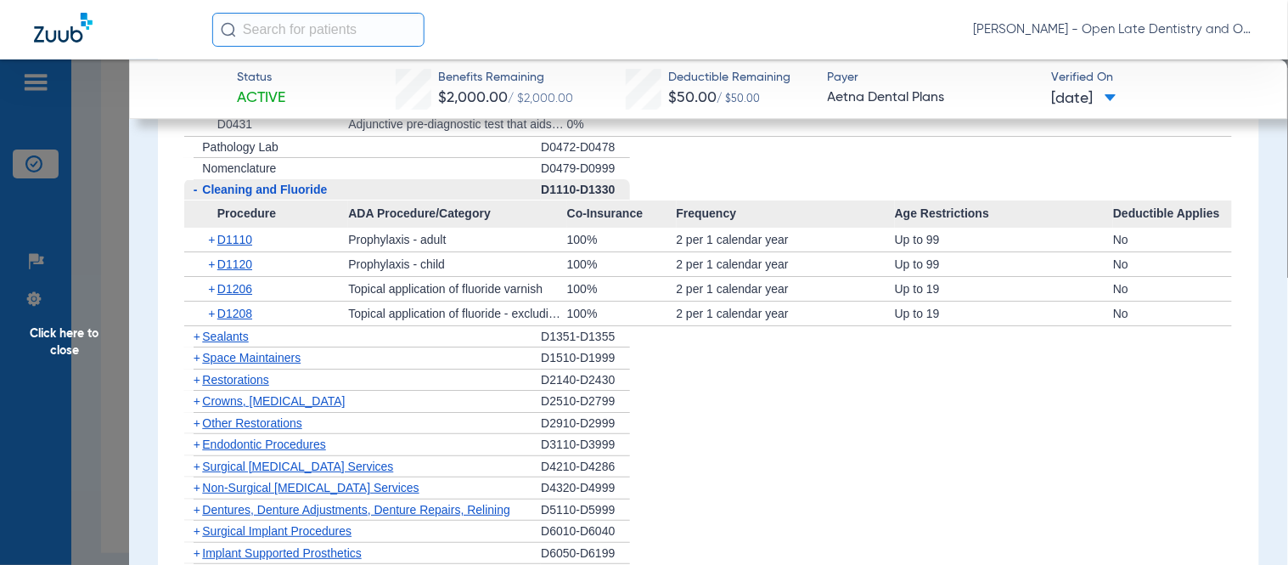
click at [213, 290] on span "+" at bounding box center [212, 289] width 9 height 24
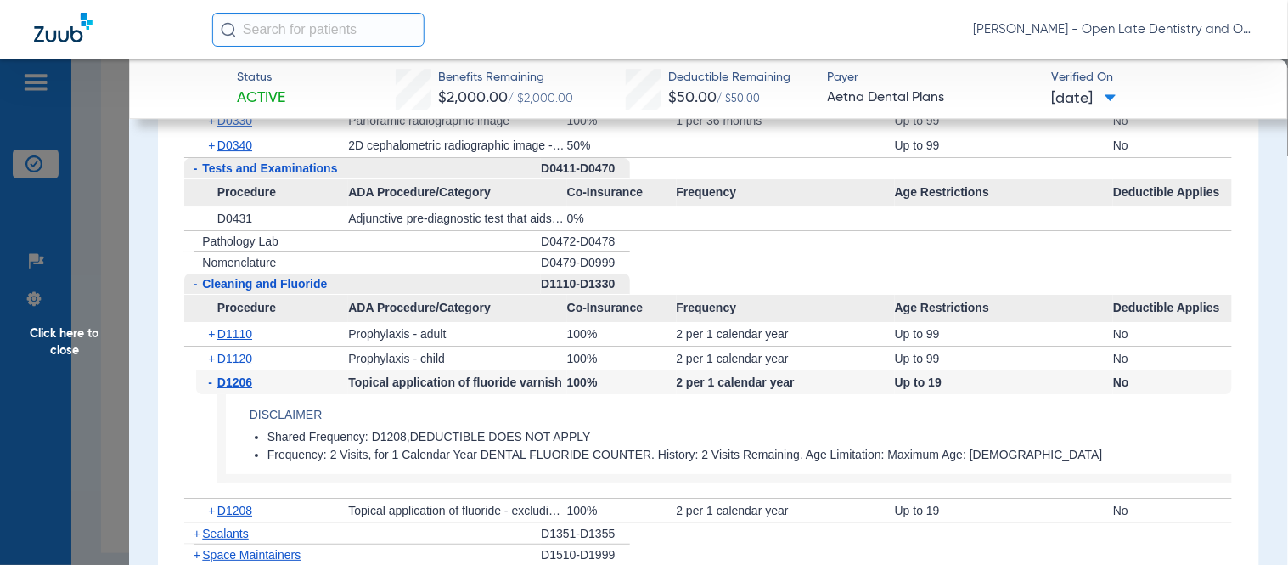
scroll to position [1226, 0]
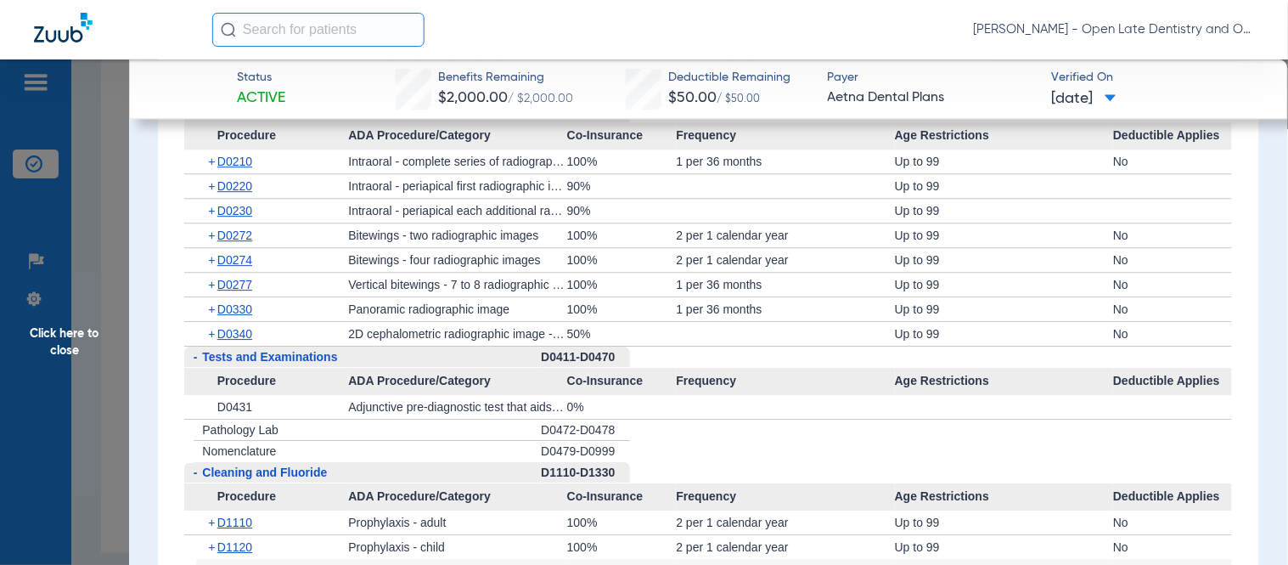
click at [208, 311] on span "+" at bounding box center [212, 309] width 9 height 24
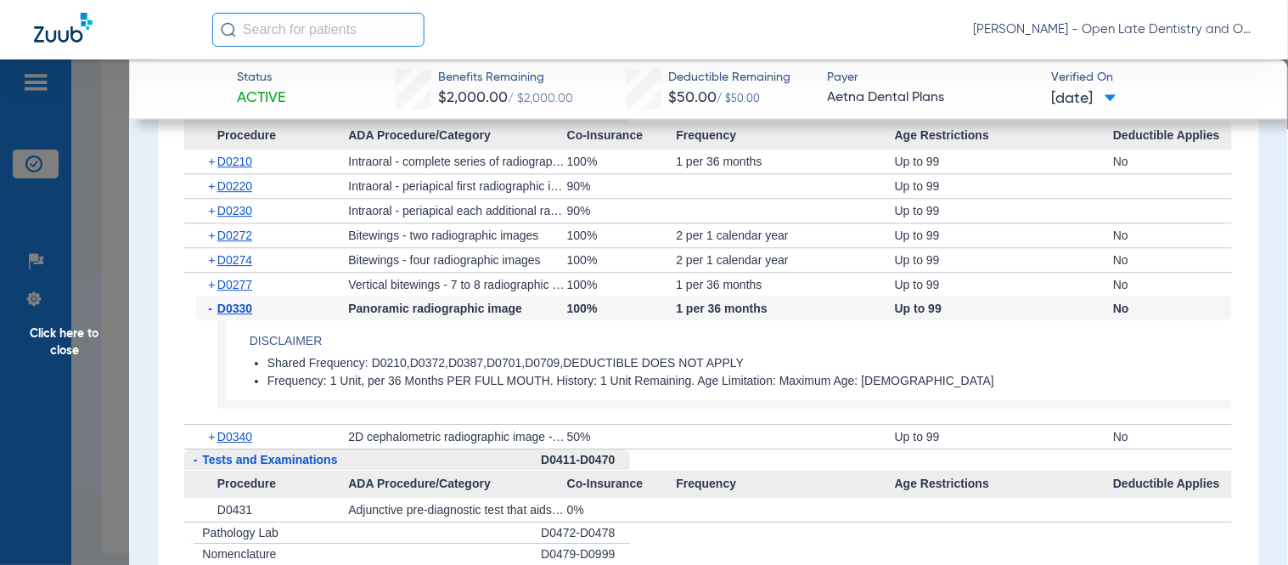
click at [212, 234] on span "+" at bounding box center [212, 235] width 9 height 24
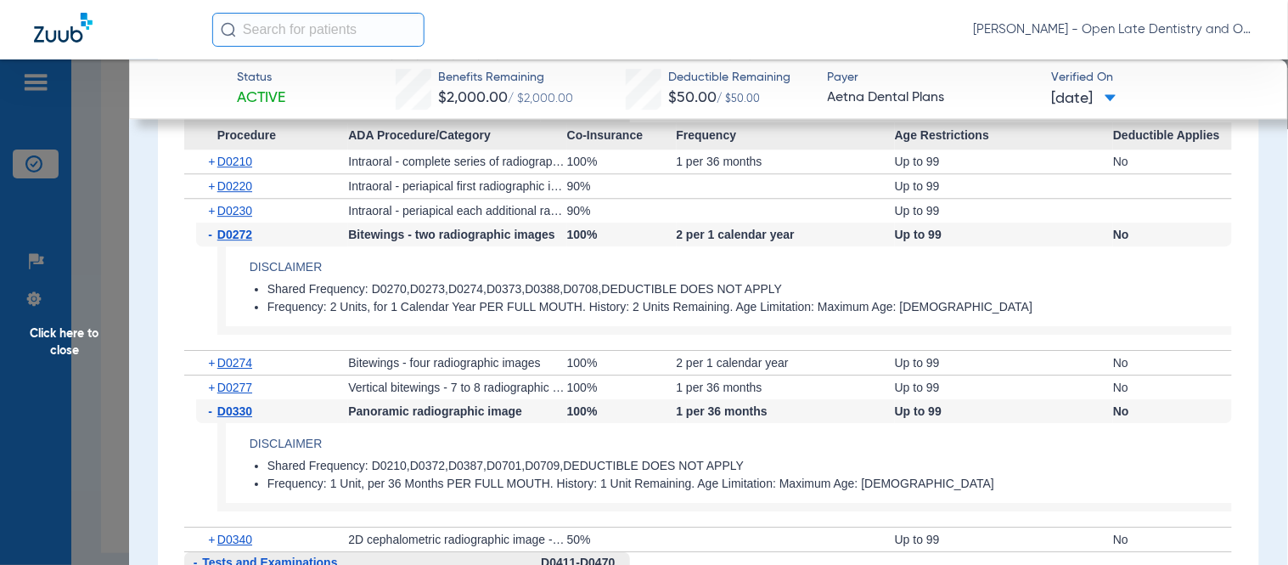
click at [71, 342] on span "Click here to close" at bounding box center [64, 341] width 129 height 565
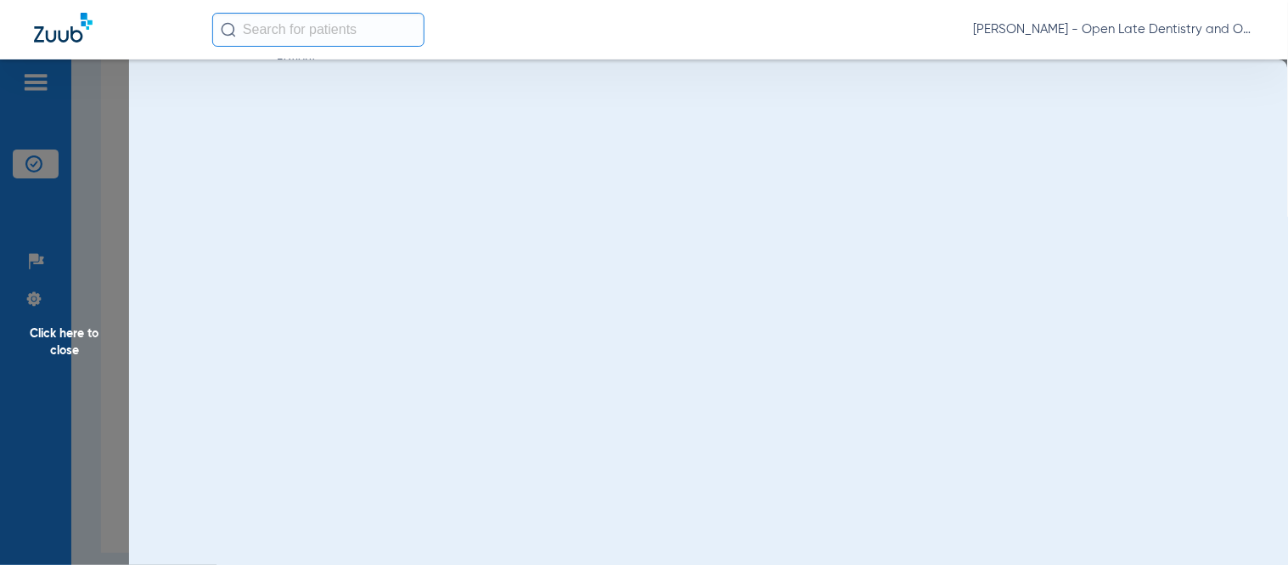
scroll to position [0, 0]
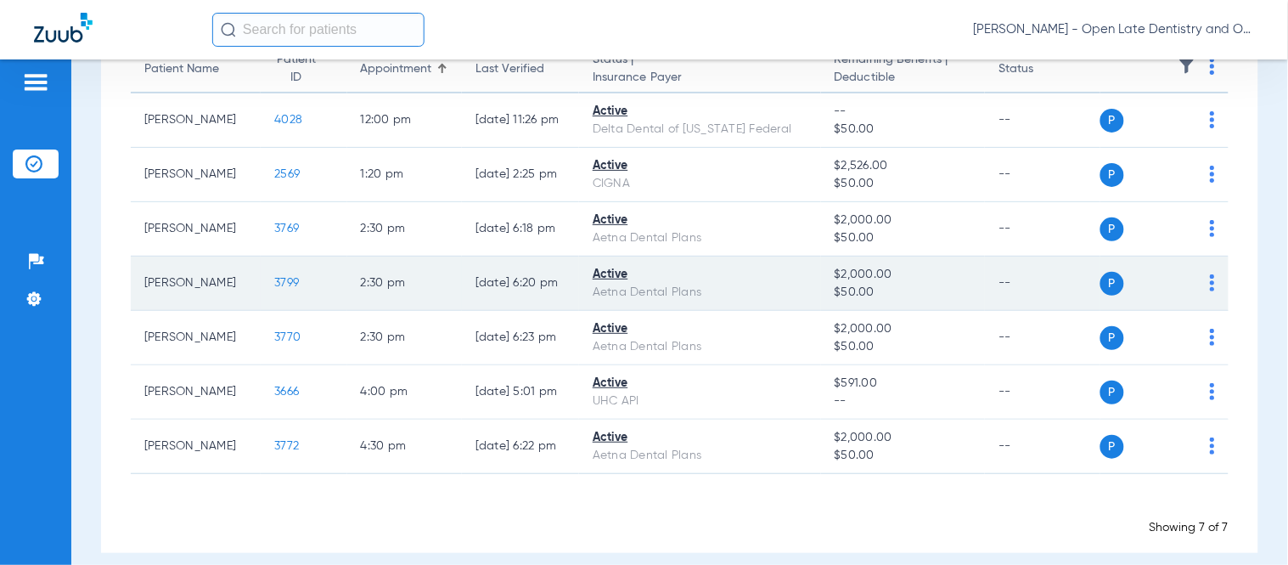
click at [274, 283] on span "3799" at bounding box center [286, 283] width 25 height 12
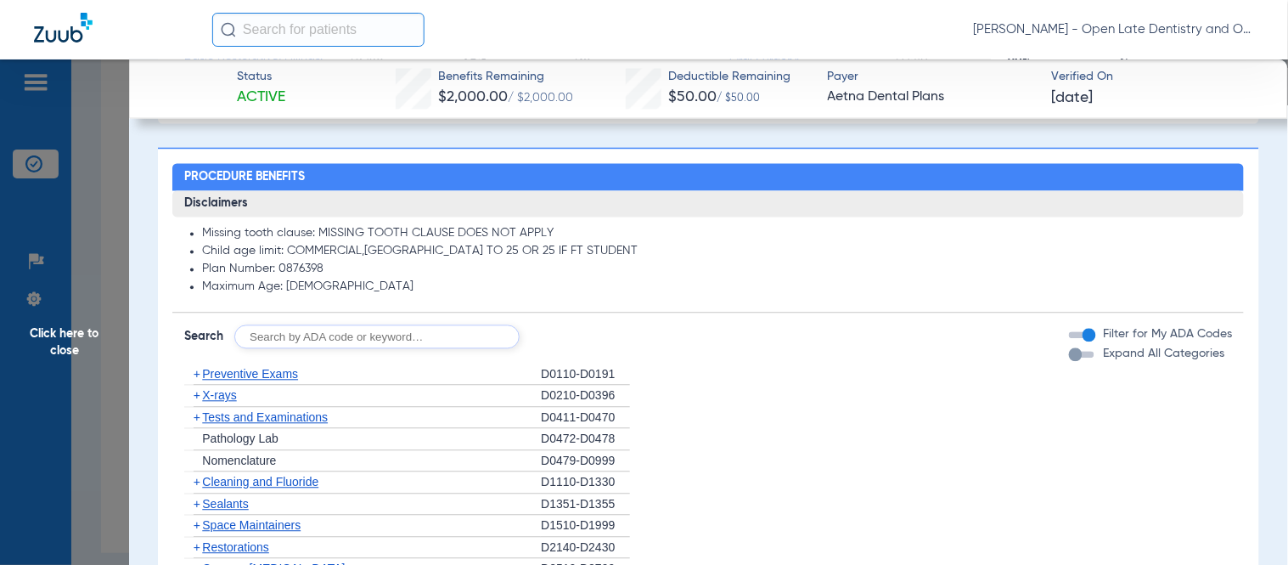
scroll to position [1038, 0]
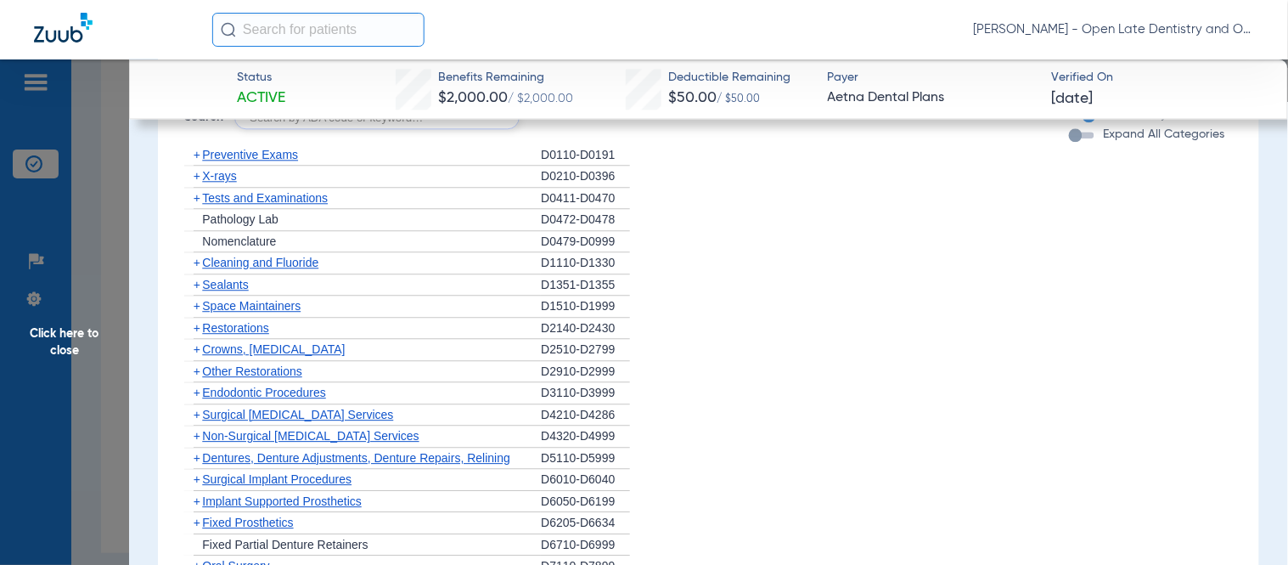
click at [197, 176] on span "+" at bounding box center [197, 176] width 7 height 14
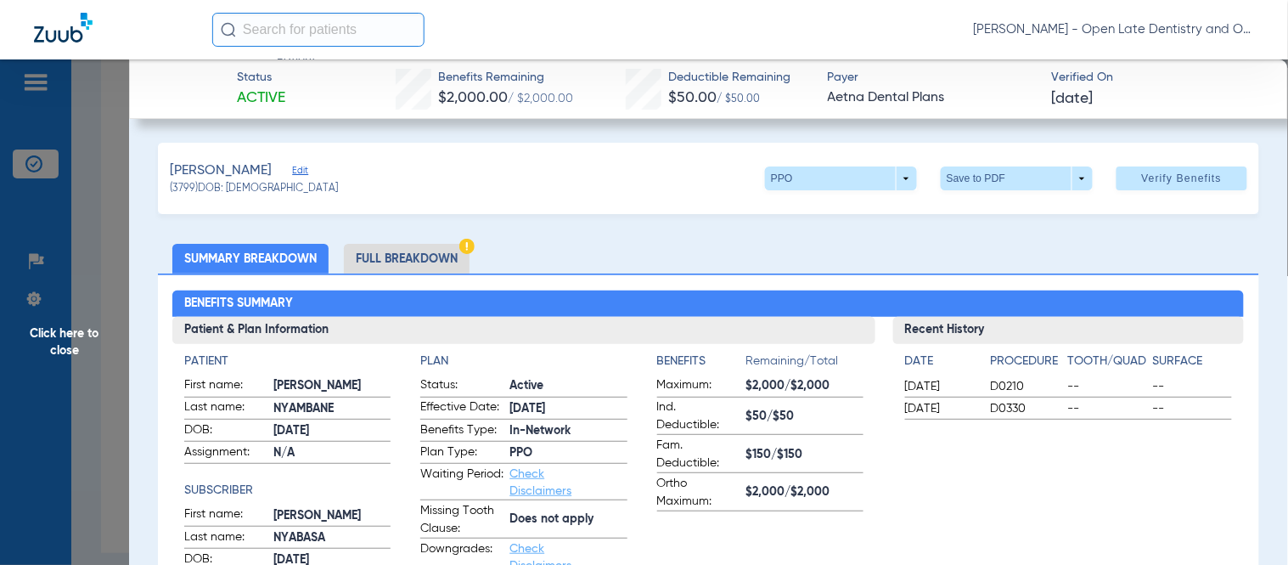
scroll to position [565, 0]
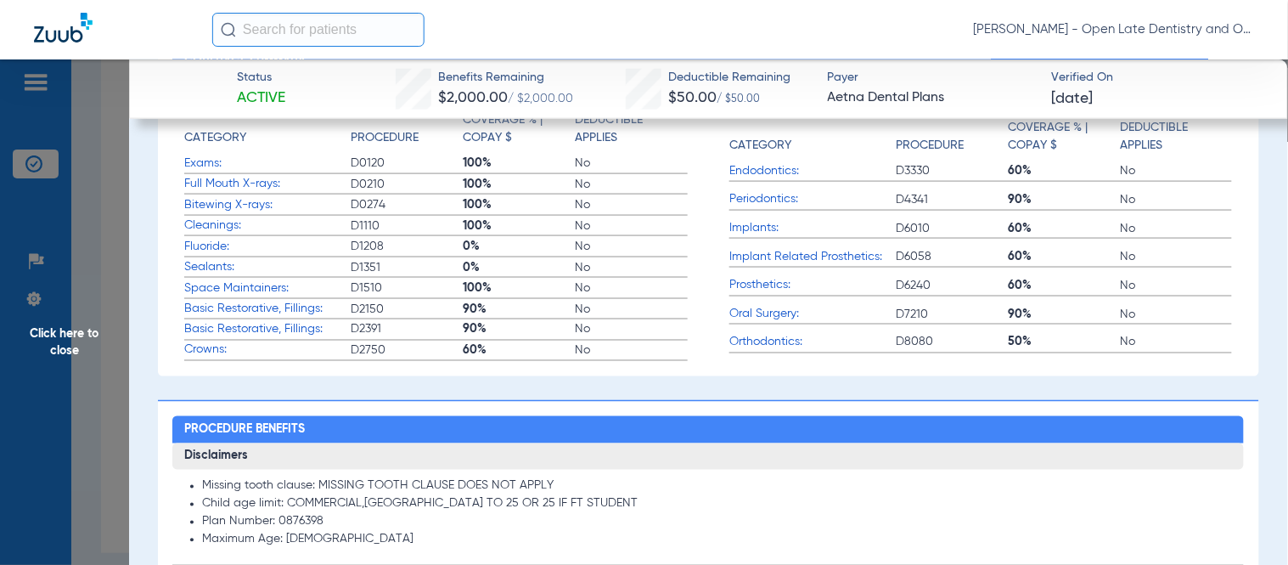
click at [86, 345] on span "Click here to close" at bounding box center [64, 341] width 129 height 565
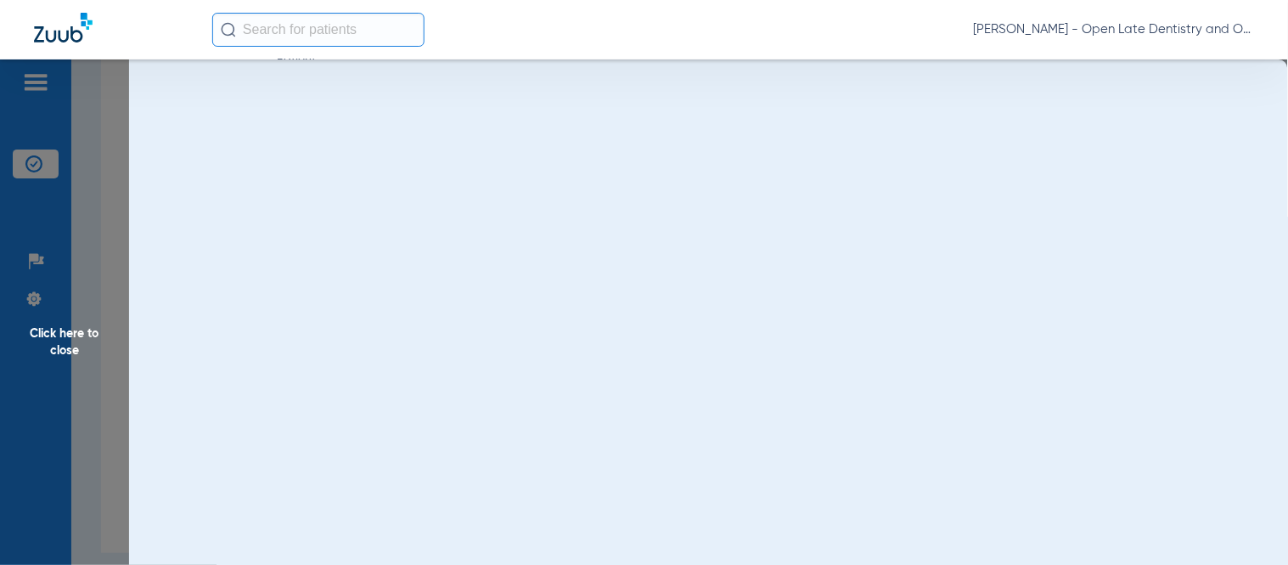
scroll to position [0, 0]
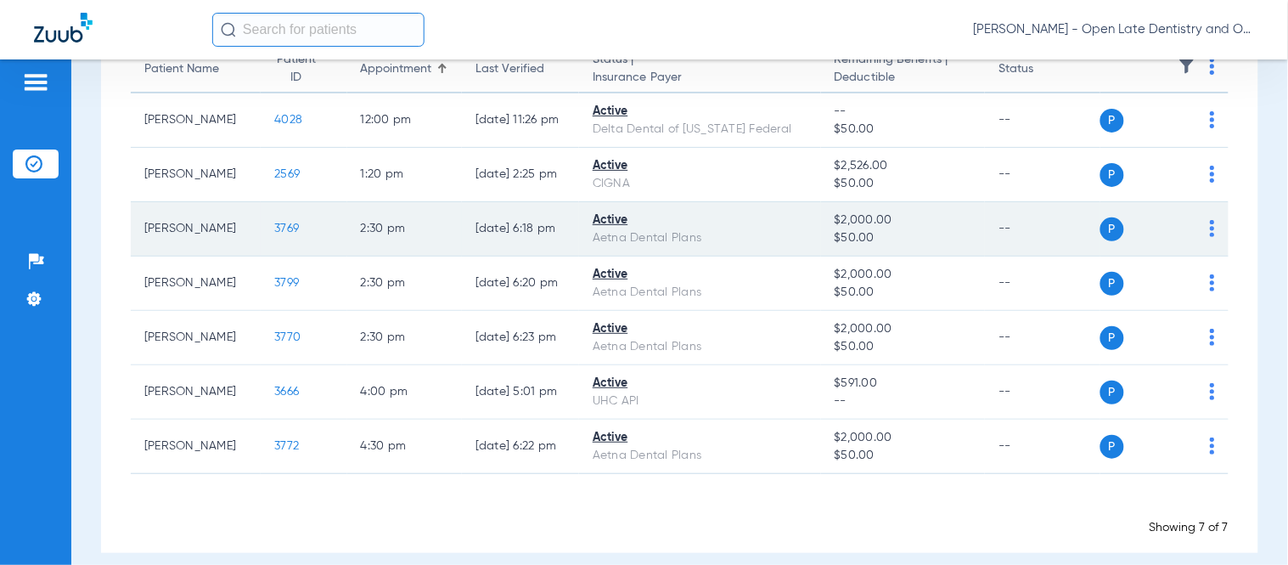
click at [274, 226] on span "3769" at bounding box center [286, 228] width 25 height 12
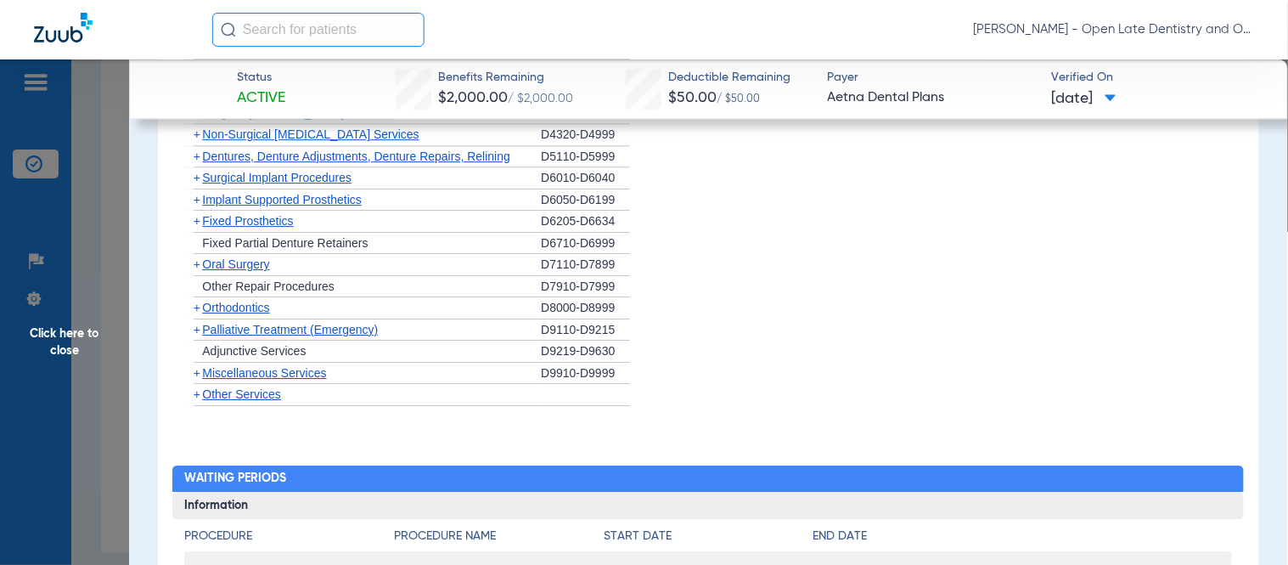
scroll to position [1509, 0]
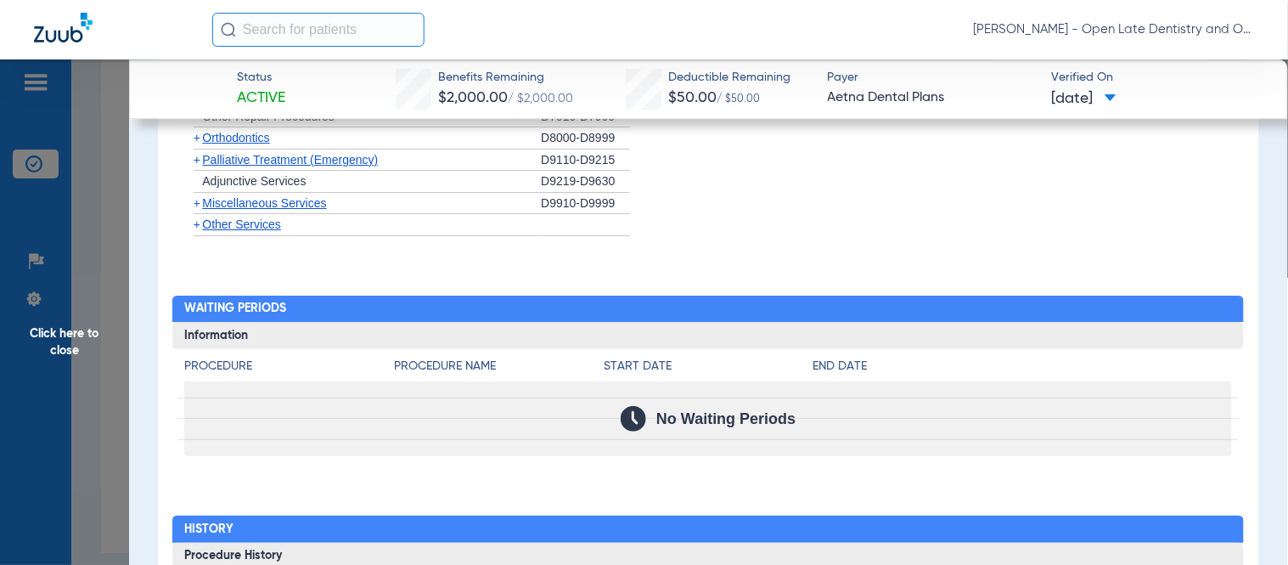
click at [196, 206] on span "+" at bounding box center [197, 203] width 7 height 14
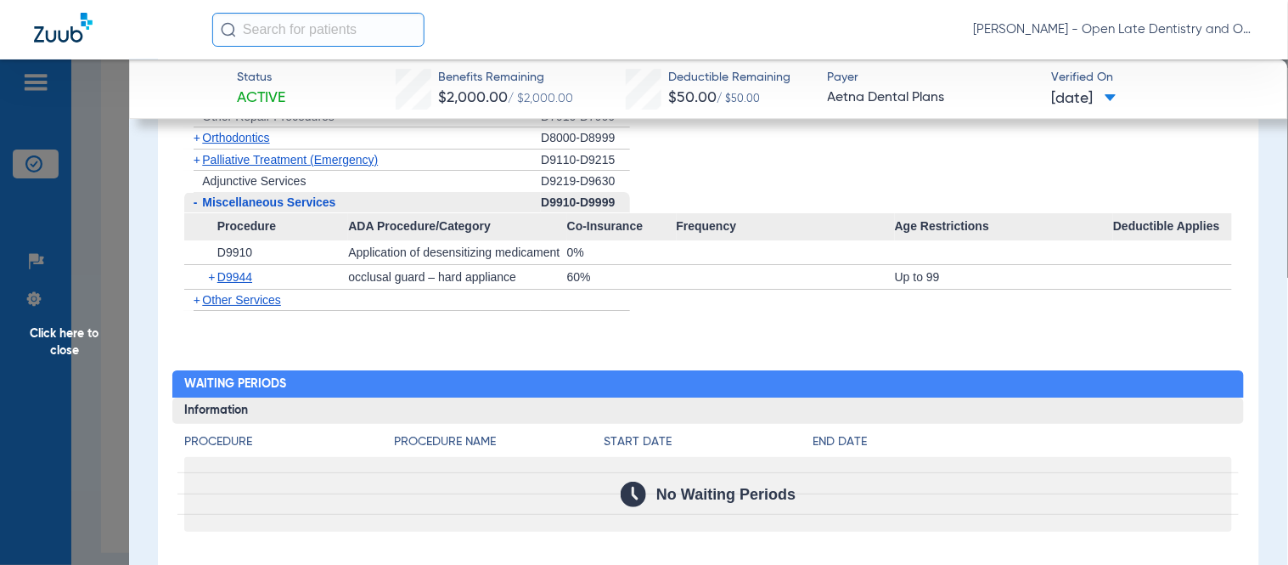
click at [196, 206] on span "-" at bounding box center [196, 202] width 4 height 14
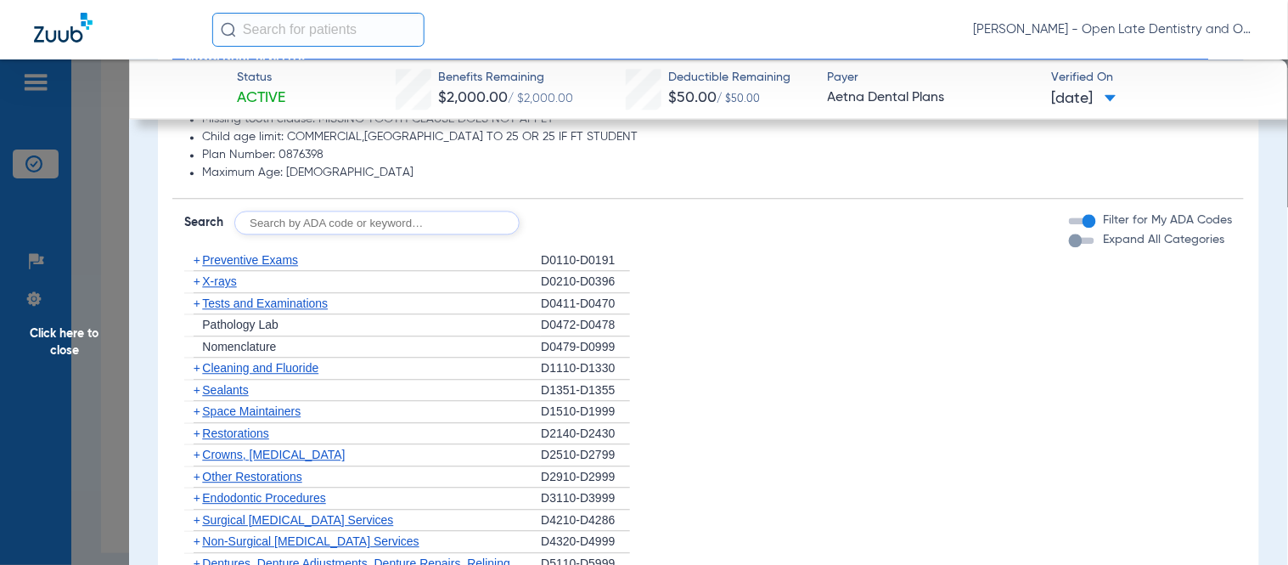
scroll to position [986, 0]
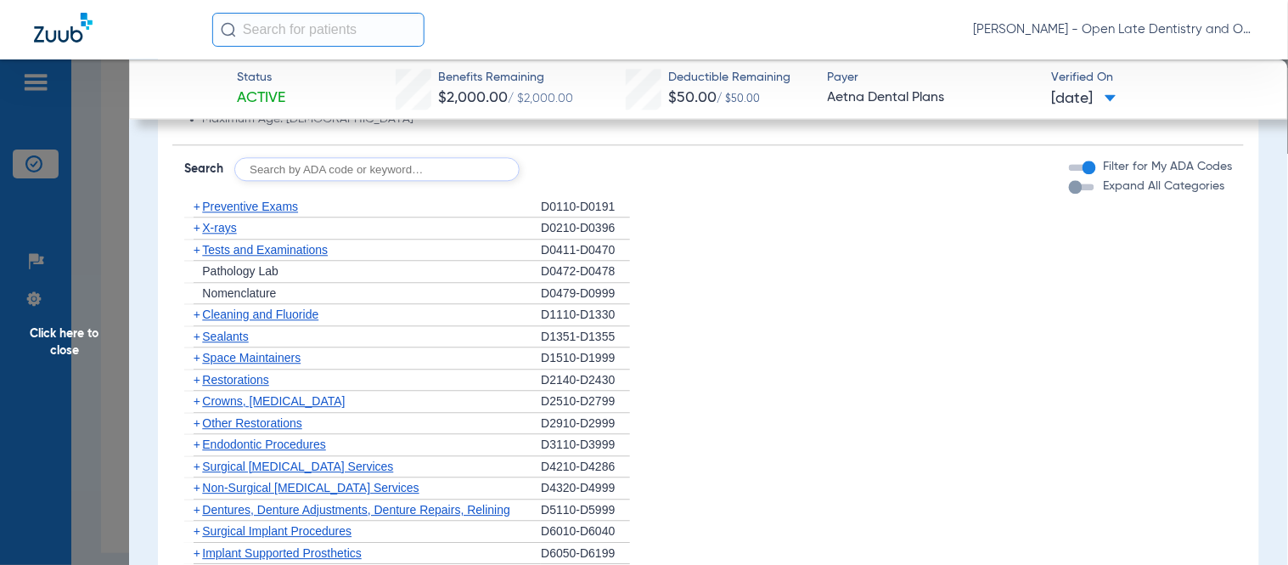
click at [194, 224] on span "+" at bounding box center [197, 228] width 7 height 14
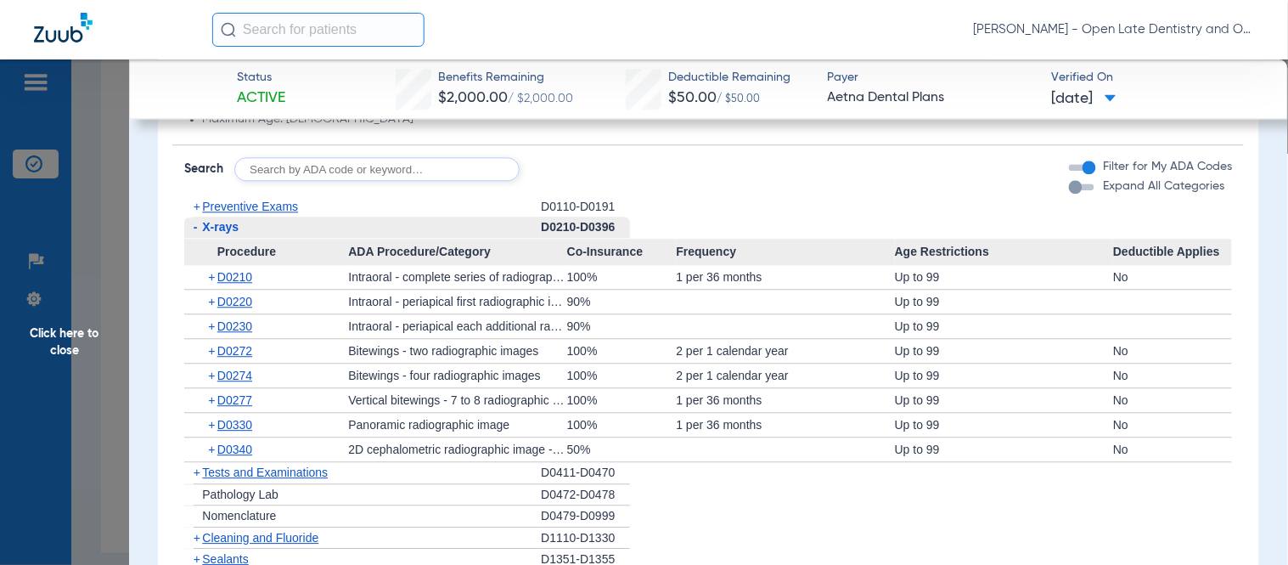
click at [208, 423] on span "+" at bounding box center [212, 425] width 9 height 24
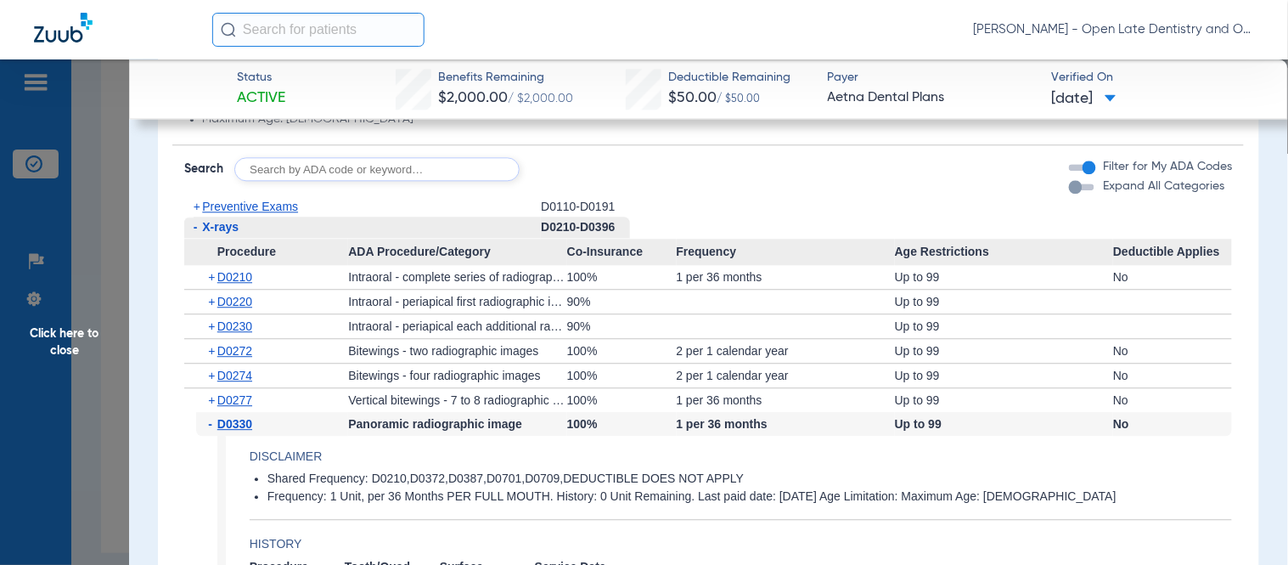
click at [212, 371] on span "+" at bounding box center [212, 375] width 9 height 24
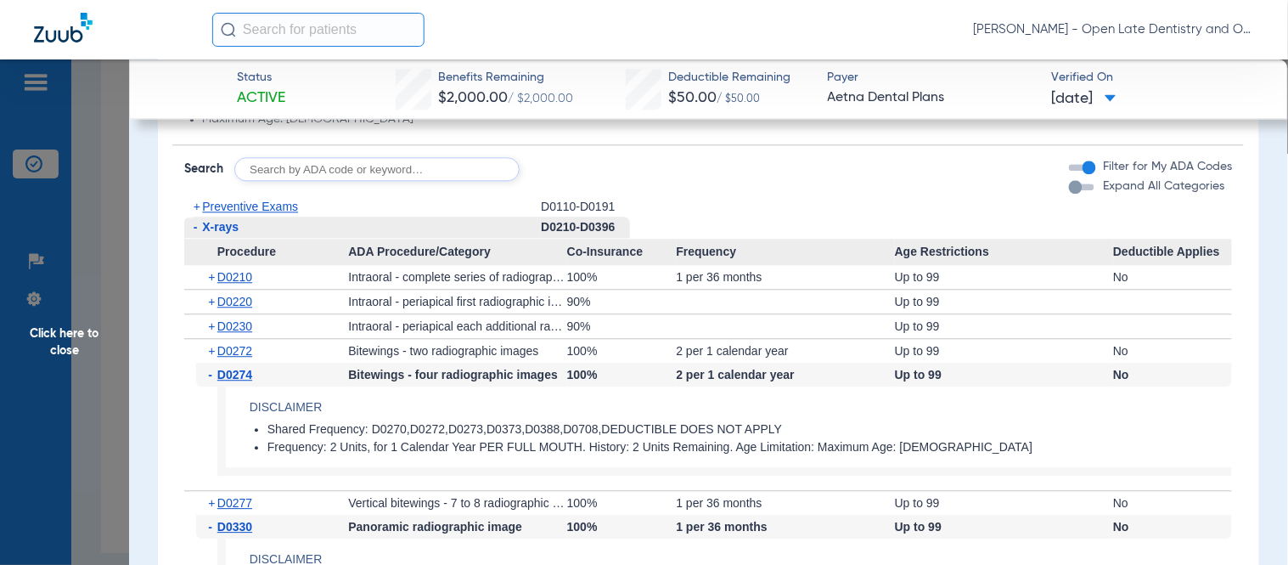
click at [212, 371] on span "-" at bounding box center [212, 375] width 9 height 24
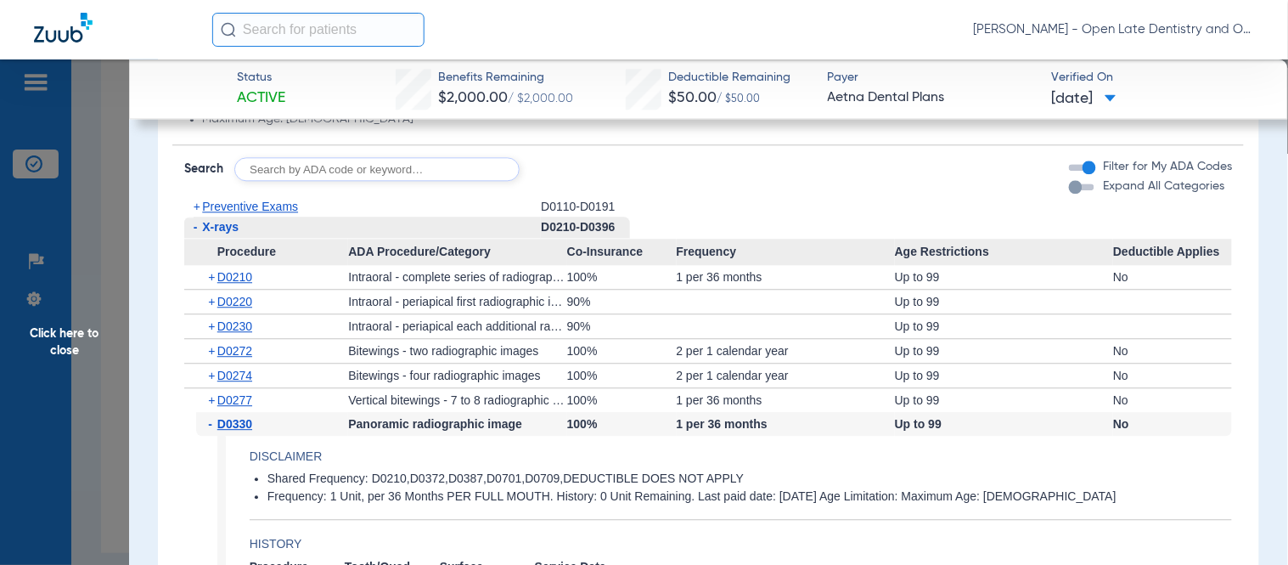
click at [89, 332] on span "Click here to close" at bounding box center [64, 341] width 129 height 565
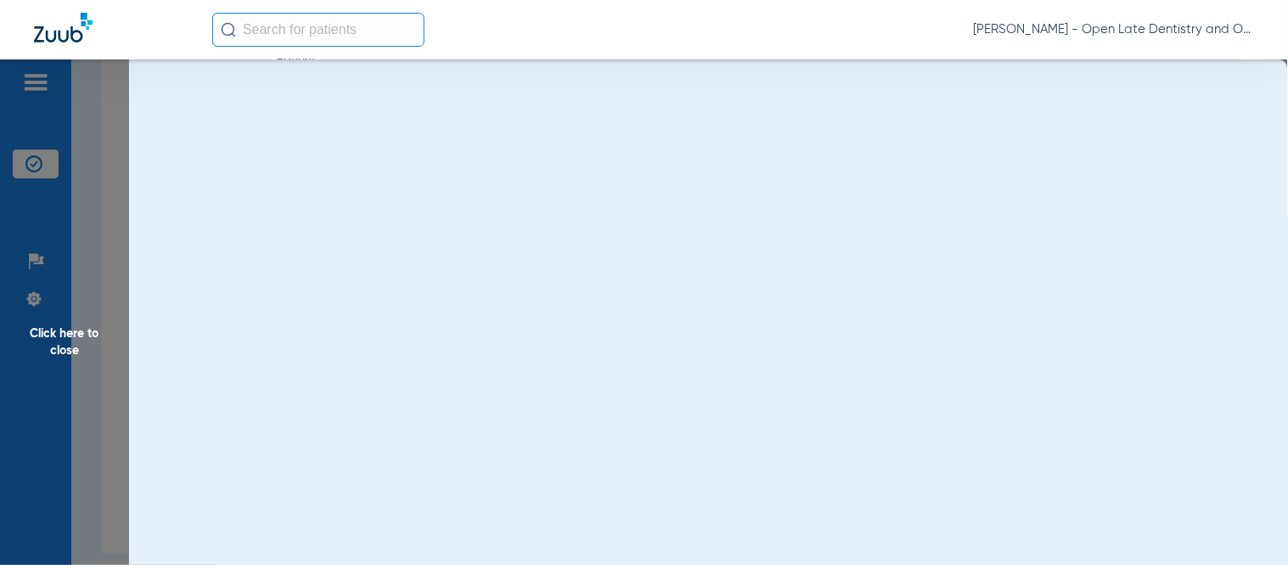
scroll to position [0, 0]
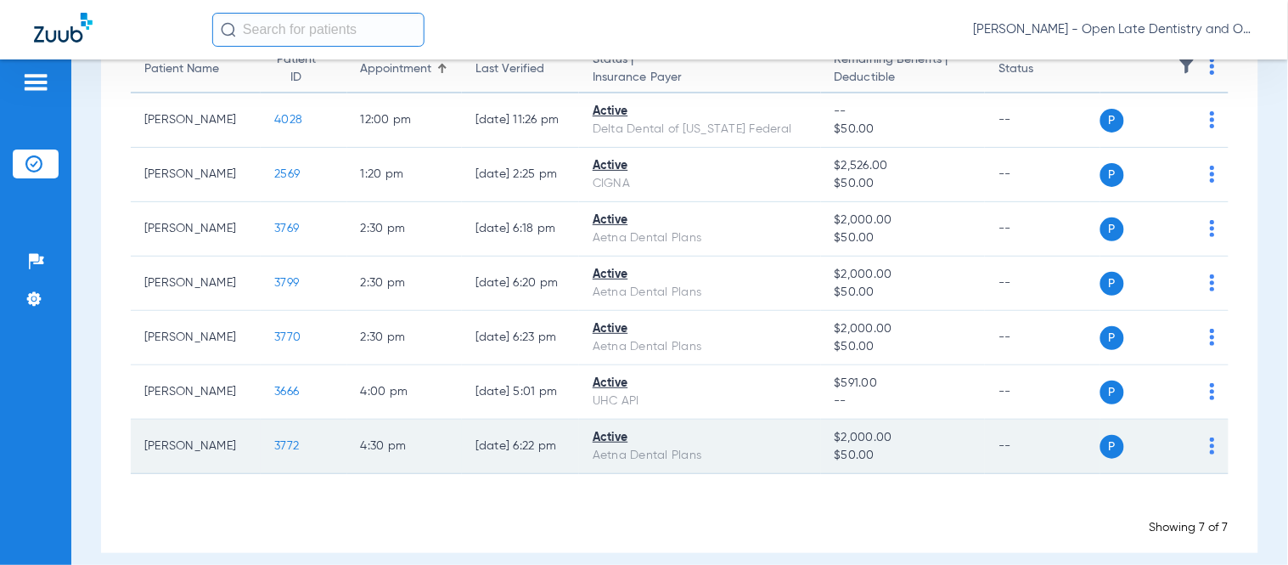
click at [274, 442] on span "3772" at bounding box center [286, 446] width 25 height 12
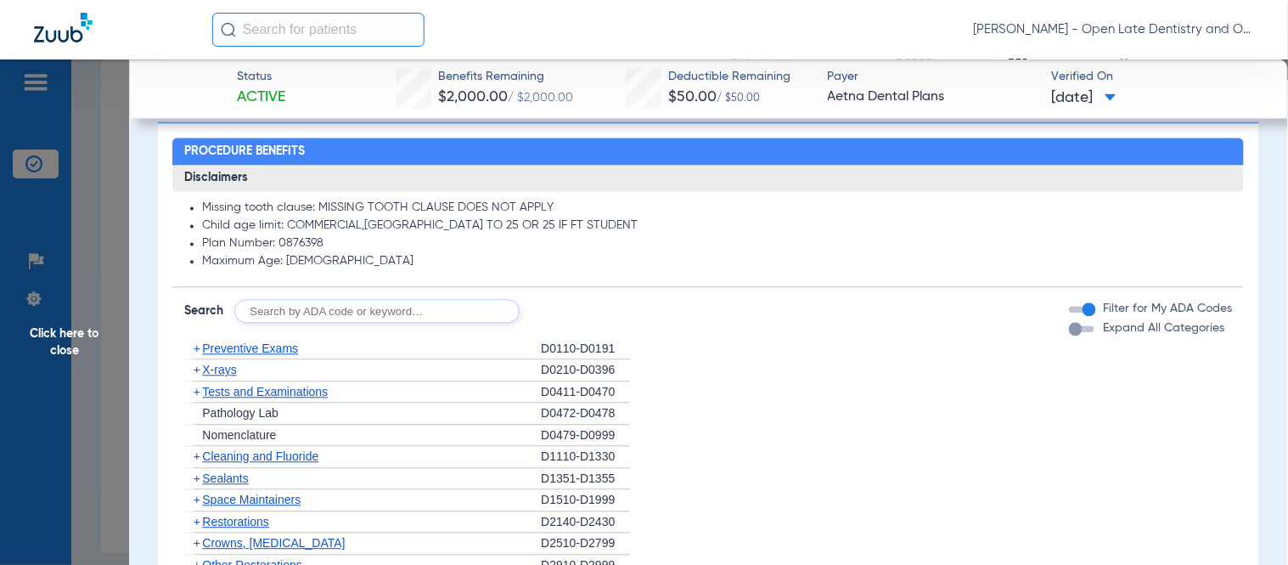
scroll to position [937, 0]
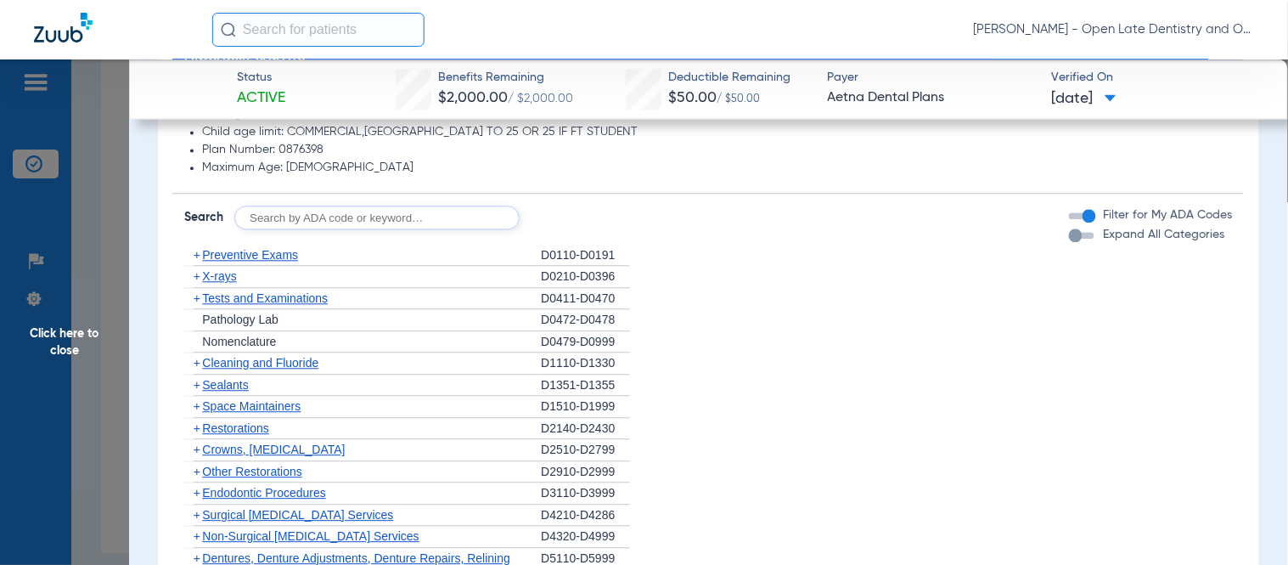
click at [194, 269] on span "+" at bounding box center [197, 276] width 7 height 14
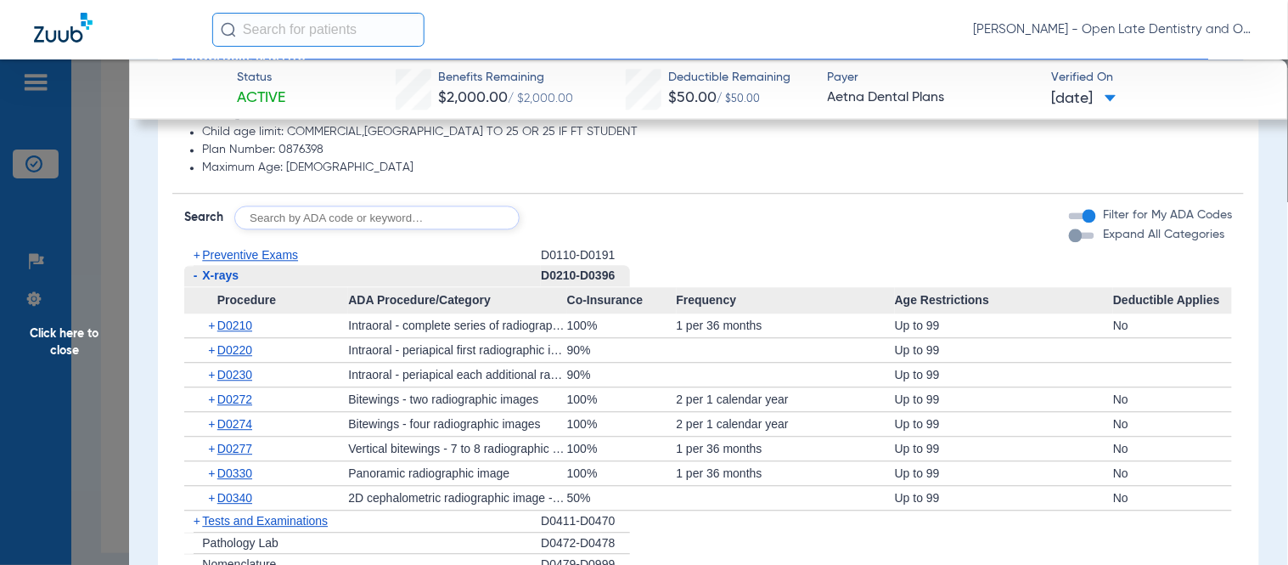
click at [210, 472] on span "+" at bounding box center [212, 473] width 9 height 24
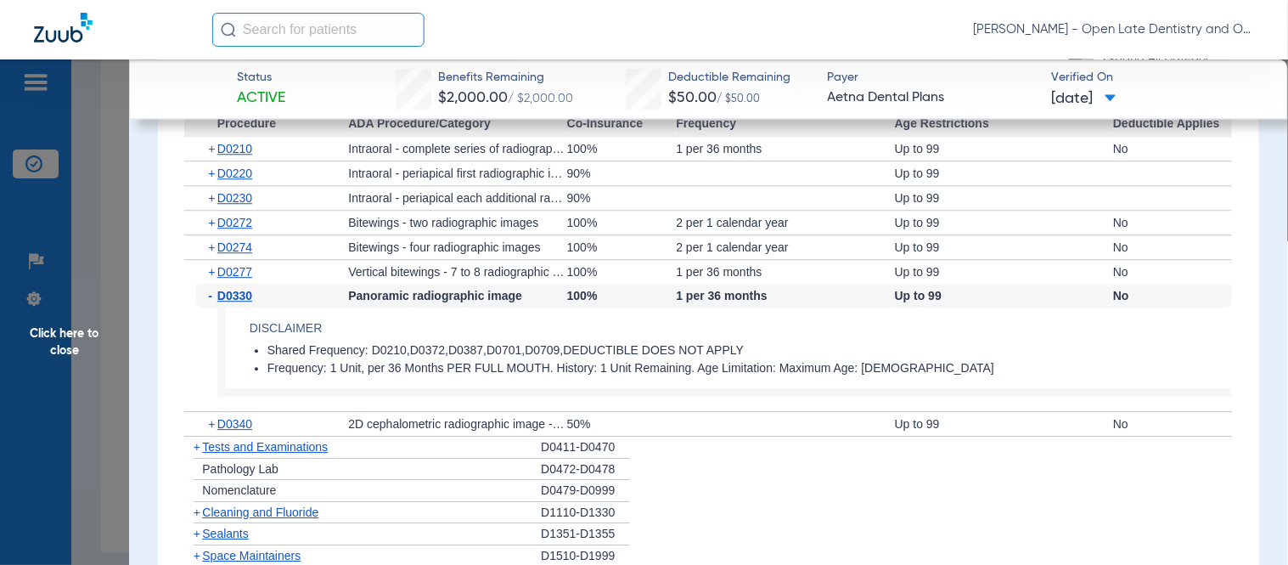
scroll to position [1126, 0]
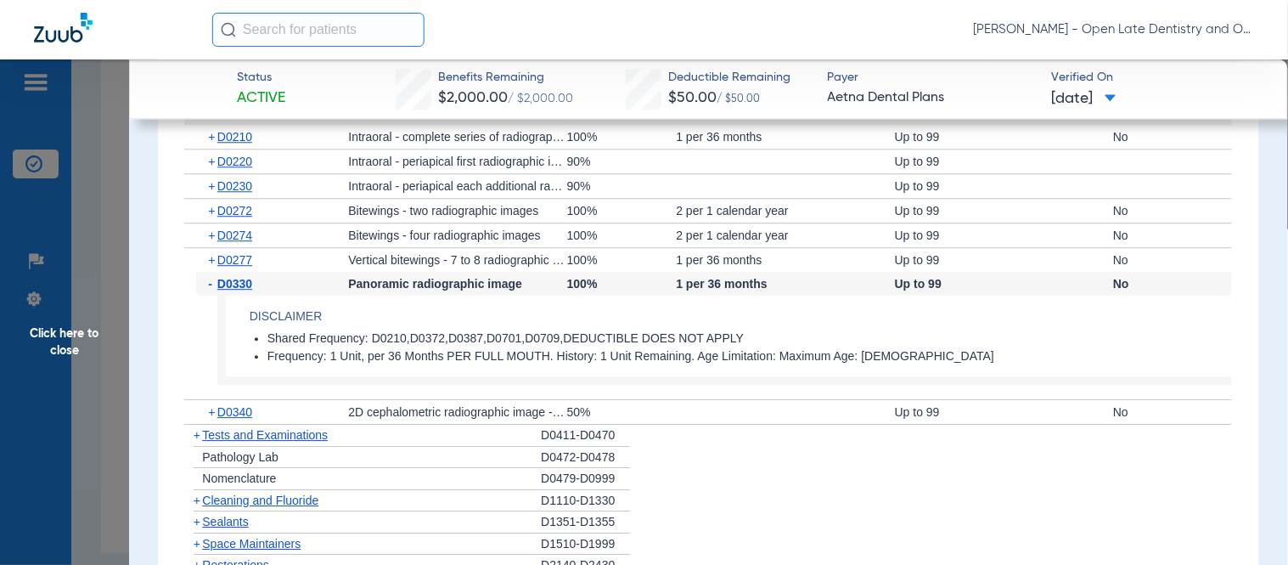
click at [363, 35] on input "text" at bounding box center [318, 30] width 212 height 34
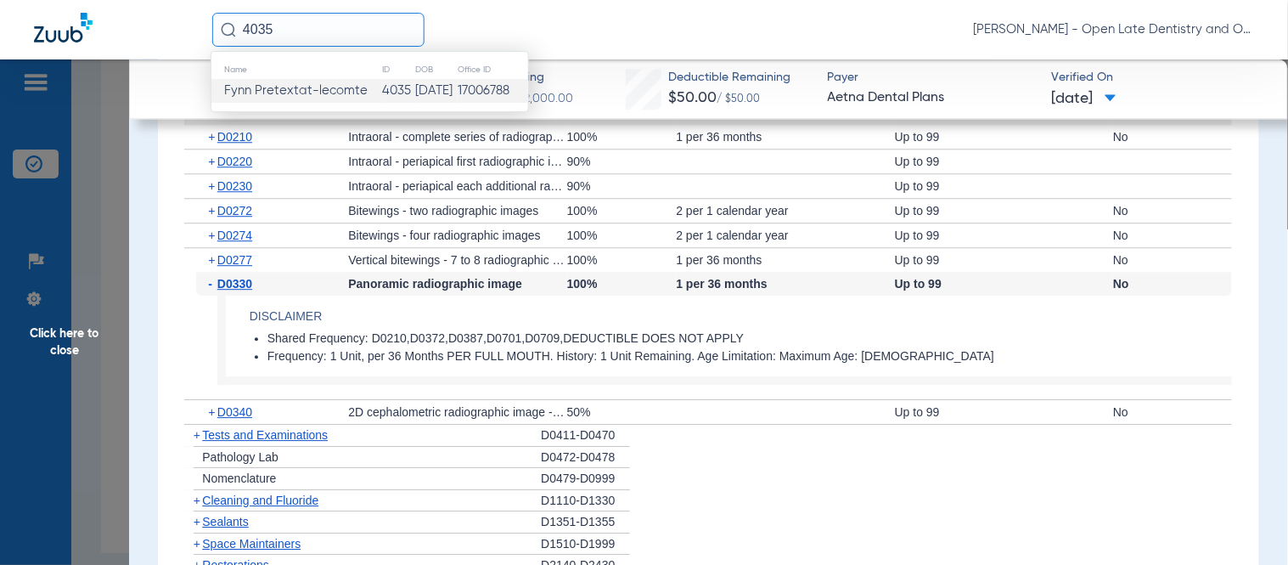
type input "4035"
click at [354, 97] on span "Fynn Pretextat-lecomte" at bounding box center [295, 90] width 143 height 13
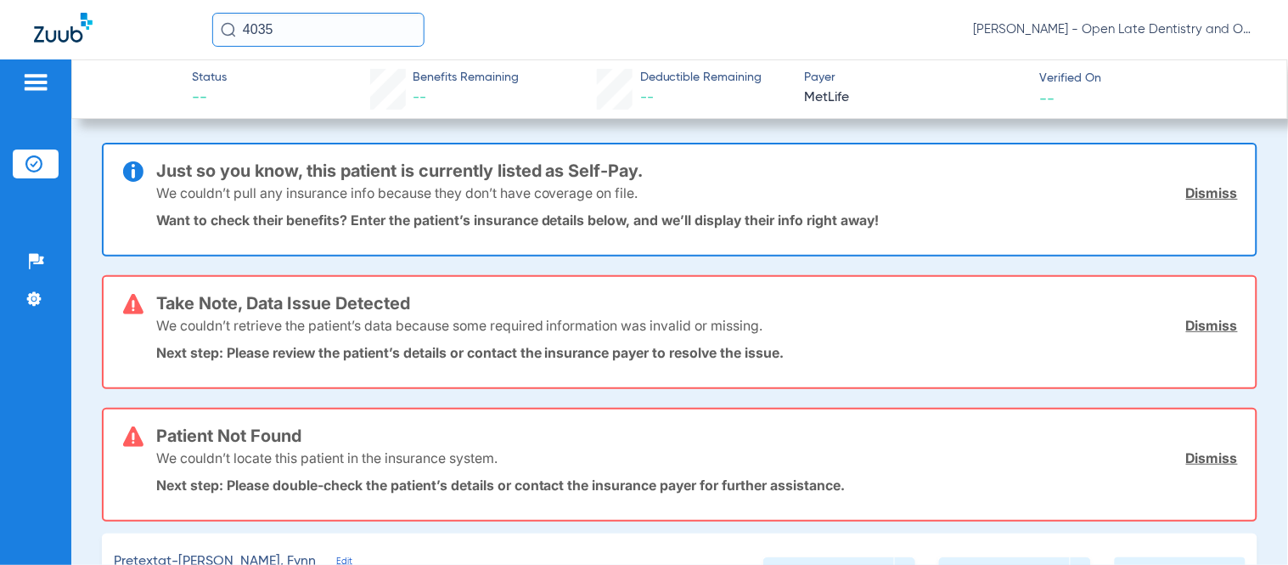
click at [1159, 194] on link "Dismiss" at bounding box center [1212, 192] width 52 height 17
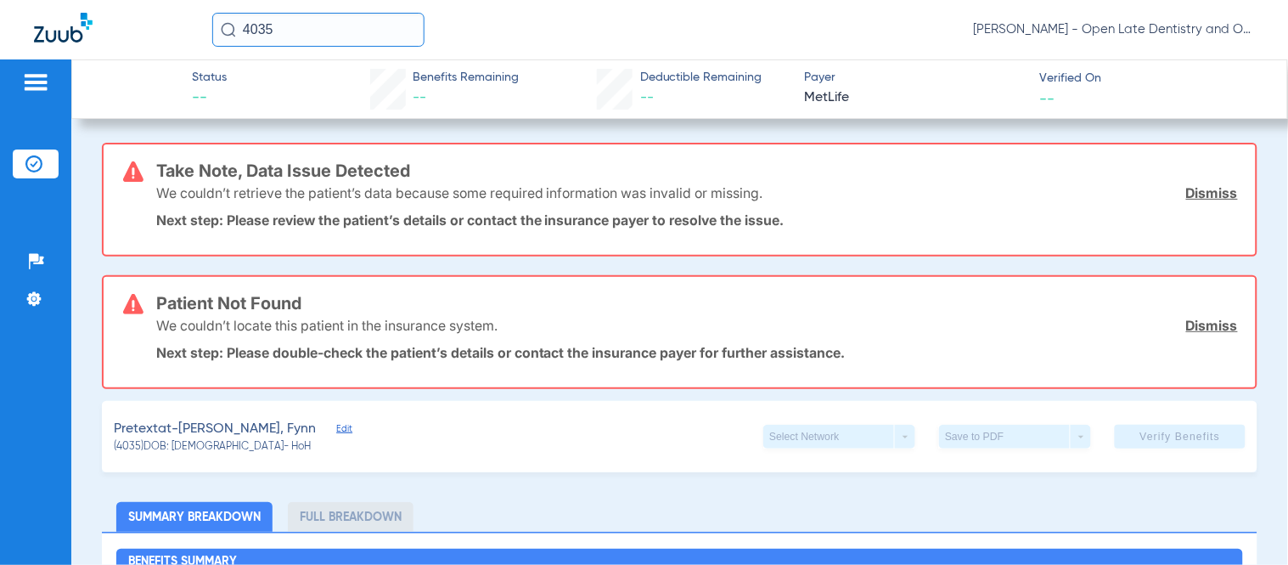
click at [1159, 195] on link "Dismiss" at bounding box center [1212, 192] width 52 height 17
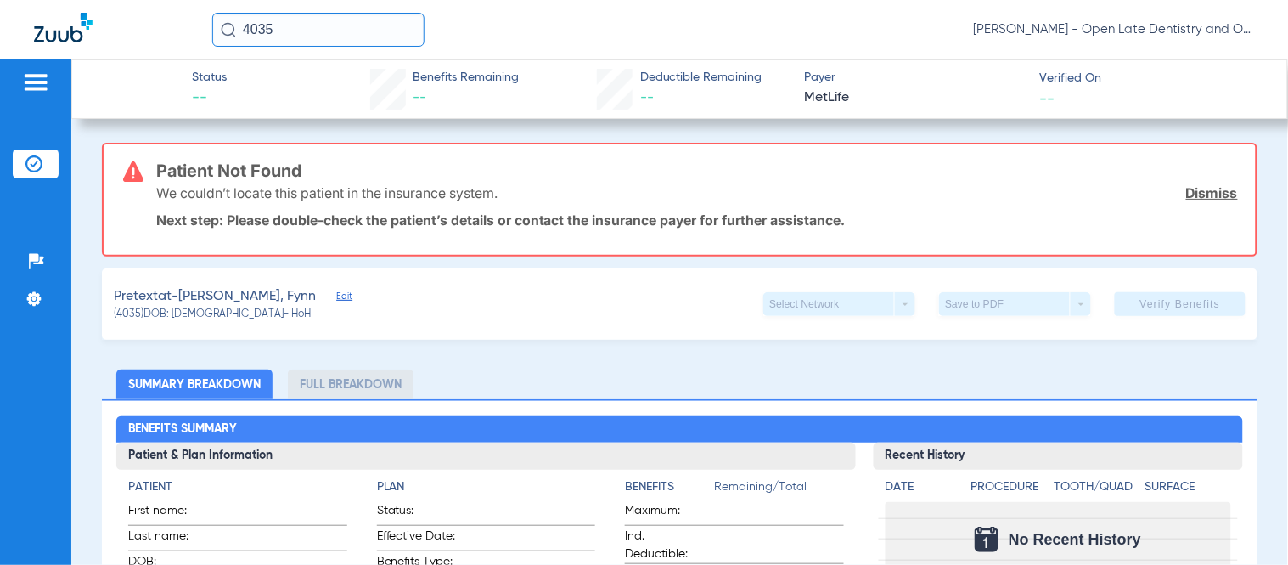
click at [1159, 195] on link "Dismiss" at bounding box center [1212, 192] width 52 height 17
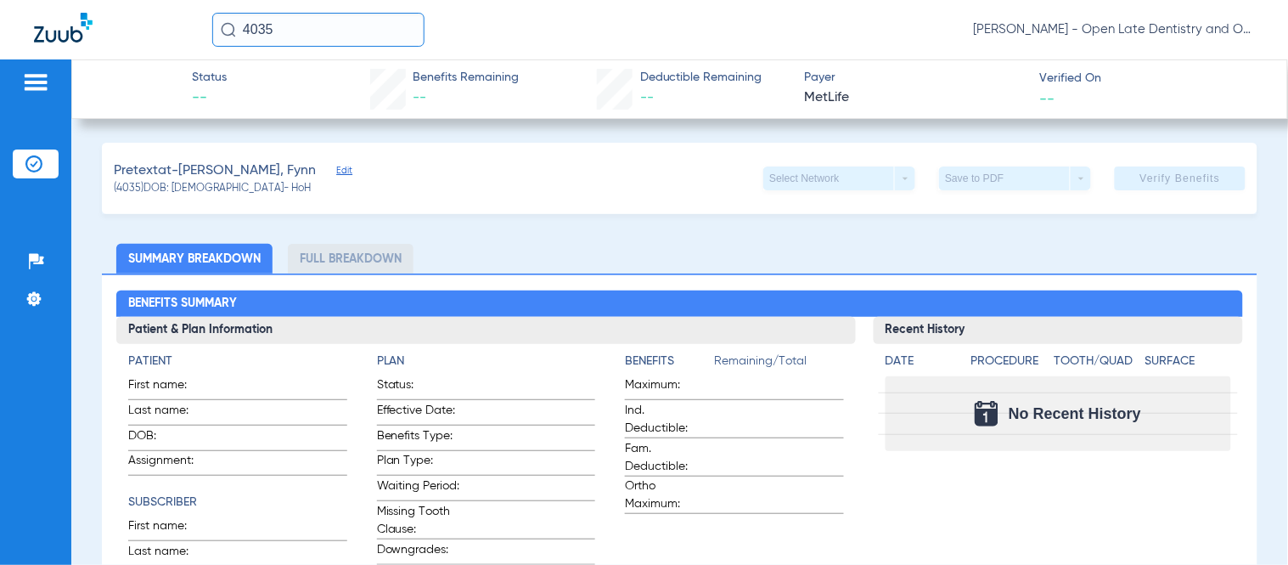
click at [336, 170] on span "Edit" at bounding box center [343, 173] width 15 height 16
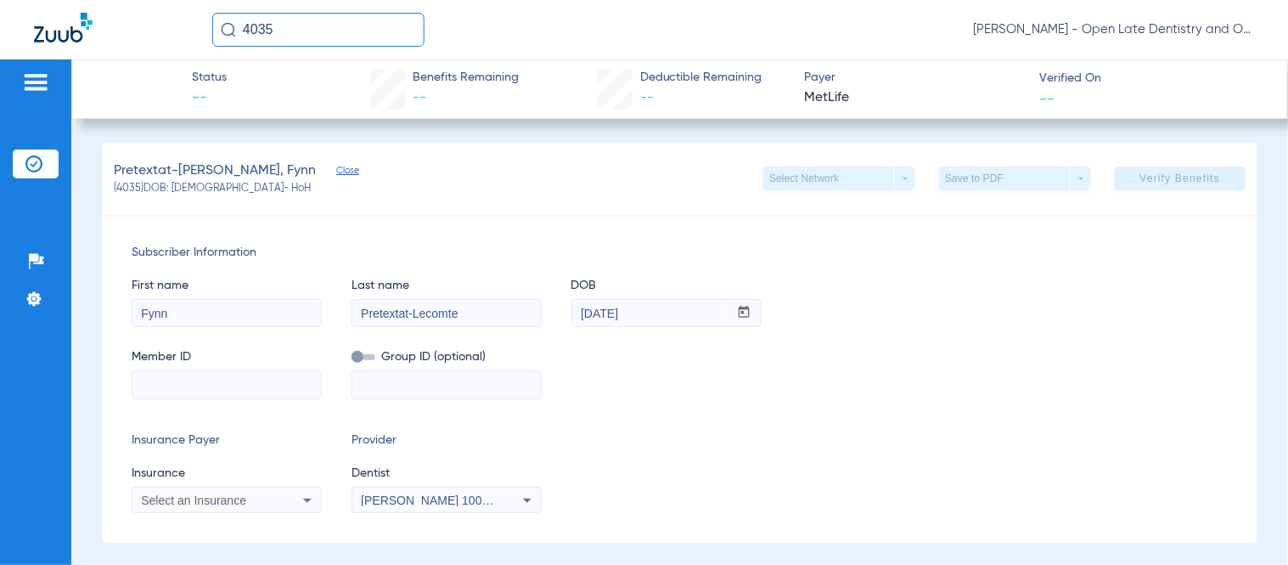
click at [215, 391] on input at bounding box center [226, 384] width 188 height 27
paste input "218352091"
type input "218352091"
click at [300, 502] on icon at bounding box center [307, 500] width 20 height 20
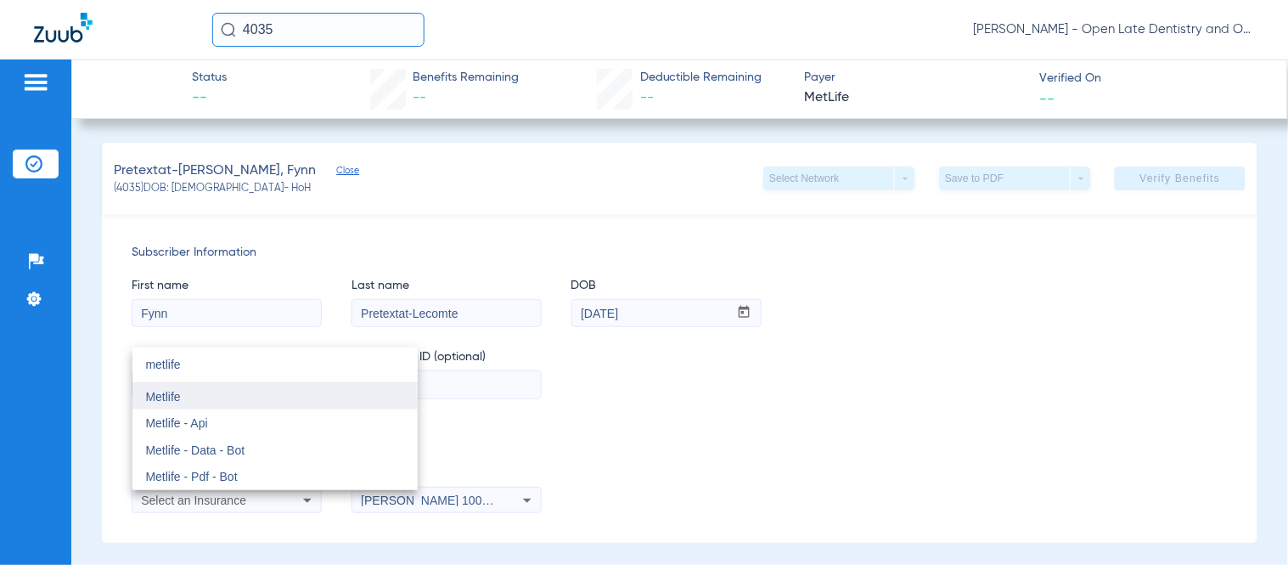
type input "metlife"
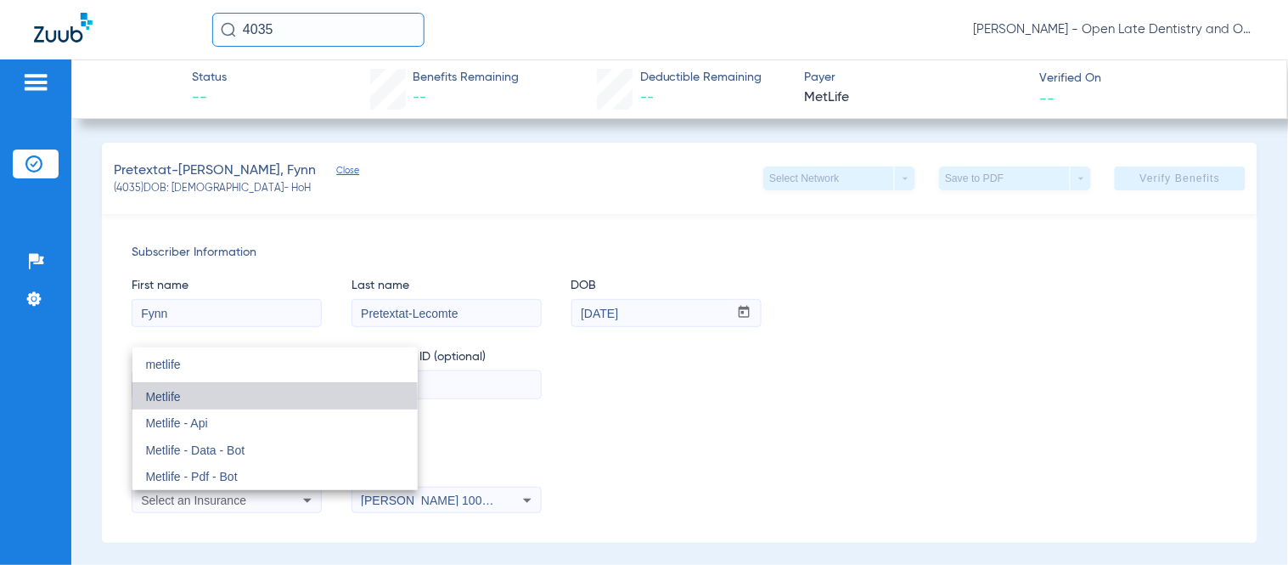
click at [201, 399] on mat-option "Metlife" at bounding box center [274, 396] width 285 height 27
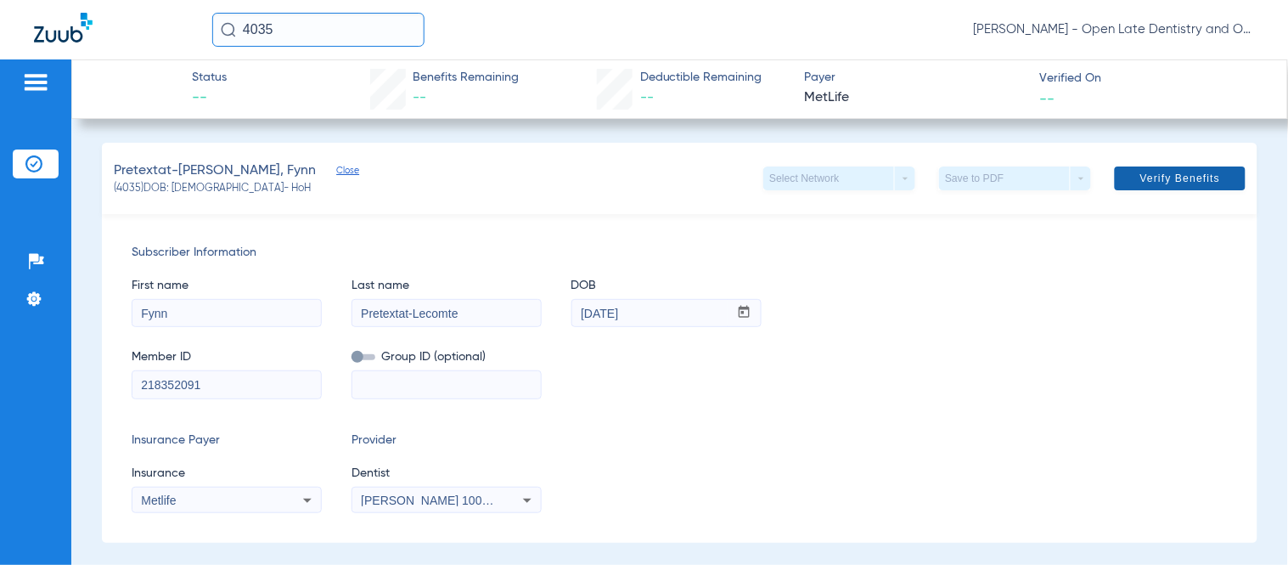
click at [1159, 176] on span "Verify Benefits" at bounding box center [1180, 179] width 81 height 14
